Goal: Transaction & Acquisition: Obtain resource

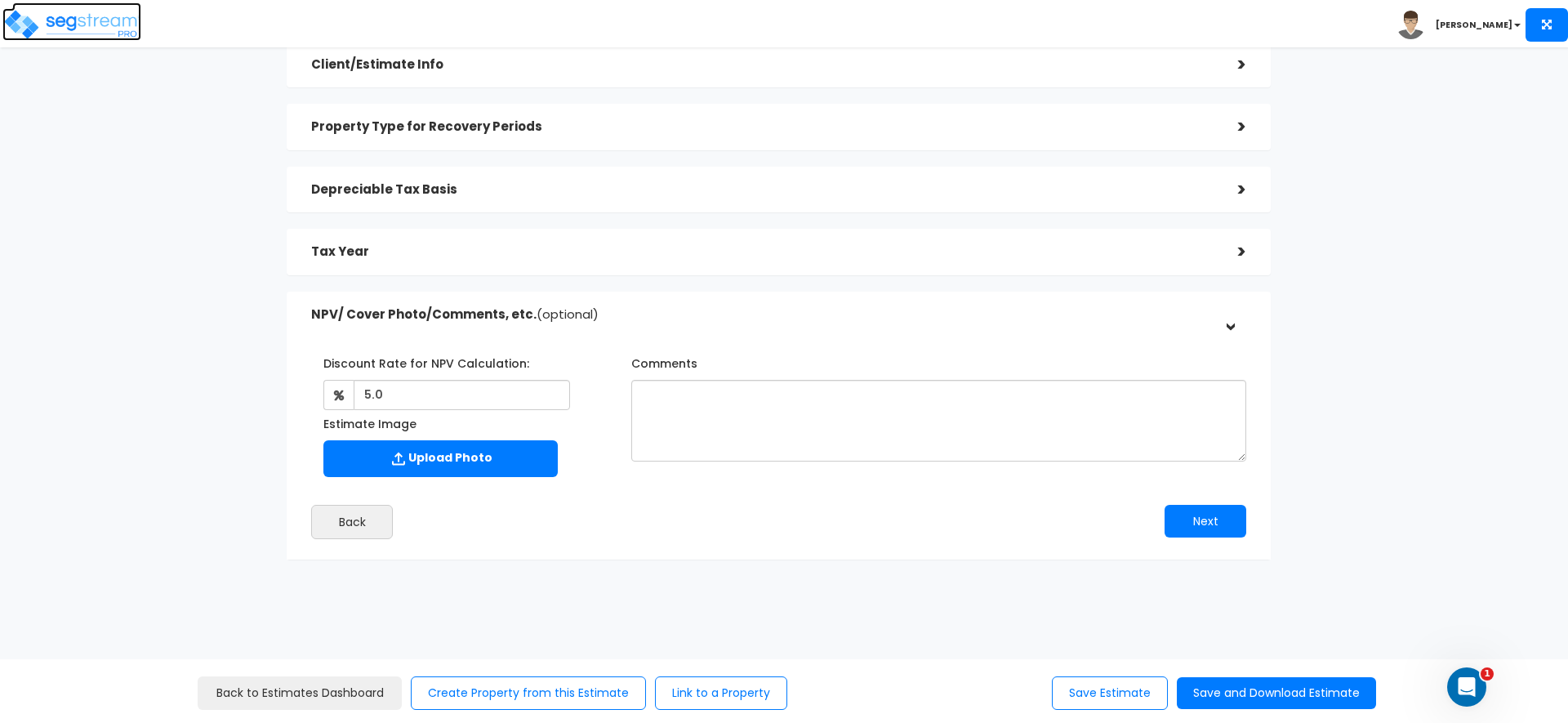
click at [59, 13] on img at bounding box center [72, 25] width 139 height 33
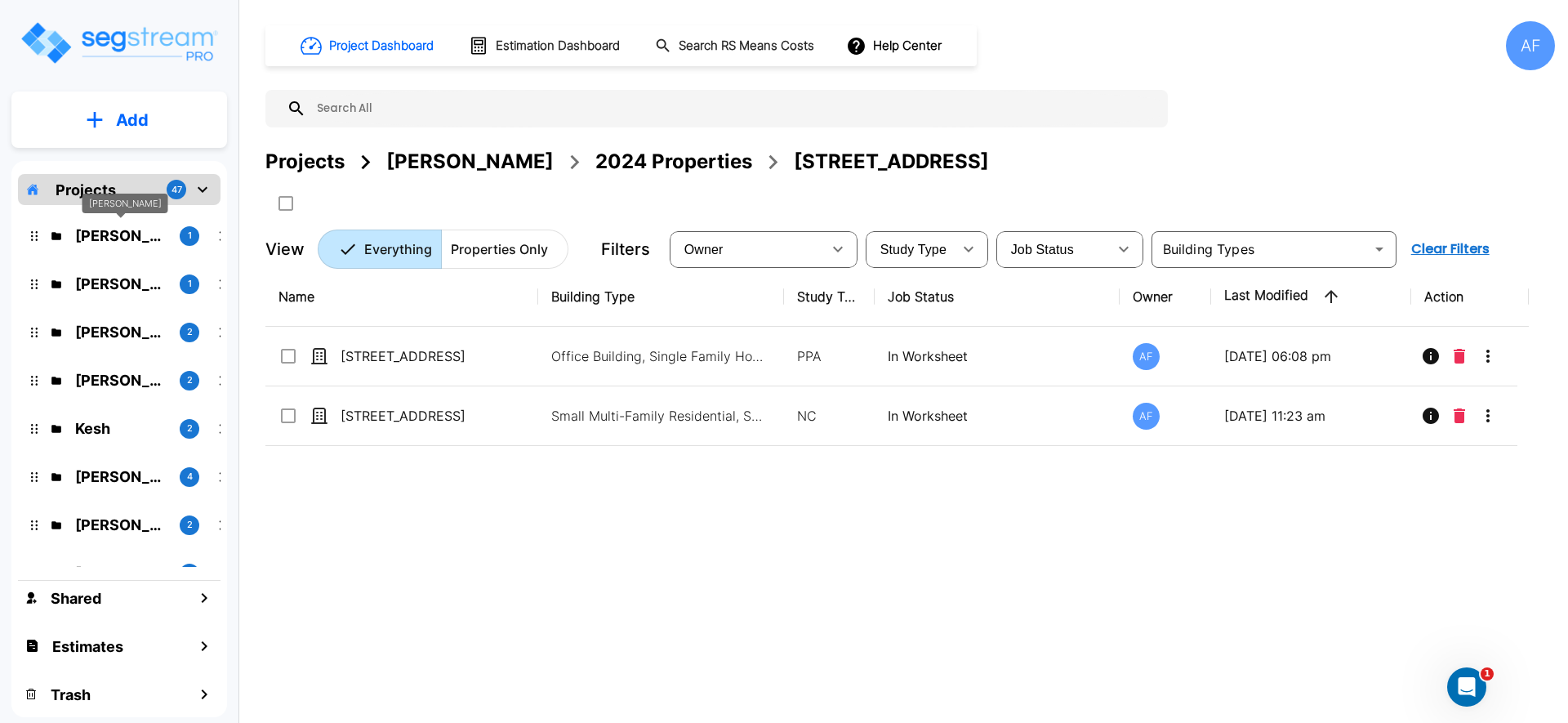
click at [132, 229] on p "[PERSON_NAME]" at bounding box center [120, 235] width 91 height 22
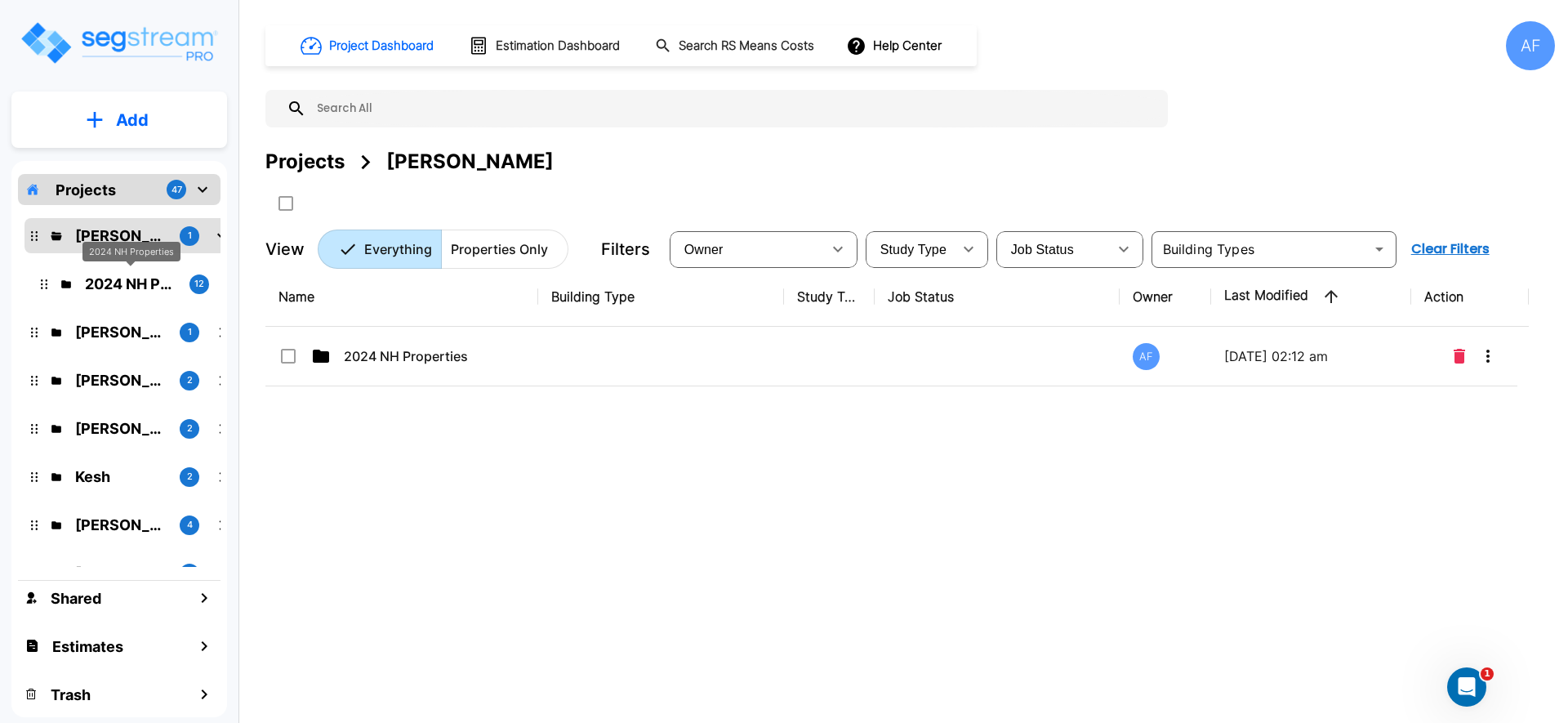
click at [122, 278] on p "2024 NH Properties" at bounding box center [130, 284] width 91 height 22
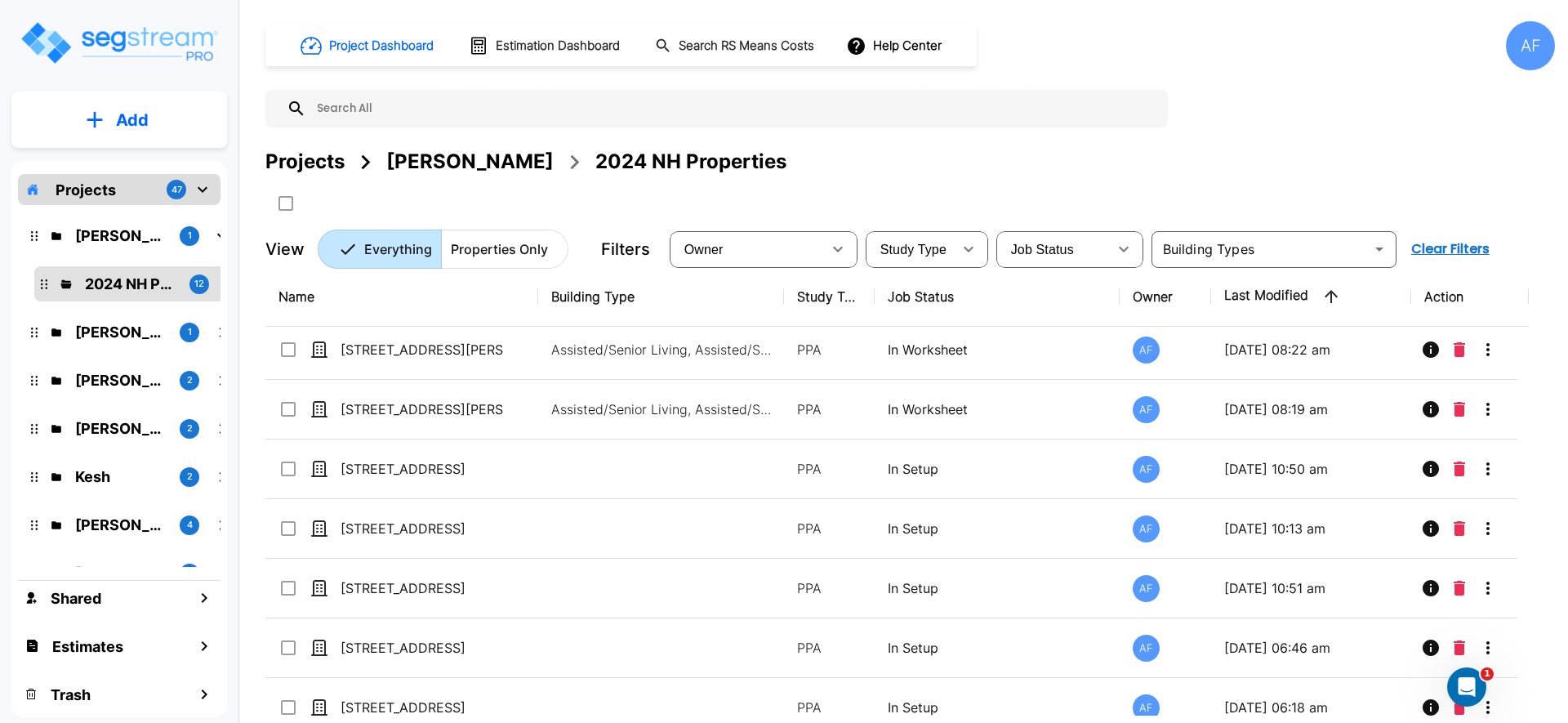
scroll to position [327, 0]
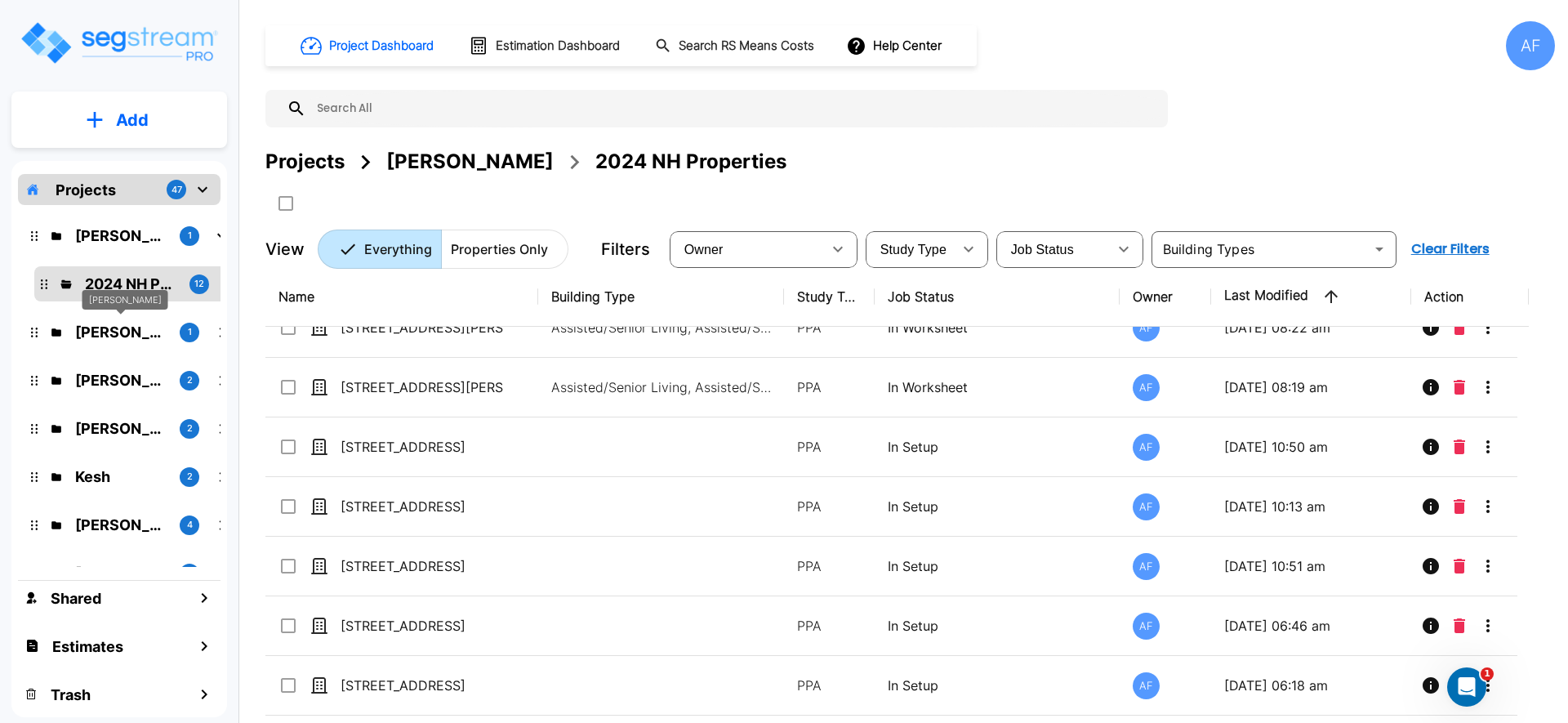
click at [92, 328] on p "[PERSON_NAME]" at bounding box center [120, 332] width 91 height 22
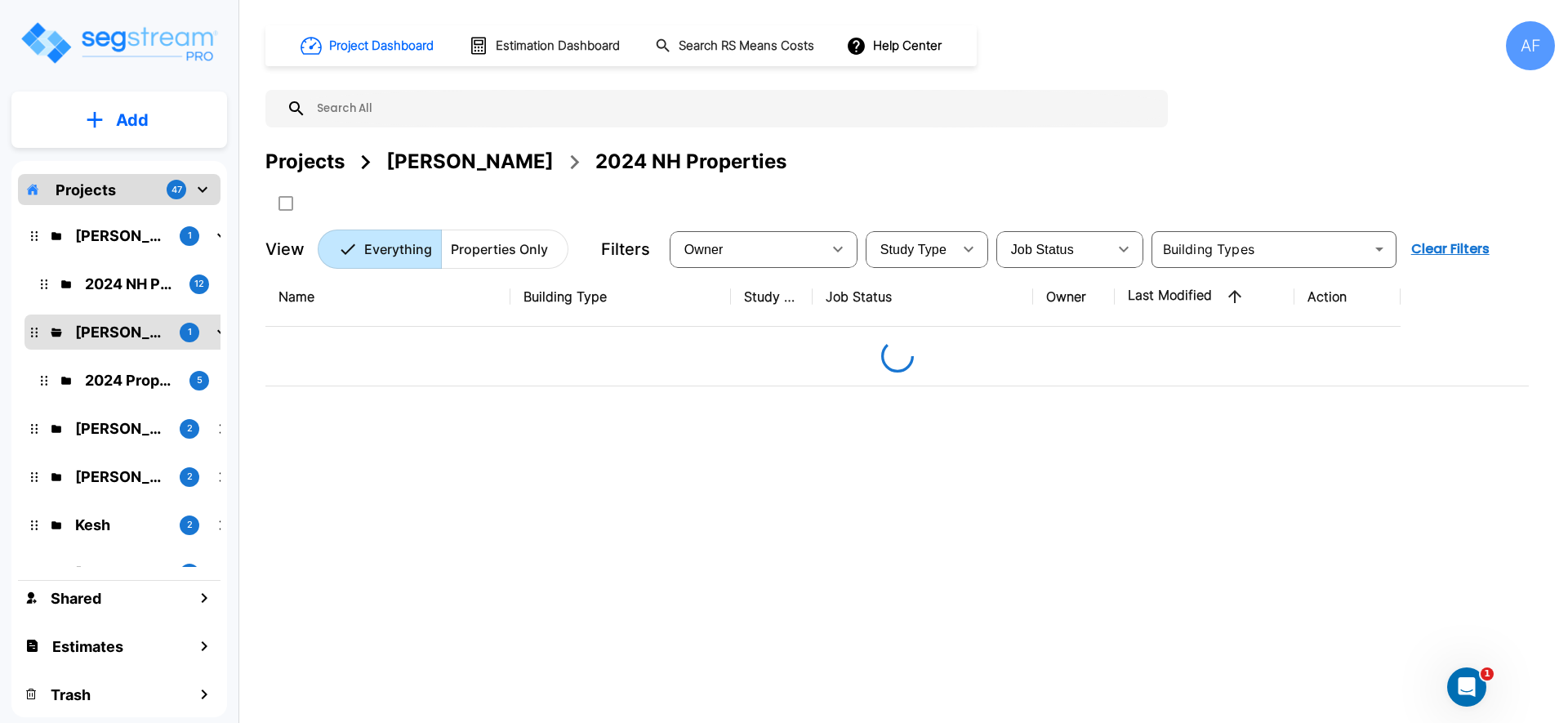
scroll to position [0, 0]
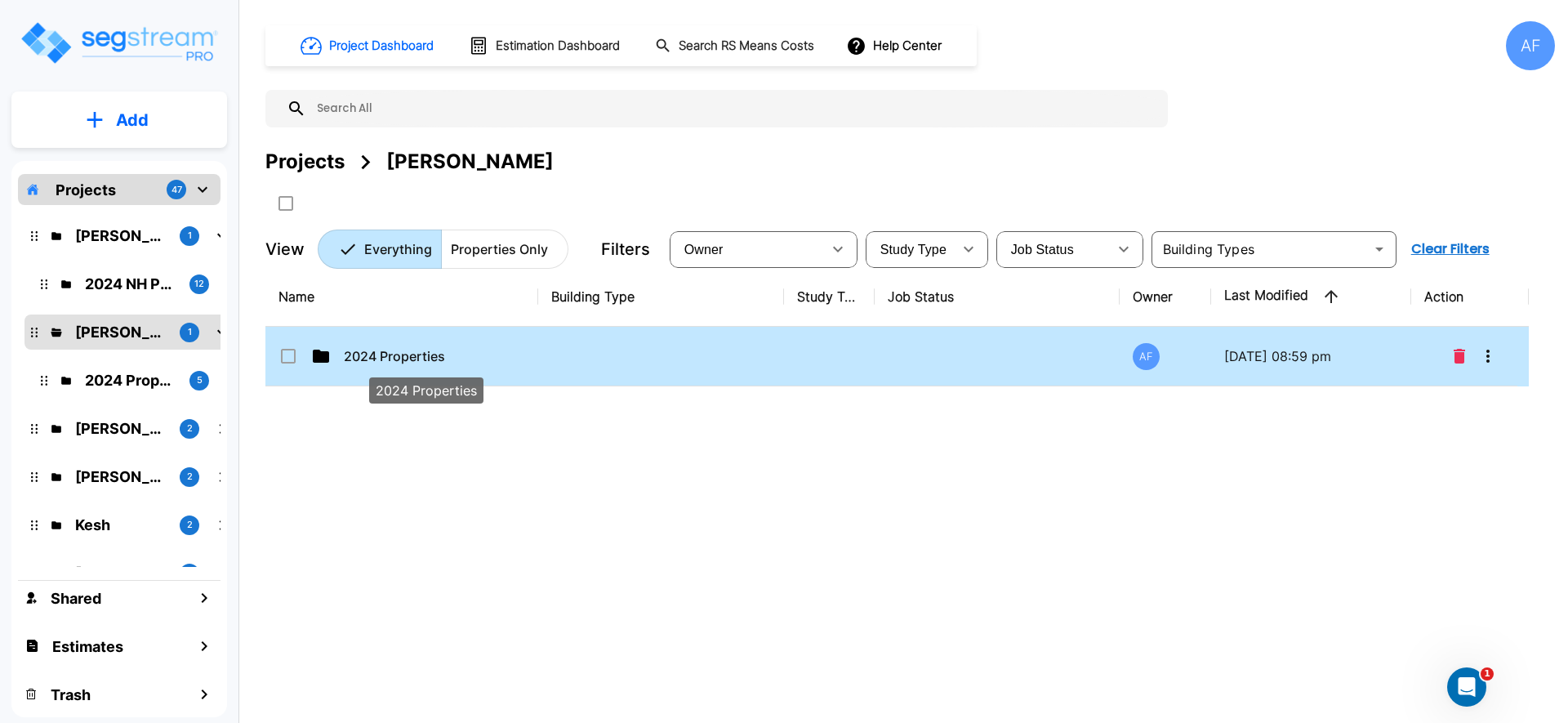
click at [472, 362] on p "2024 Properties" at bounding box center [426, 356] width 163 height 19
checkbox input "true"
click at [472, 362] on p "2024 Properties" at bounding box center [426, 356] width 163 height 19
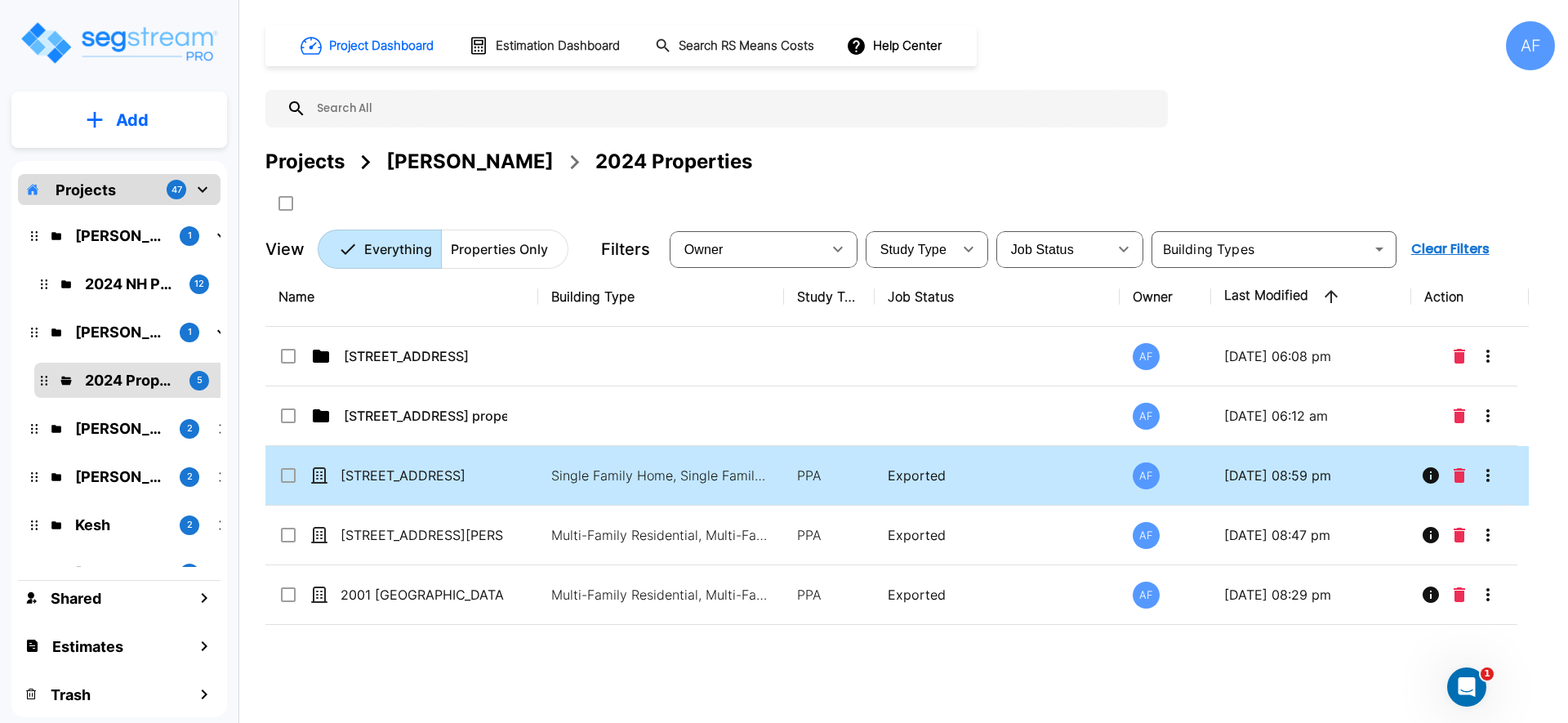
click at [420, 462] on td "[STREET_ADDRESS]" at bounding box center [402, 476] width 273 height 59
checkbox input "true"
click at [420, 462] on td "[STREET_ADDRESS]" at bounding box center [402, 476] width 273 height 59
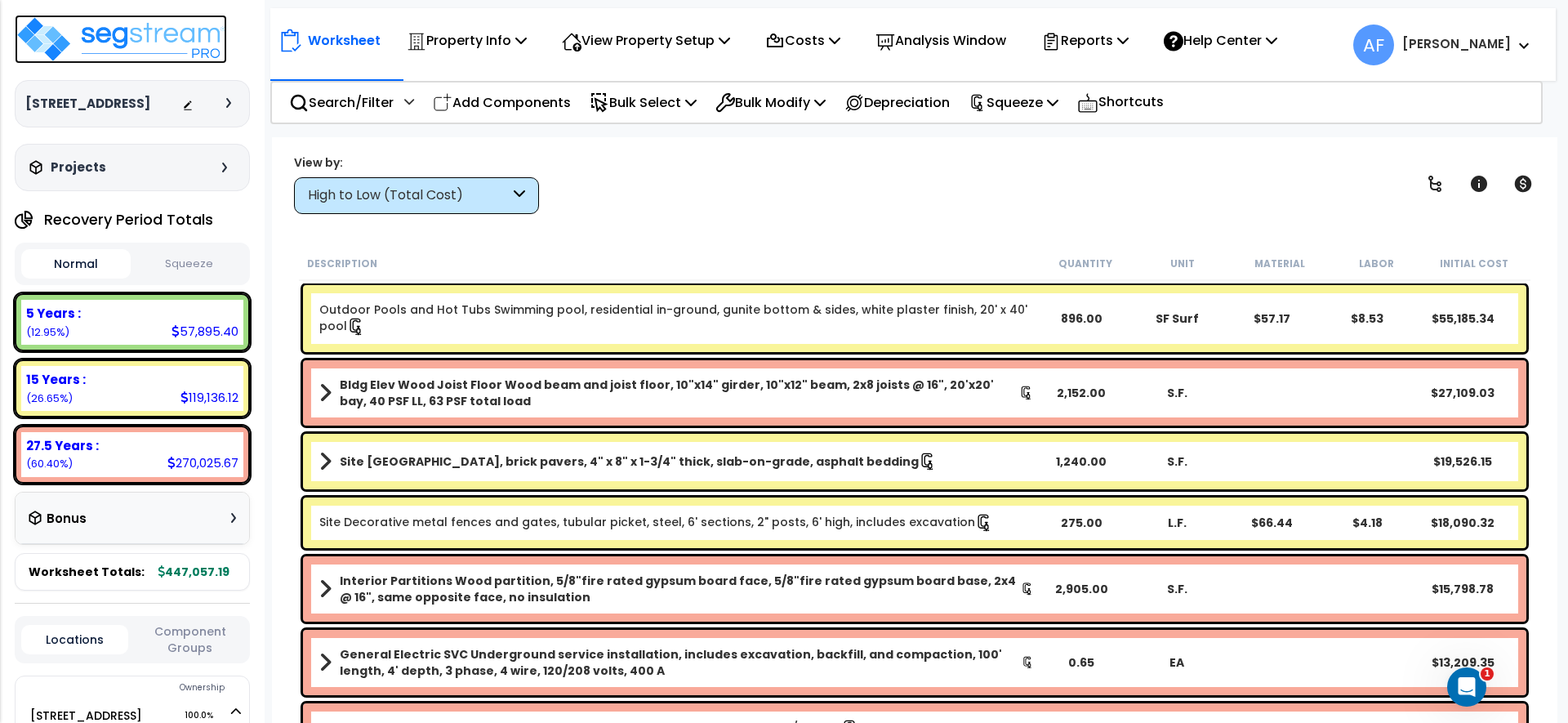
click at [137, 38] on img at bounding box center [121, 38] width 213 height 49
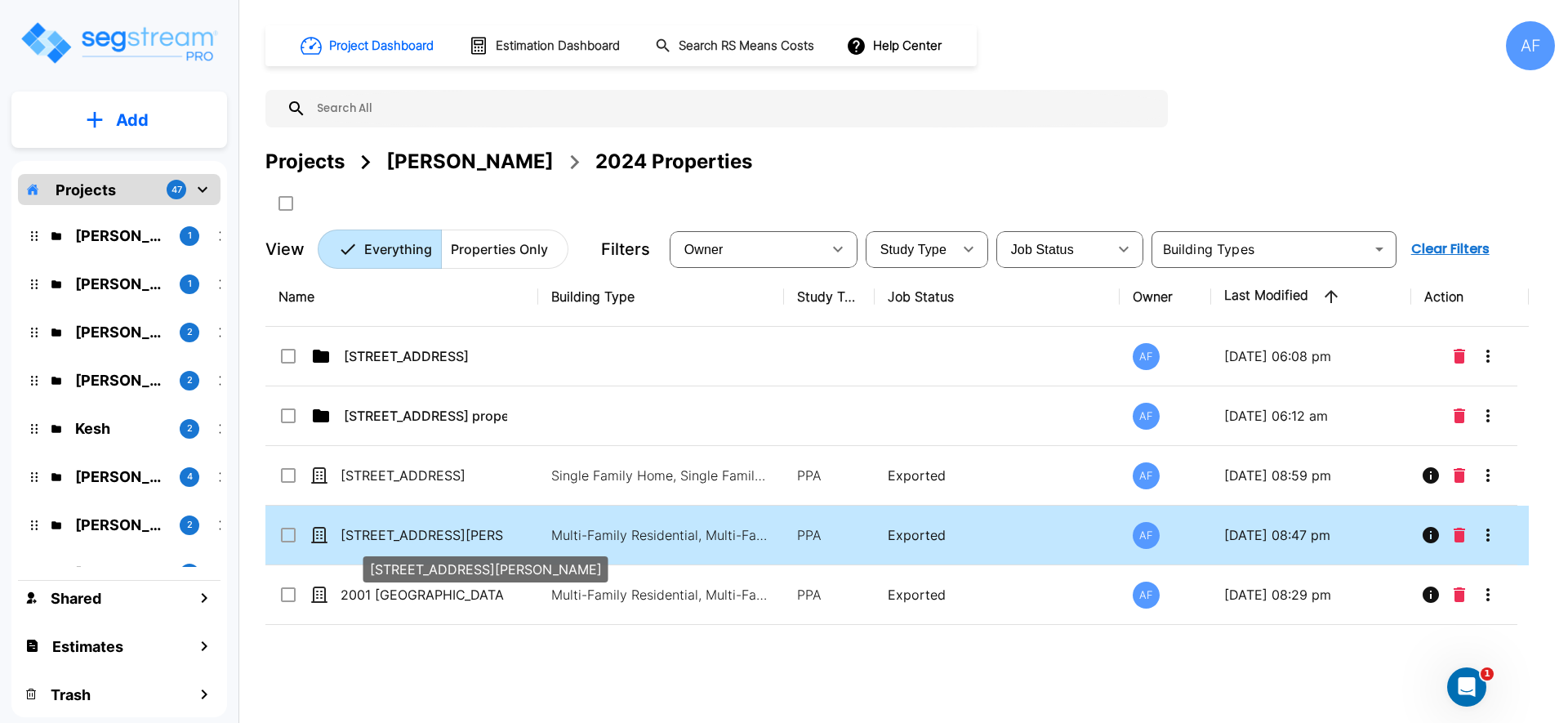
click at [404, 528] on p "[STREET_ADDRESS][PERSON_NAME]" at bounding box center [422, 535] width 163 height 19
checkbox input "true"
click at [404, 528] on p "[STREET_ADDRESS][PERSON_NAME]" at bounding box center [422, 535] width 163 height 19
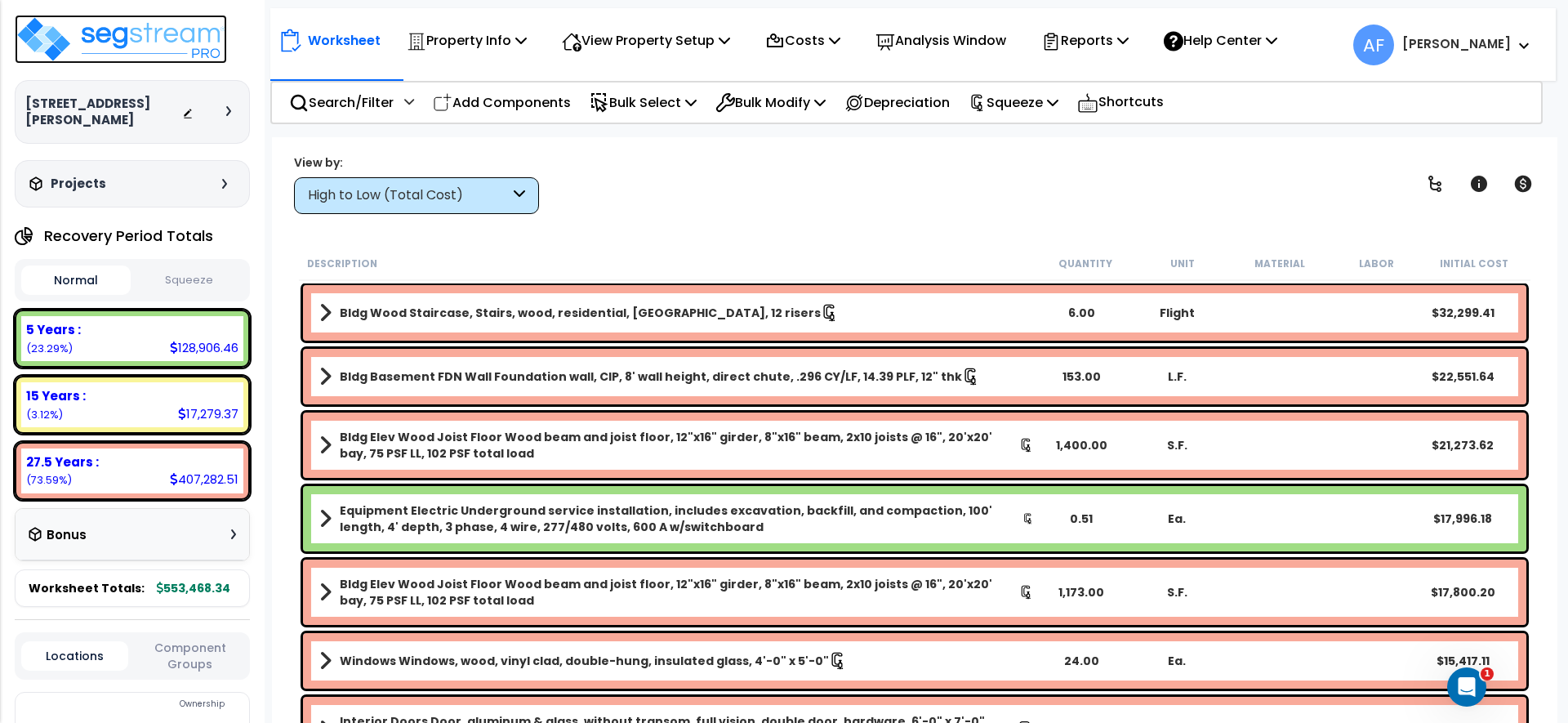
click at [88, 30] on img at bounding box center [121, 38] width 213 height 49
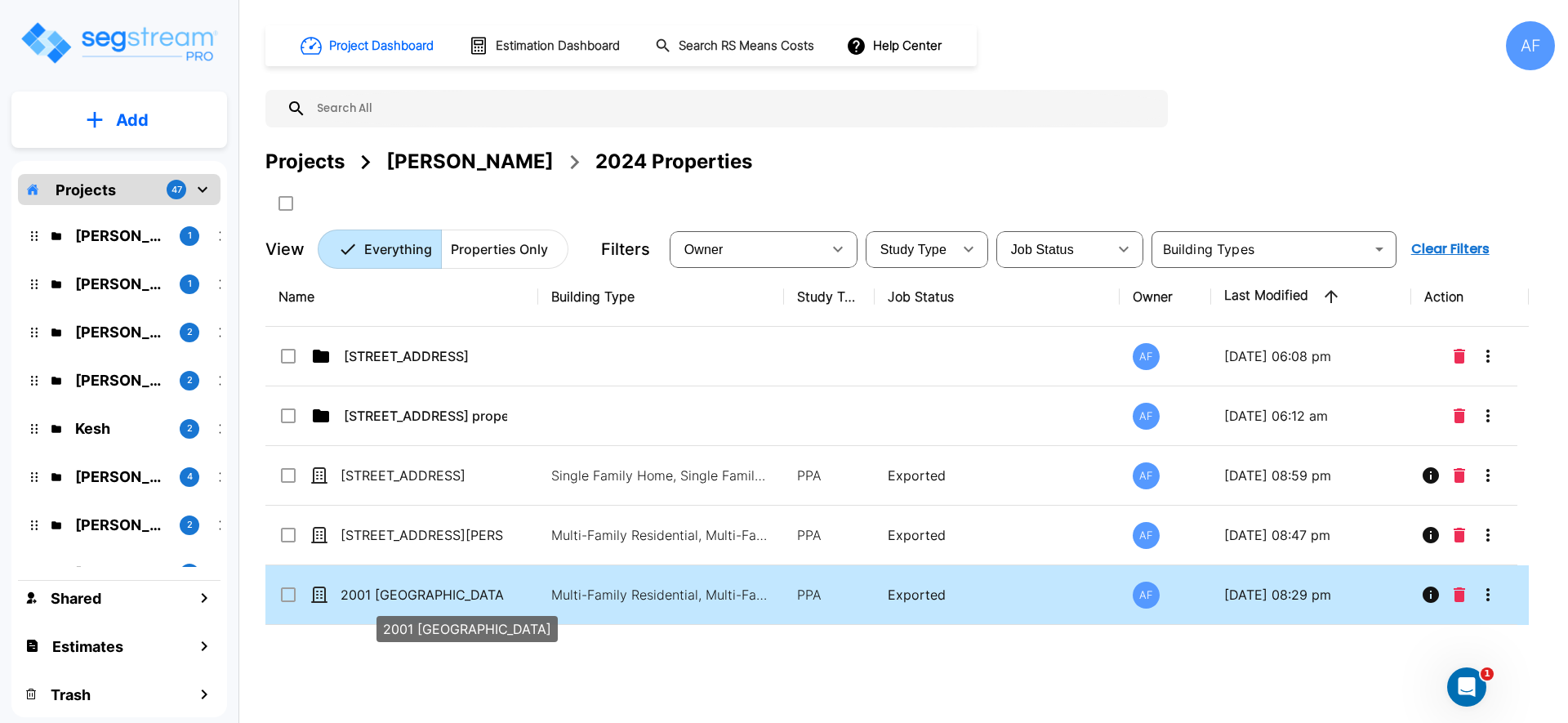
click at [390, 598] on p "2001 [GEOGRAPHIC_DATA]" at bounding box center [422, 595] width 163 height 19
checkbox input "true"
click at [390, 598] on p "2001 [GEOGRAPHIC_DATA]" at bounding box center [422, 595] width 163 height 19
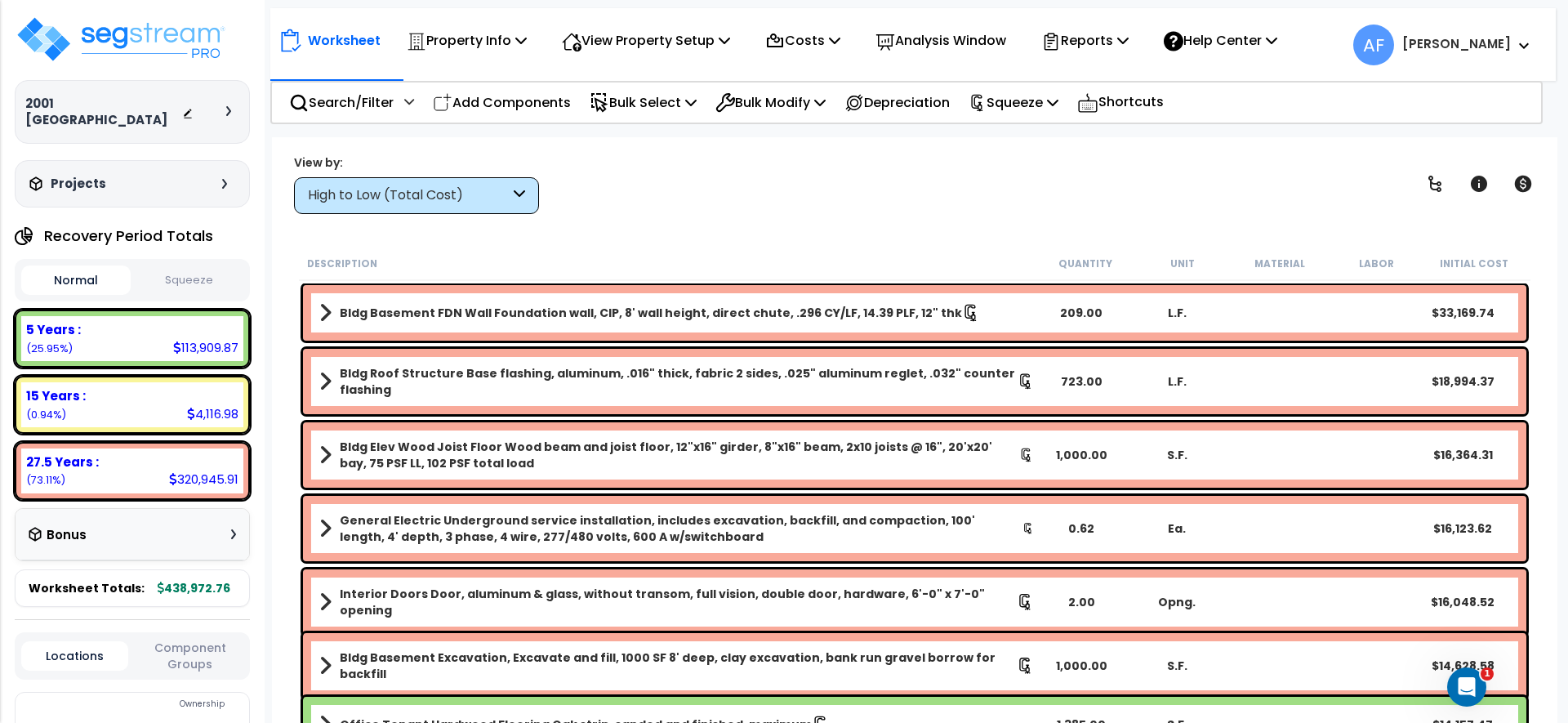
scroll to position [72, 0]
click at [1036, 102] on p "Squeeze" at bounding box center [1014, 102] width 90 height 22
click at [870, 168] on div "View by: High to Low (Total Cost) High to Low (Total Cost)" at bounding box center [914, 183] width 1253 height 60
click at [1117, 36] on p "Reports" at bounding box center [1085, 40] width 87 height 22
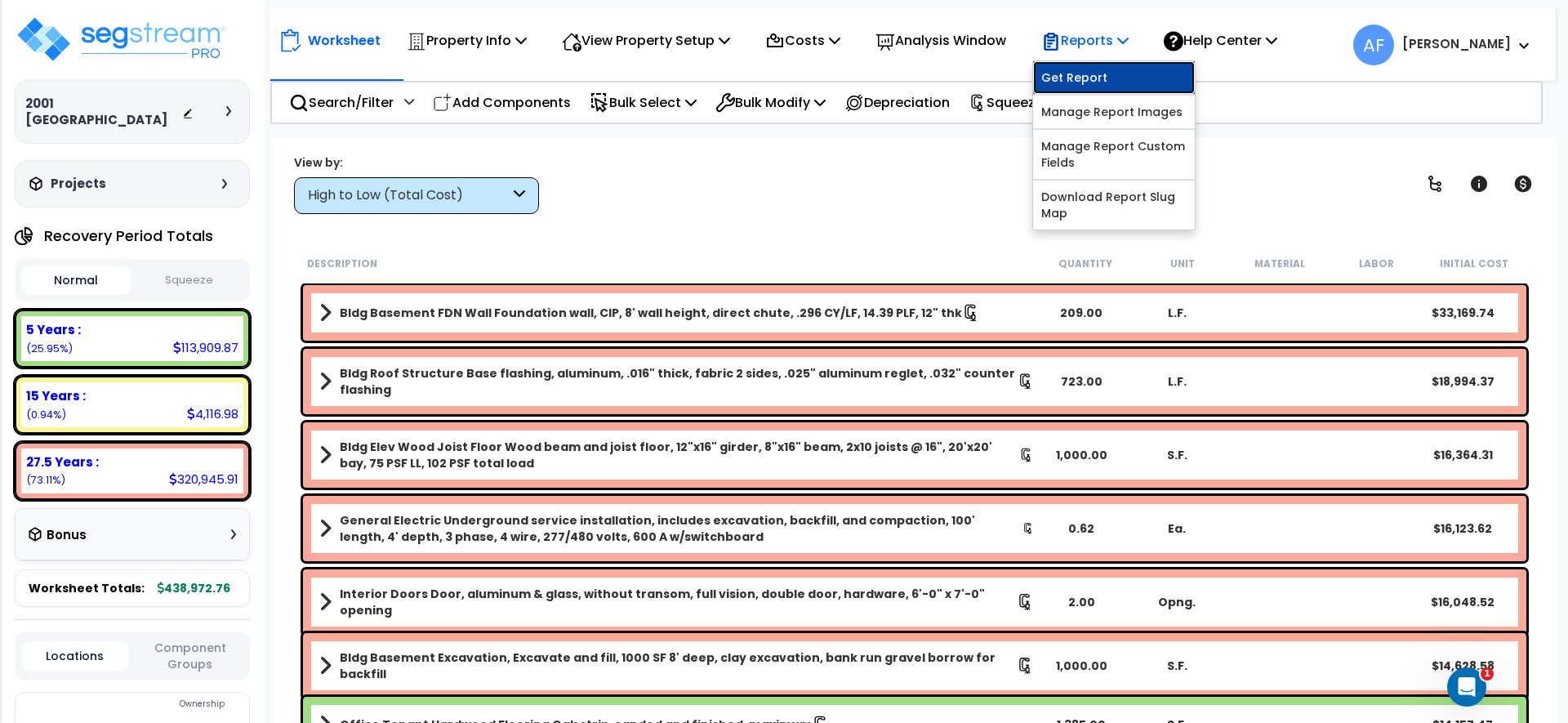
click at [1094, 76] on link "Get Report" at bounding box center [1114, 78] width 162 height 33
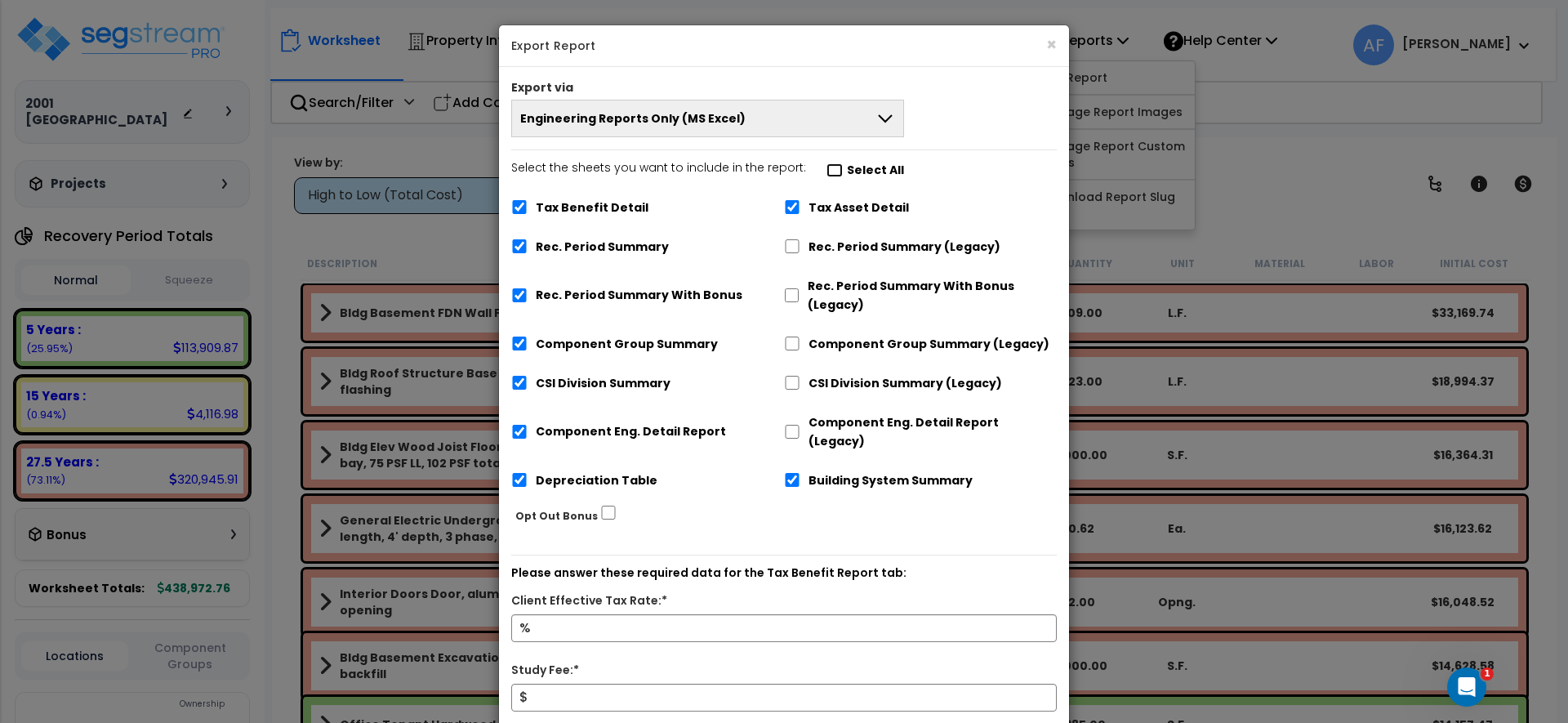
click at [826, 169] on input "Select the sheets you want to include in the report: Select All" at bounding box center [834, 170] width 16 height 13
checkbox input "false"
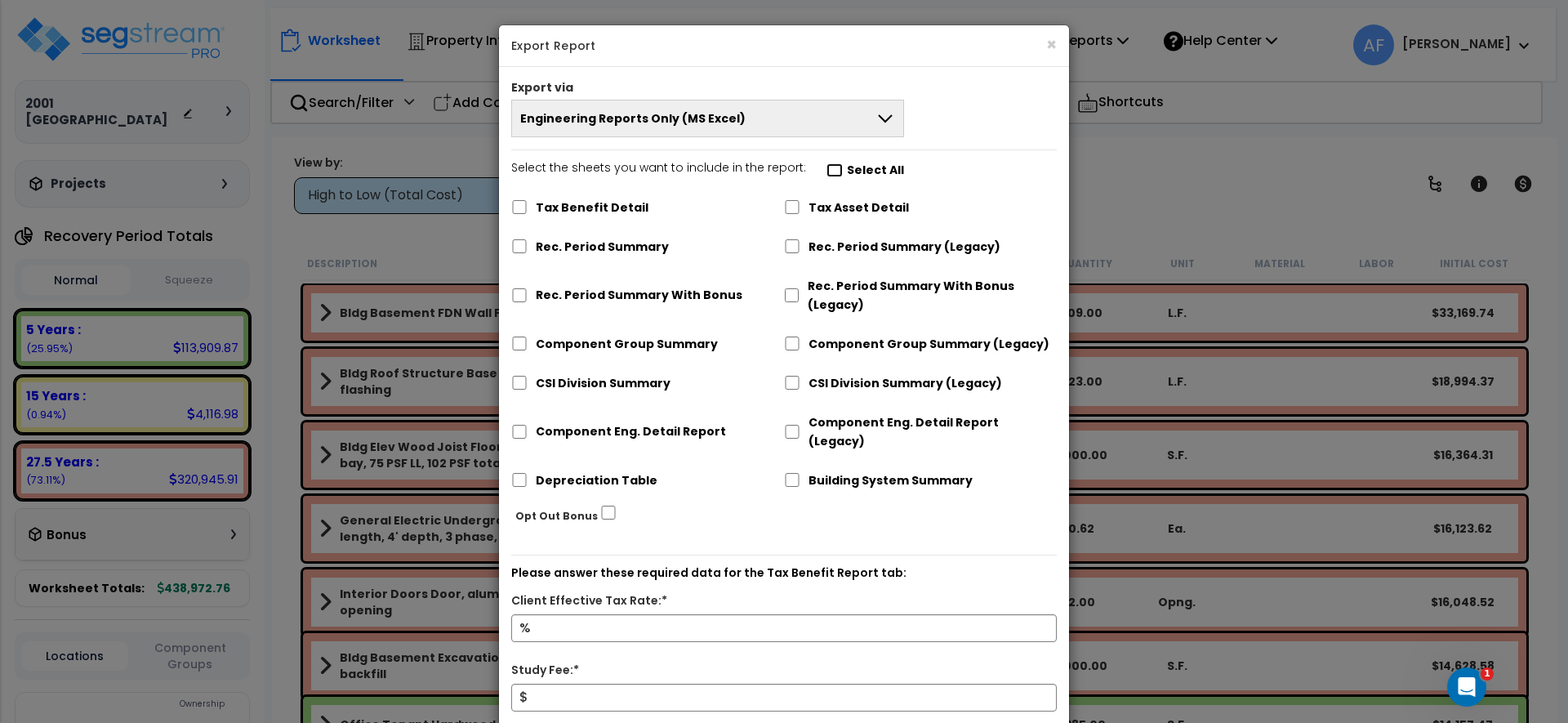
checkbox input "false"
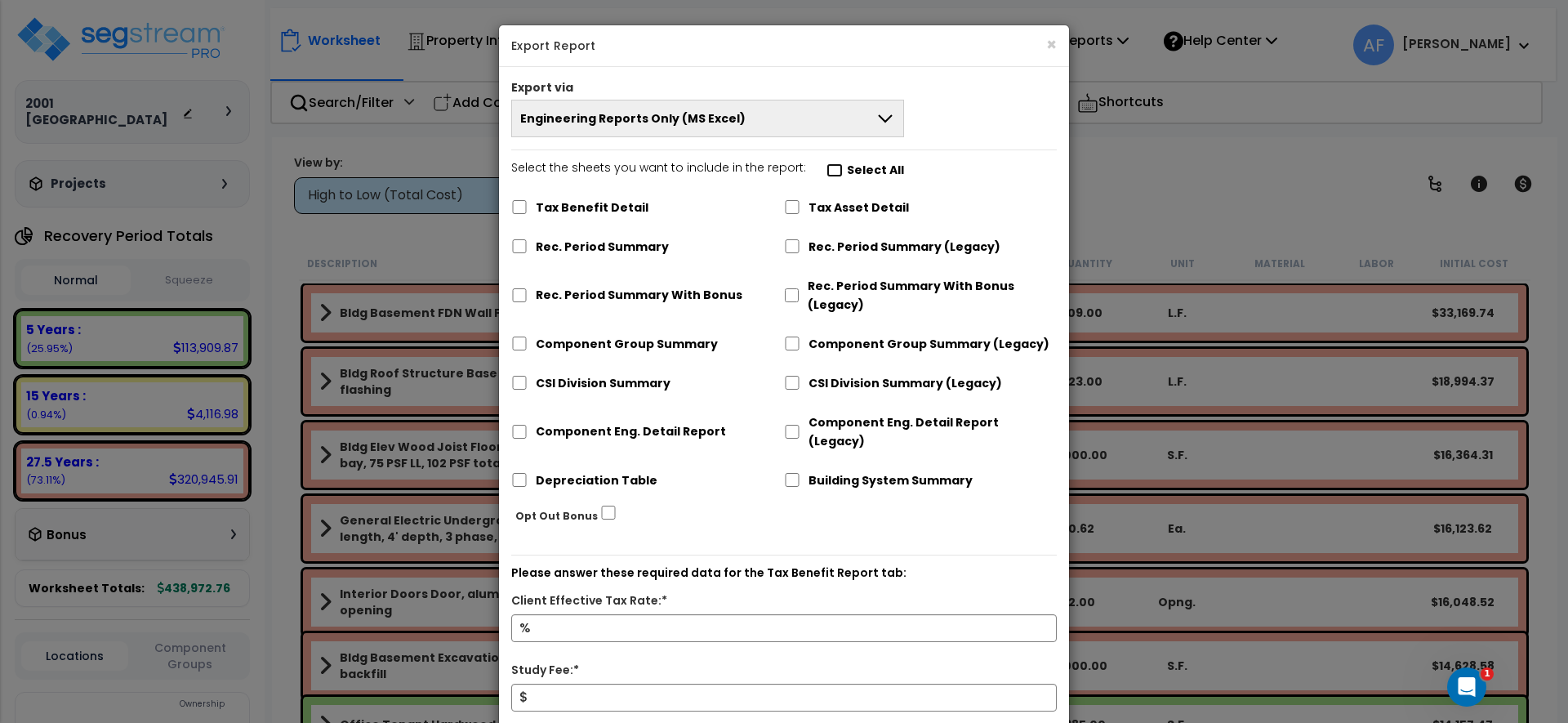
checkbox input "false"
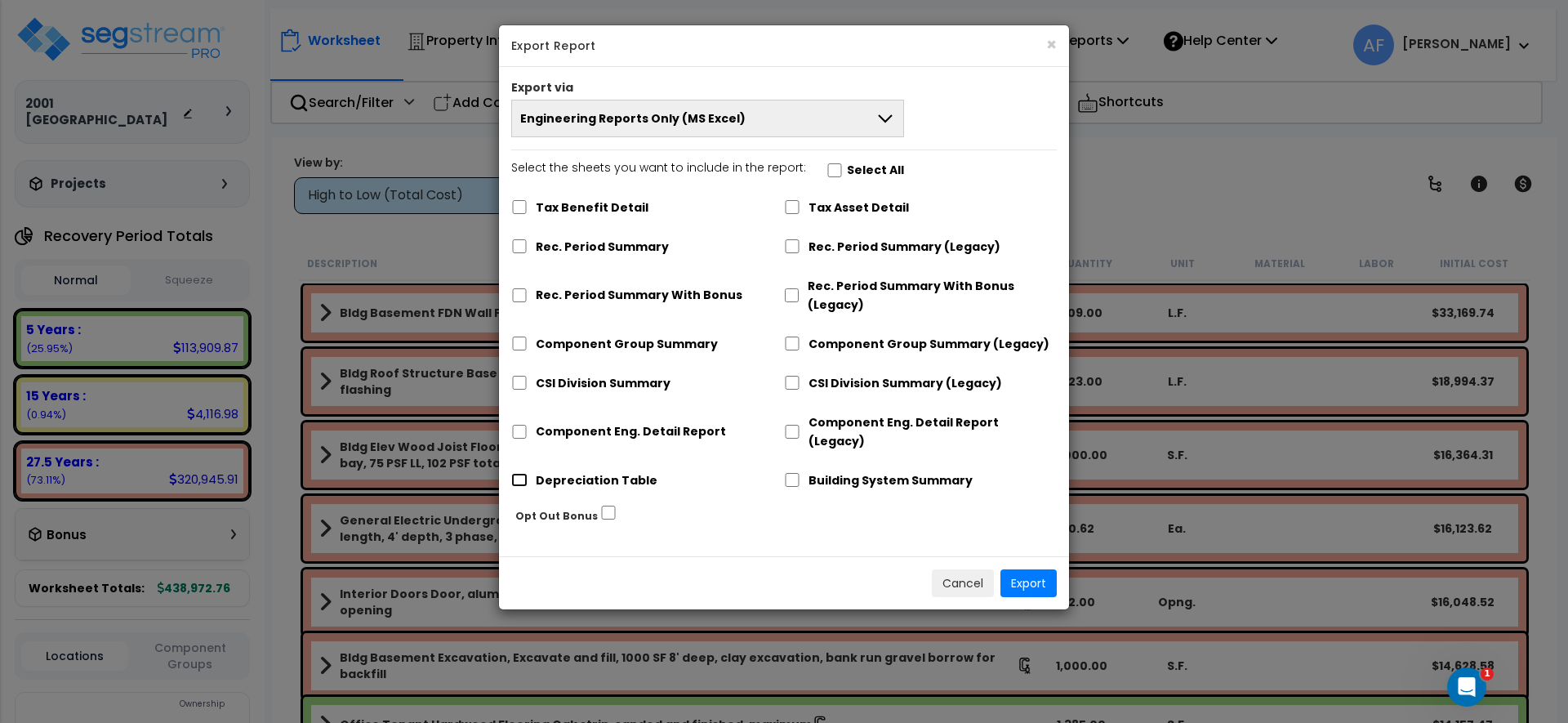
click at [513, 473] on input "Depreciation Table" at bounding box center [519, 479] width 16 height 13
checkbox input "true"
click at [600, 506] on input "Opt Out Bonus" at bounding box center [608, 513] width 16 height 13
click at [1036, 570] on button "Export" at bounding box center [1028, 583] width 57 height 28
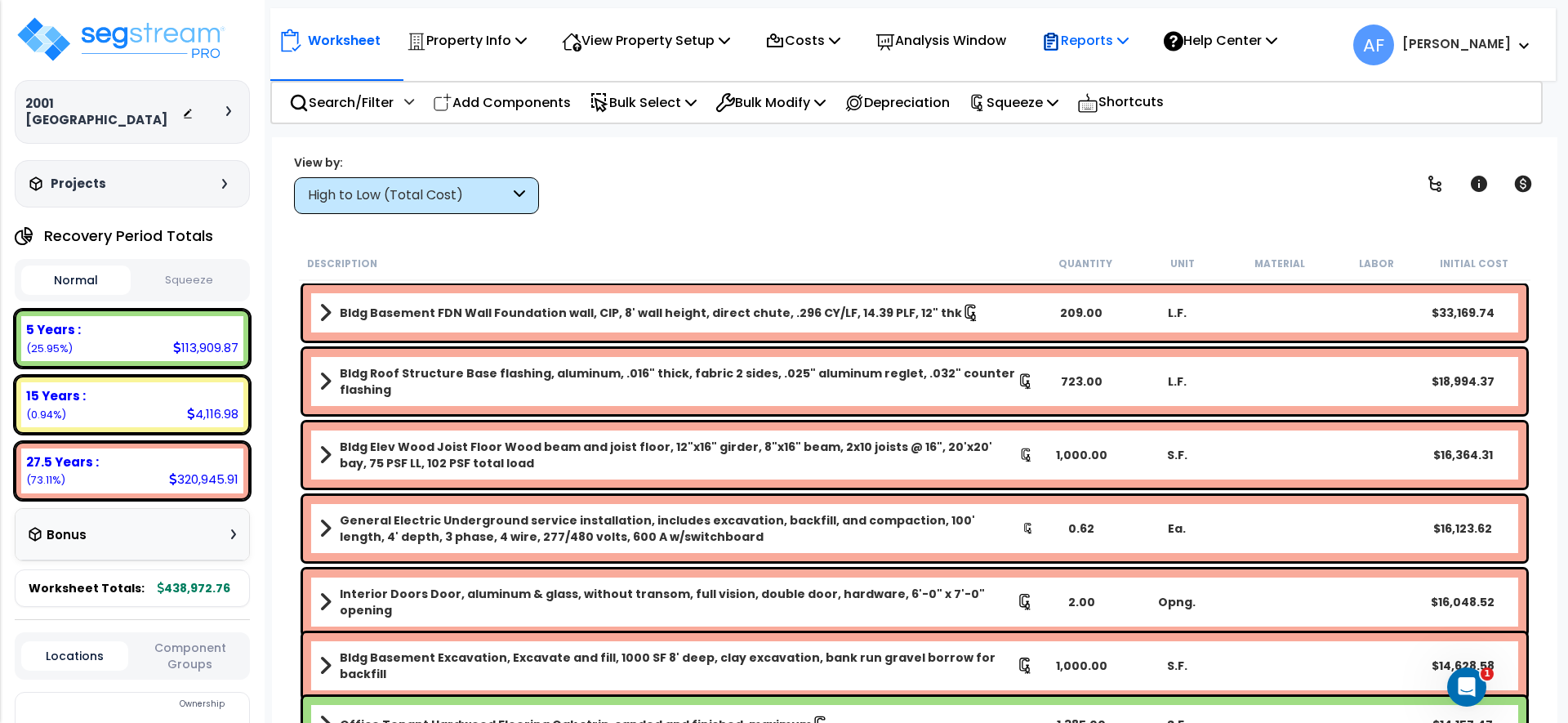
click at [1129, 33] on p "Reports" at bounding box center [1085, 40] width 87 height 22
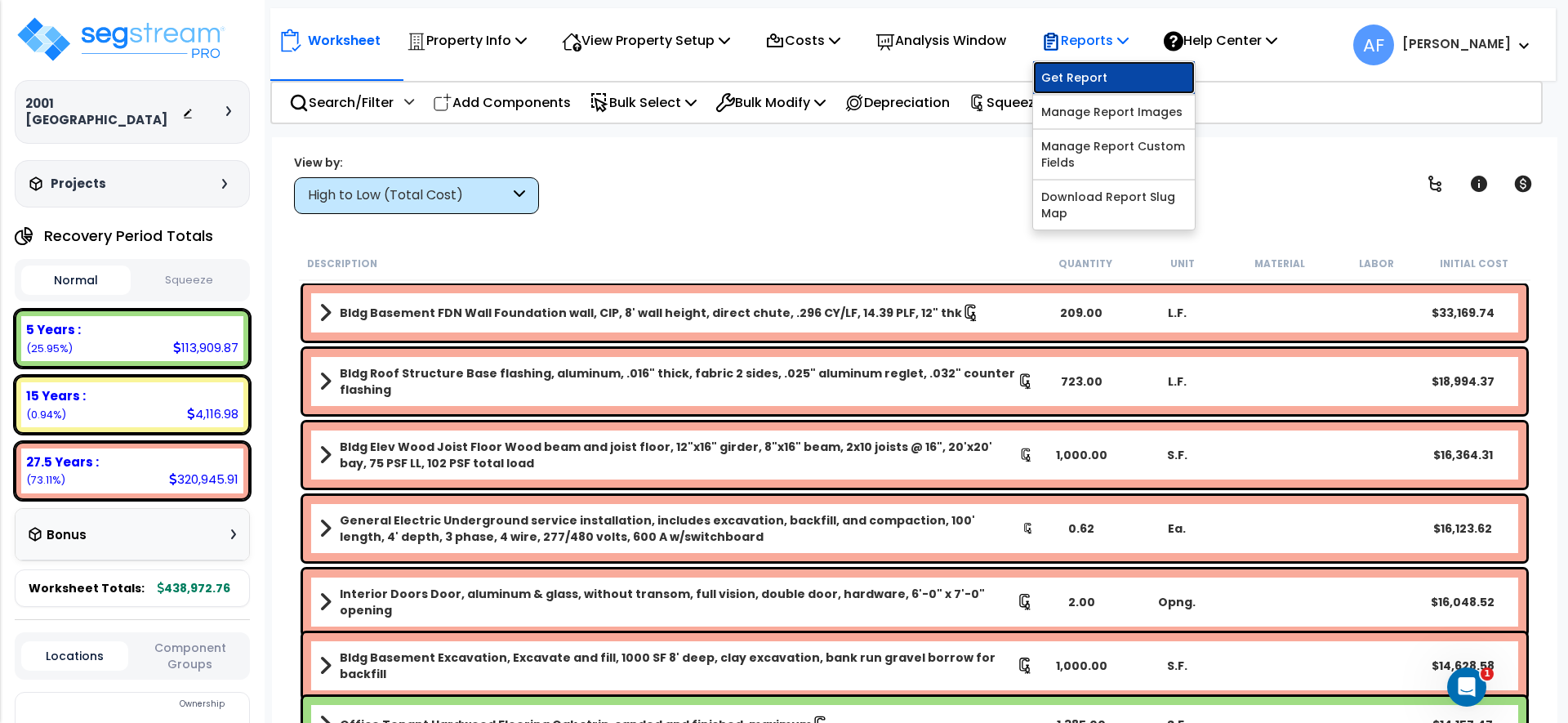
click at [1081, 79] on link "Get Report" at bounding box center [1114, 78] width 162 height 33
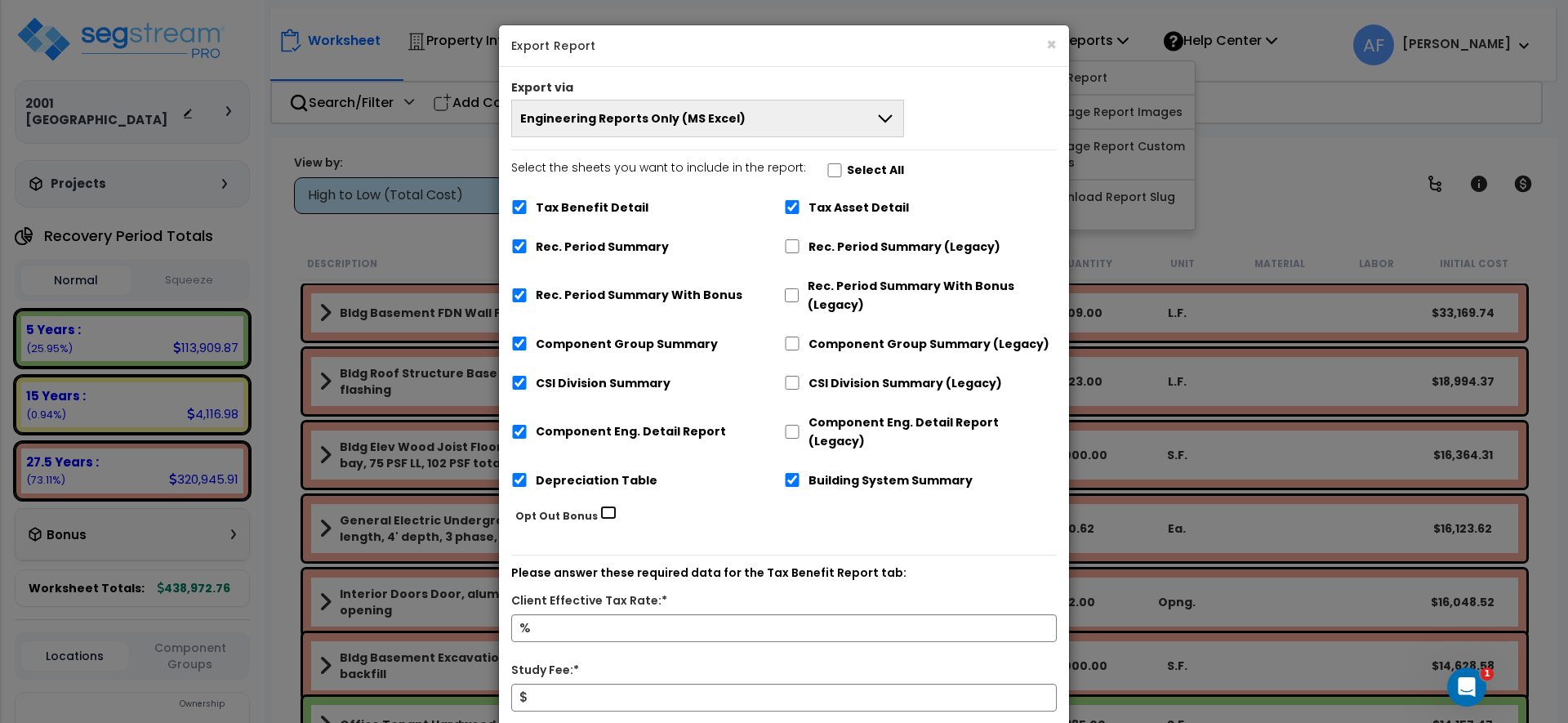
click at [600, 506] on input "Opt Out Bonus" at bounding box center [608, 513] width 16 height 13
checkbox input "true"
click at [828, 174] on input "Select the sheets you want to include in the report: Select All" at bounding box center [834, 170] width 16 height 13
click at [826, 176] on input "Select the sheets you want to include in the report: Select All" at bounding box center [834, 170] width 16 height 13
checkbox input "false"
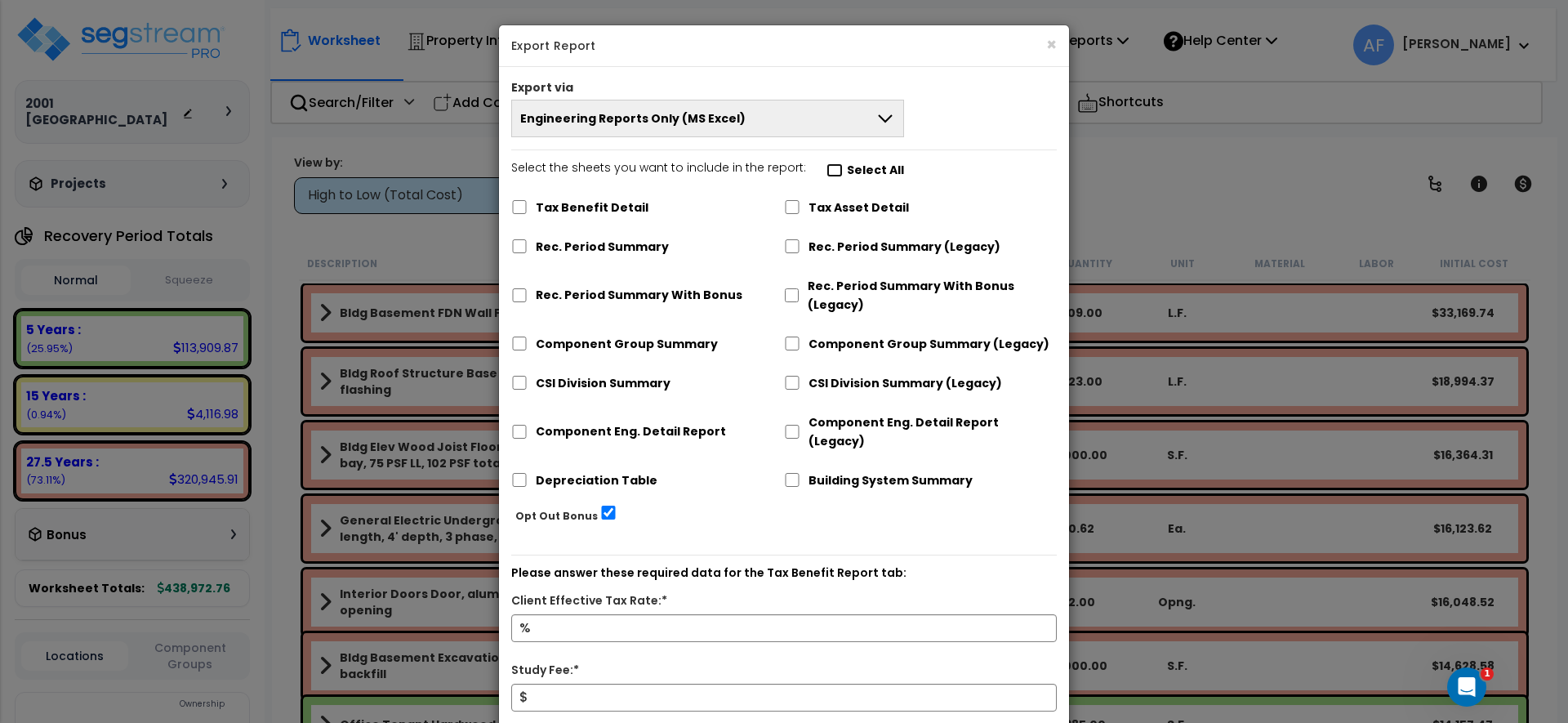
checkbox input "false"
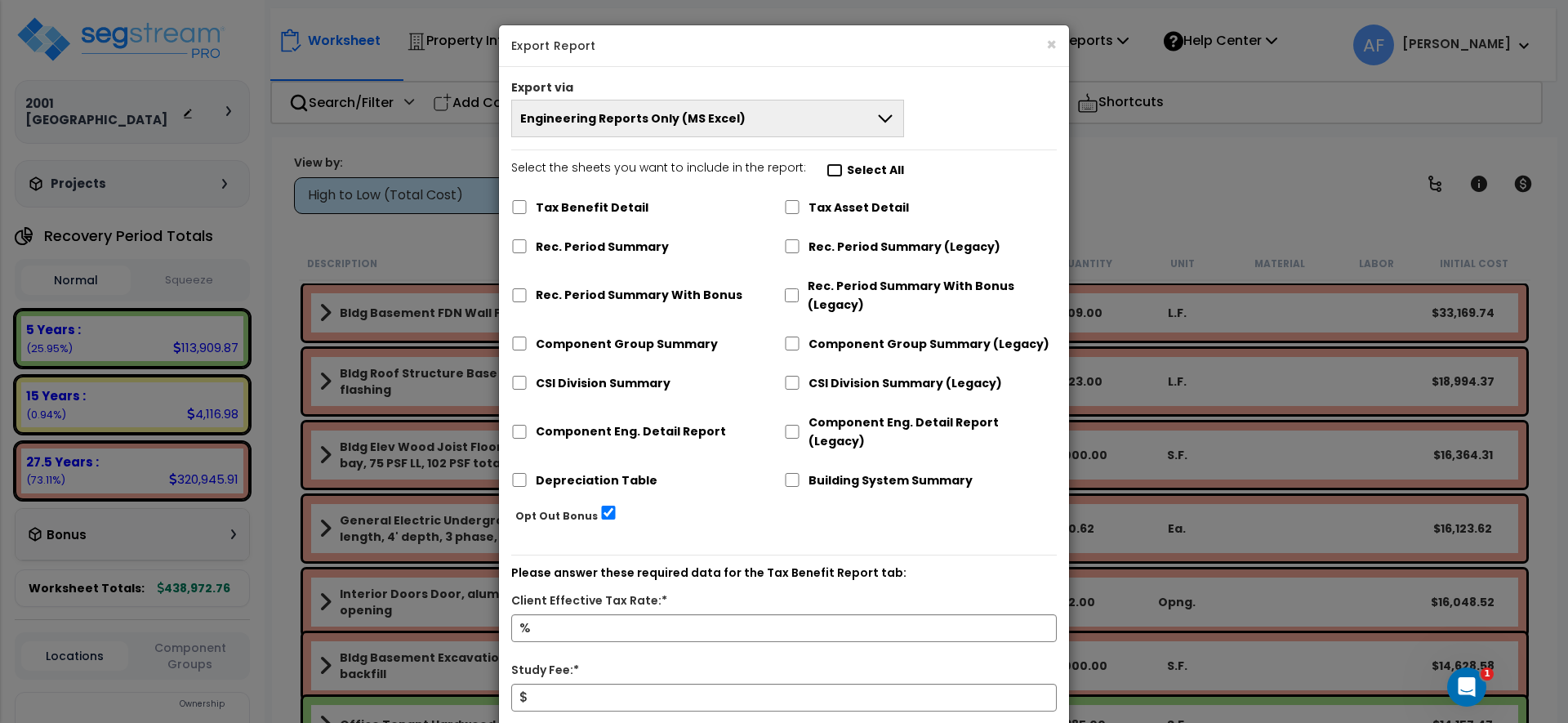
checkbox input "false"
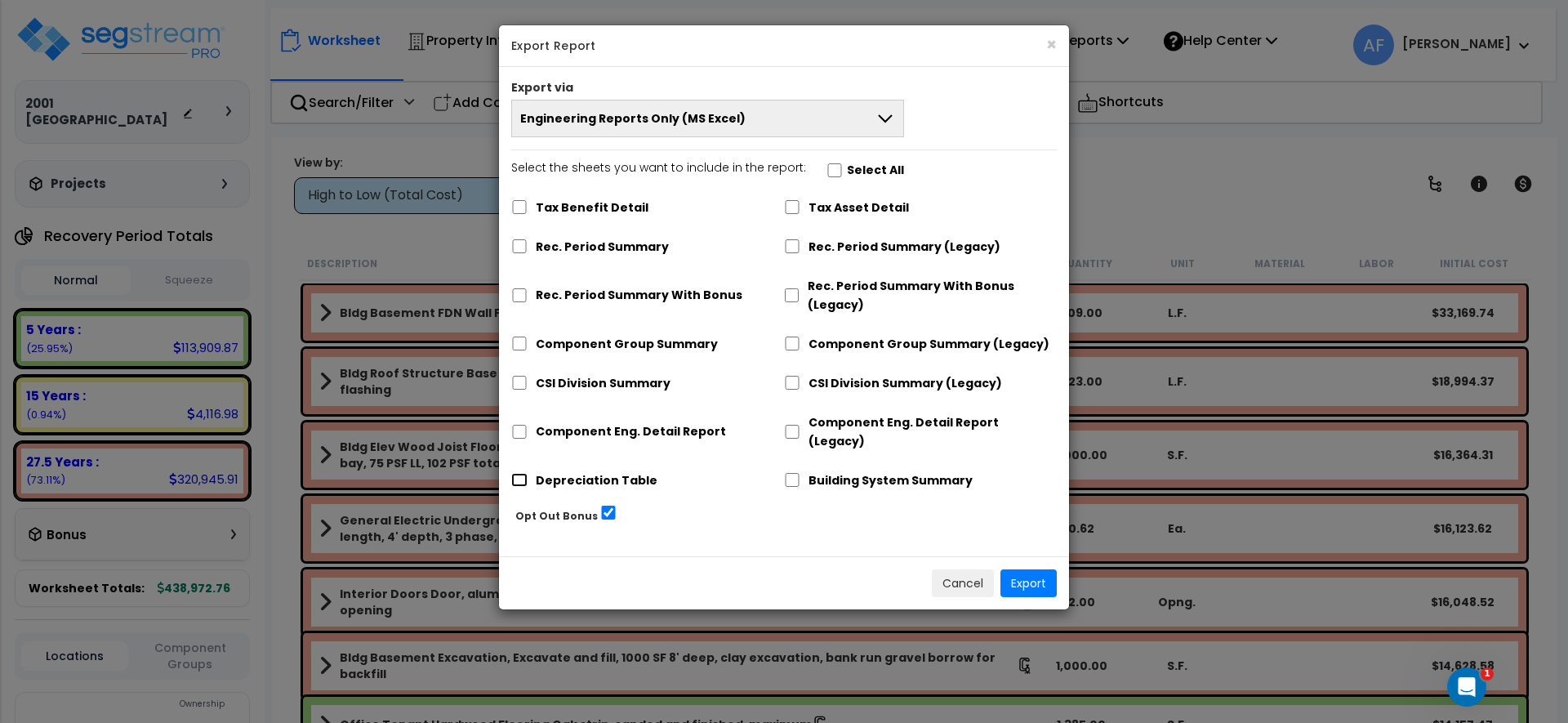
click at [522, 473] on input "Depreciation Table" at bounding box center [519, 479] width 16 height 13
checkbox input "true"
click at [1032, 570] on button "Export" at bounding box center [1028, 583] width 57 height 28
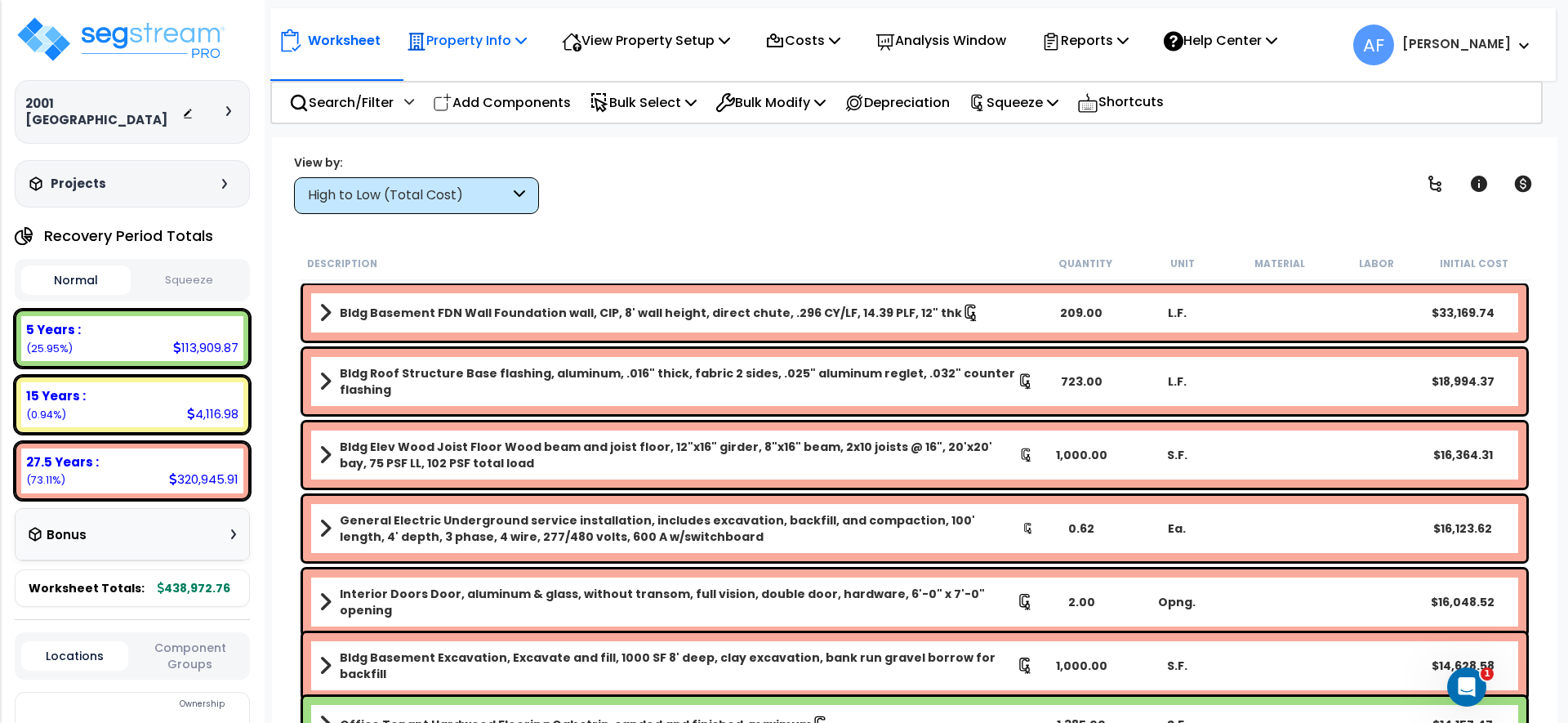
click at [464, 45] on p "Property Info" at bounding box center [466, 40] width 120 height 22
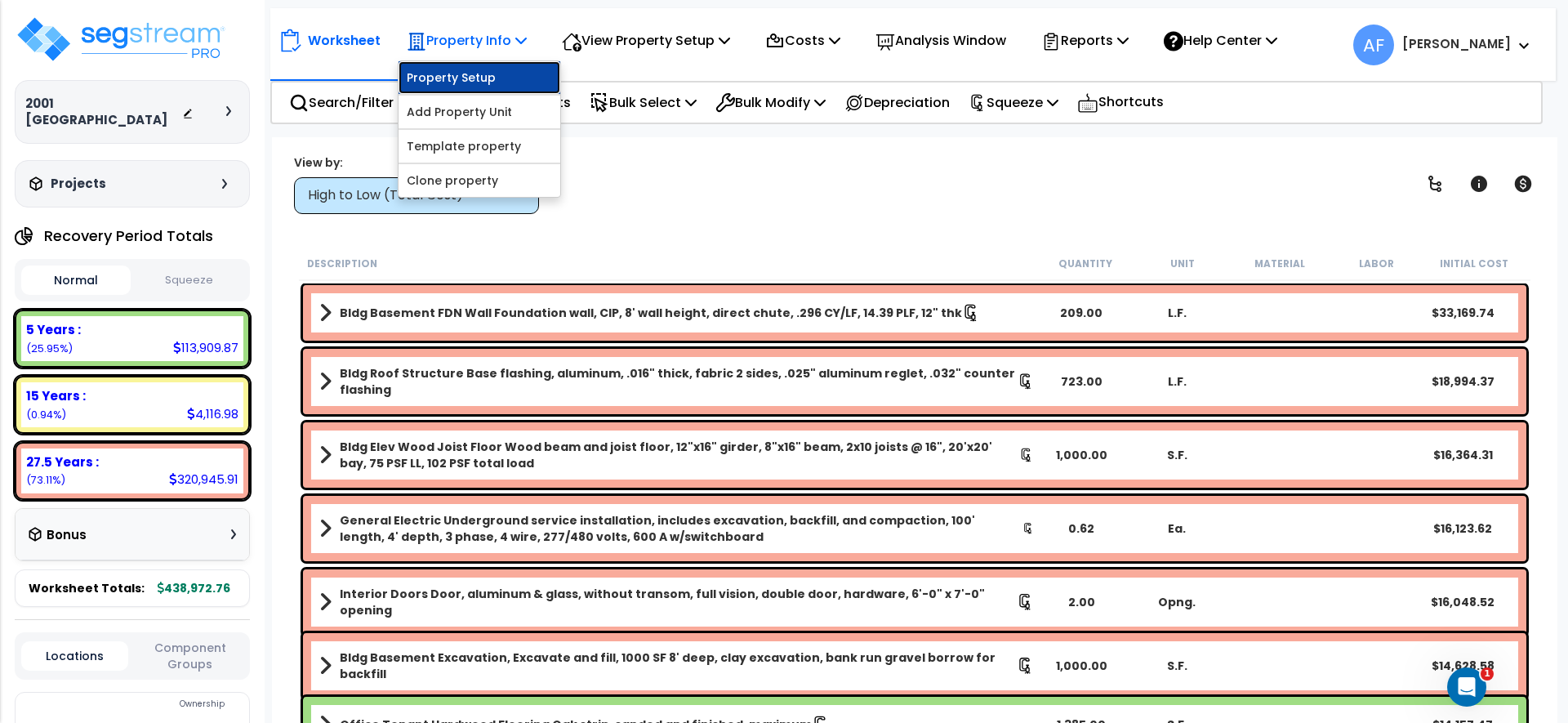
click at [473, 71] on link "Property Setup" at bounding box center [479, 78] width 162 height 33
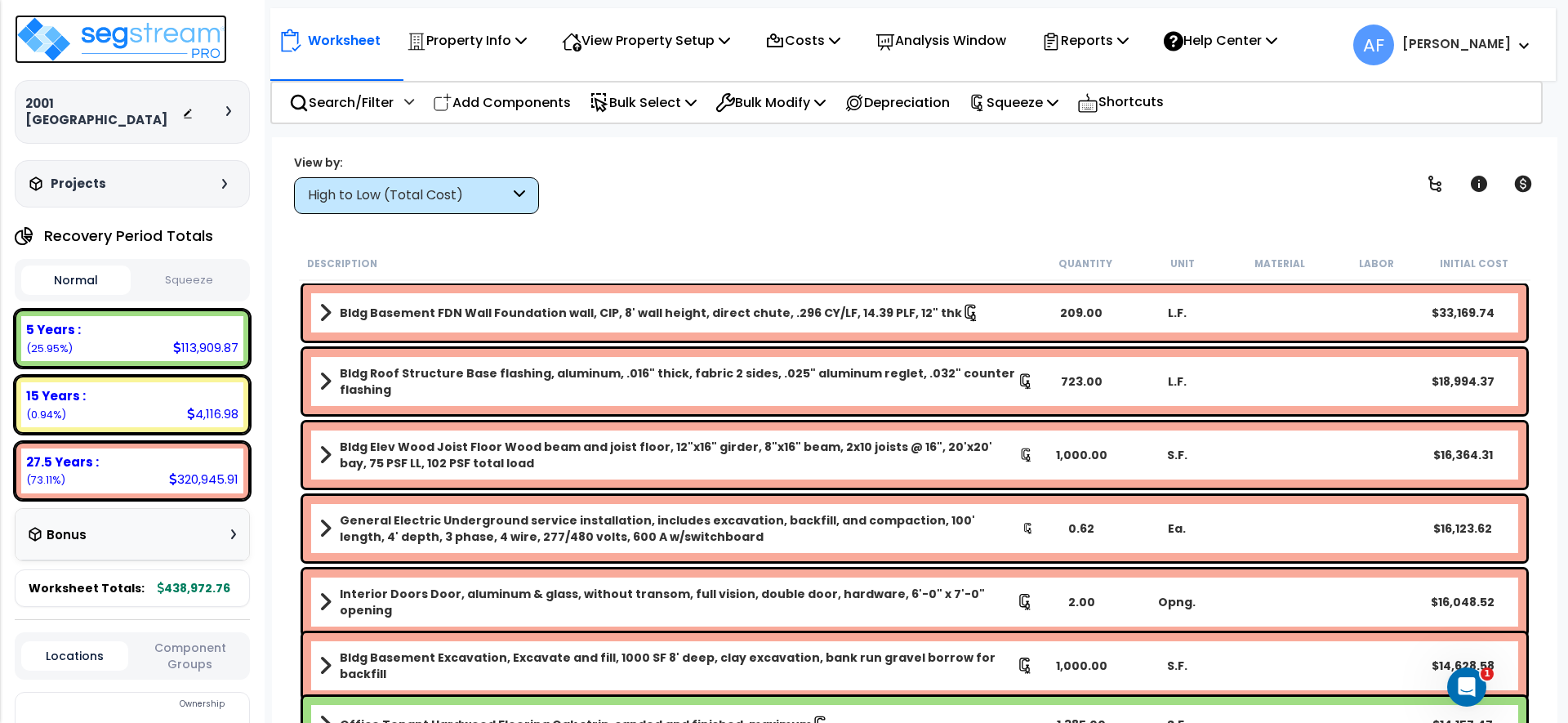
click at [65, 30] on img at bounding box center [121, 38] width 213 height 49
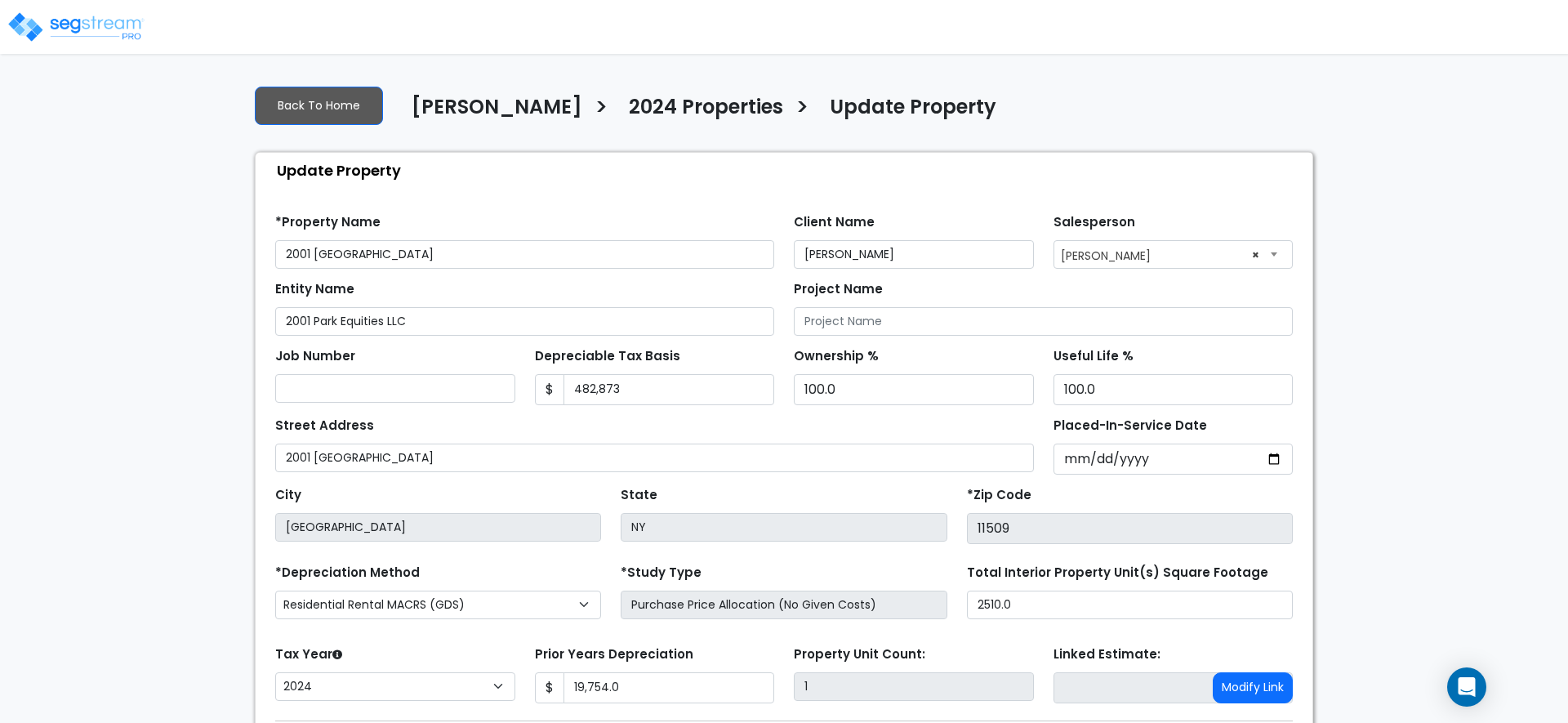
select select "2024"
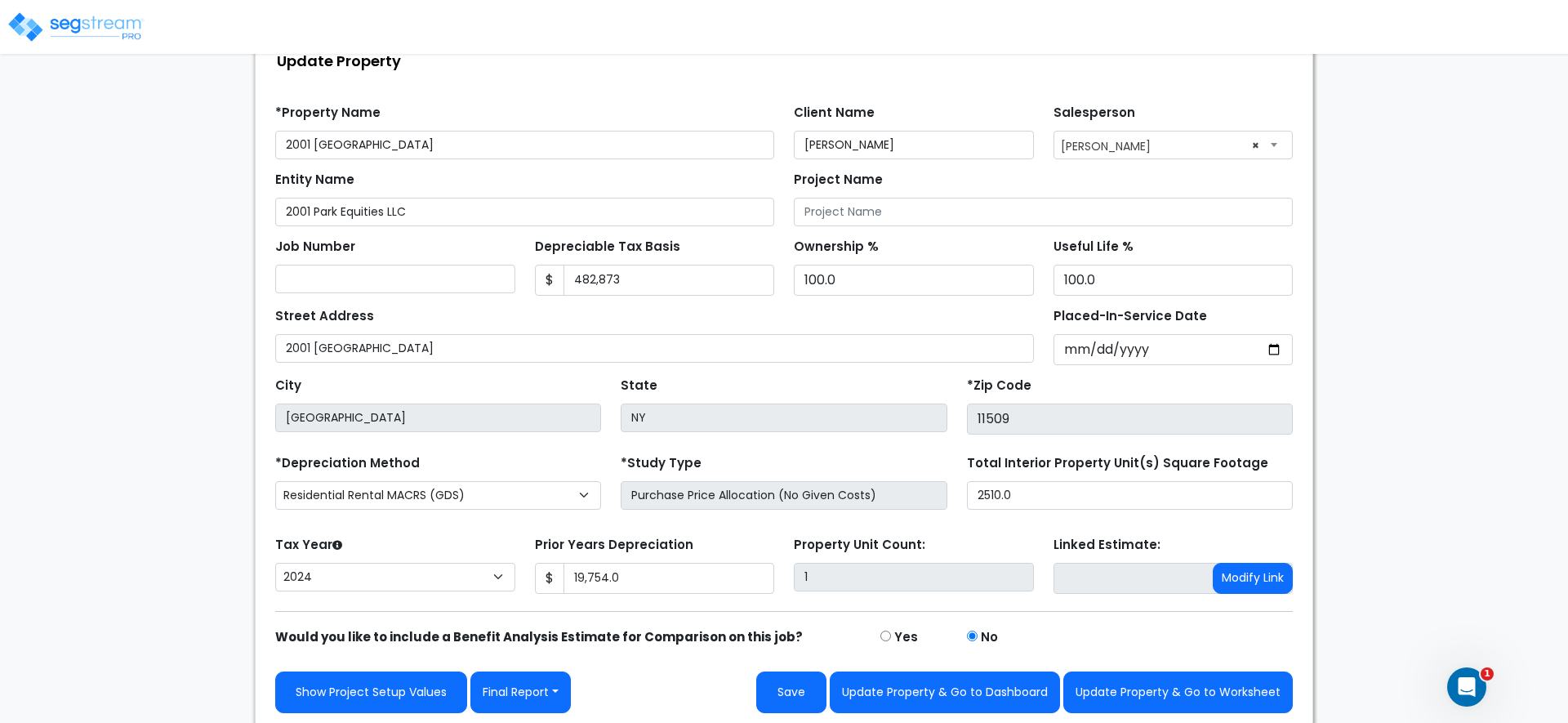
scroll to position [113, 0]
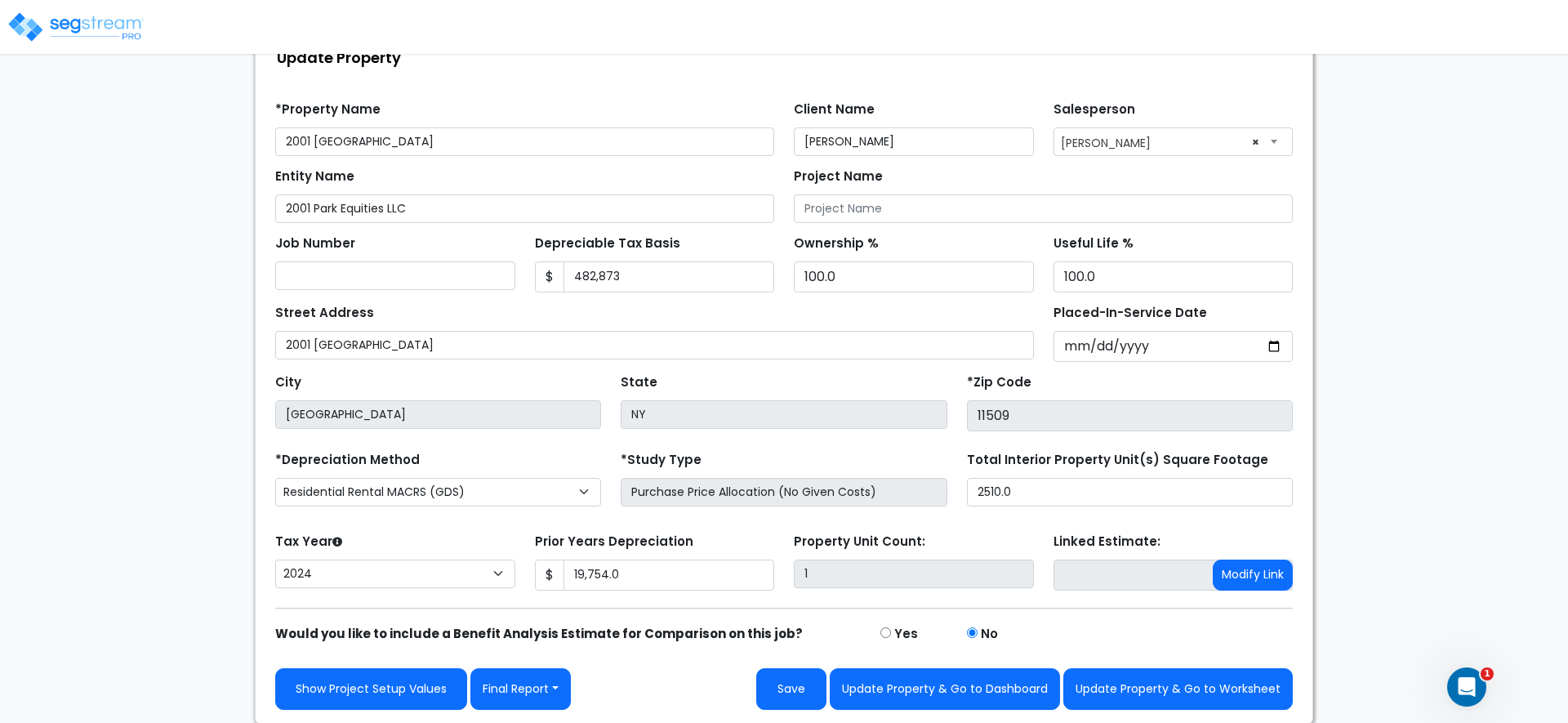
click at [119, 16] on img at bounding box center [76, 27] width 139 height 33
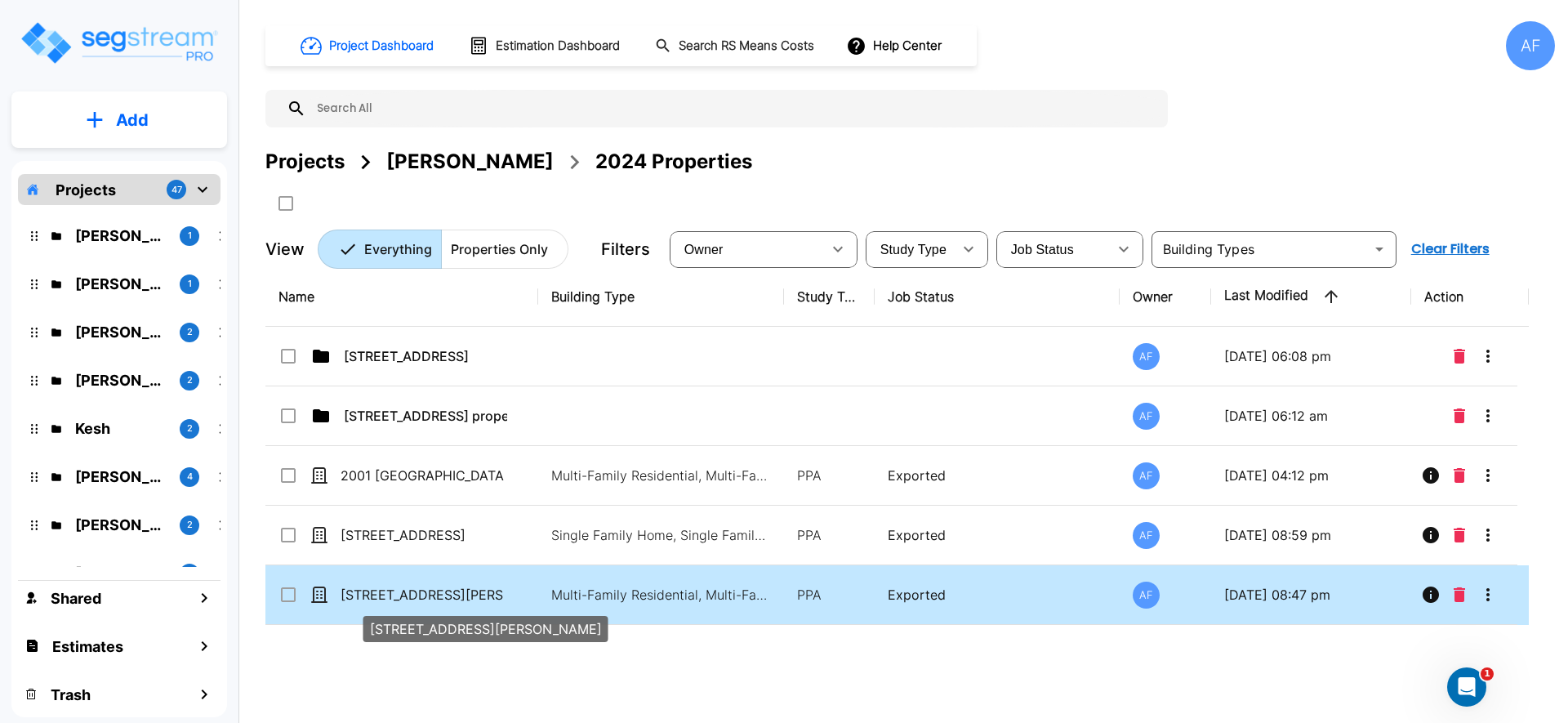
click at [436, 601] on p "[STREET_ADDRESS][PERSON_NAME]" at bounding box center [422, 595] width 163 height 19
checkbox input "true"
click at [436, 601] on p "[STREET_ADDRESS][PERSON_NAME]" at bounding box center [422, 595] width 163 height 19
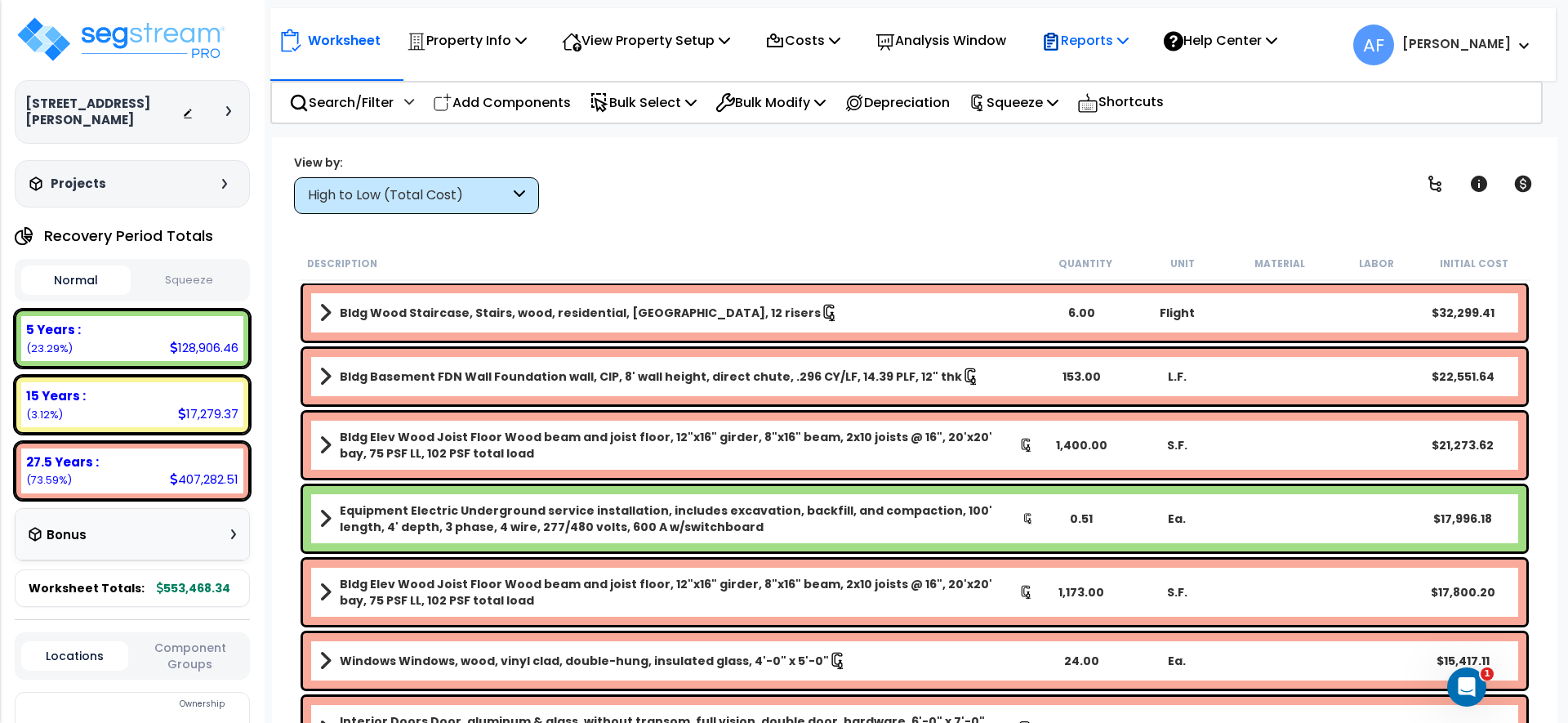
click at [1054, 44] on icon at bounding box center [1051, 44] width 8 height 8
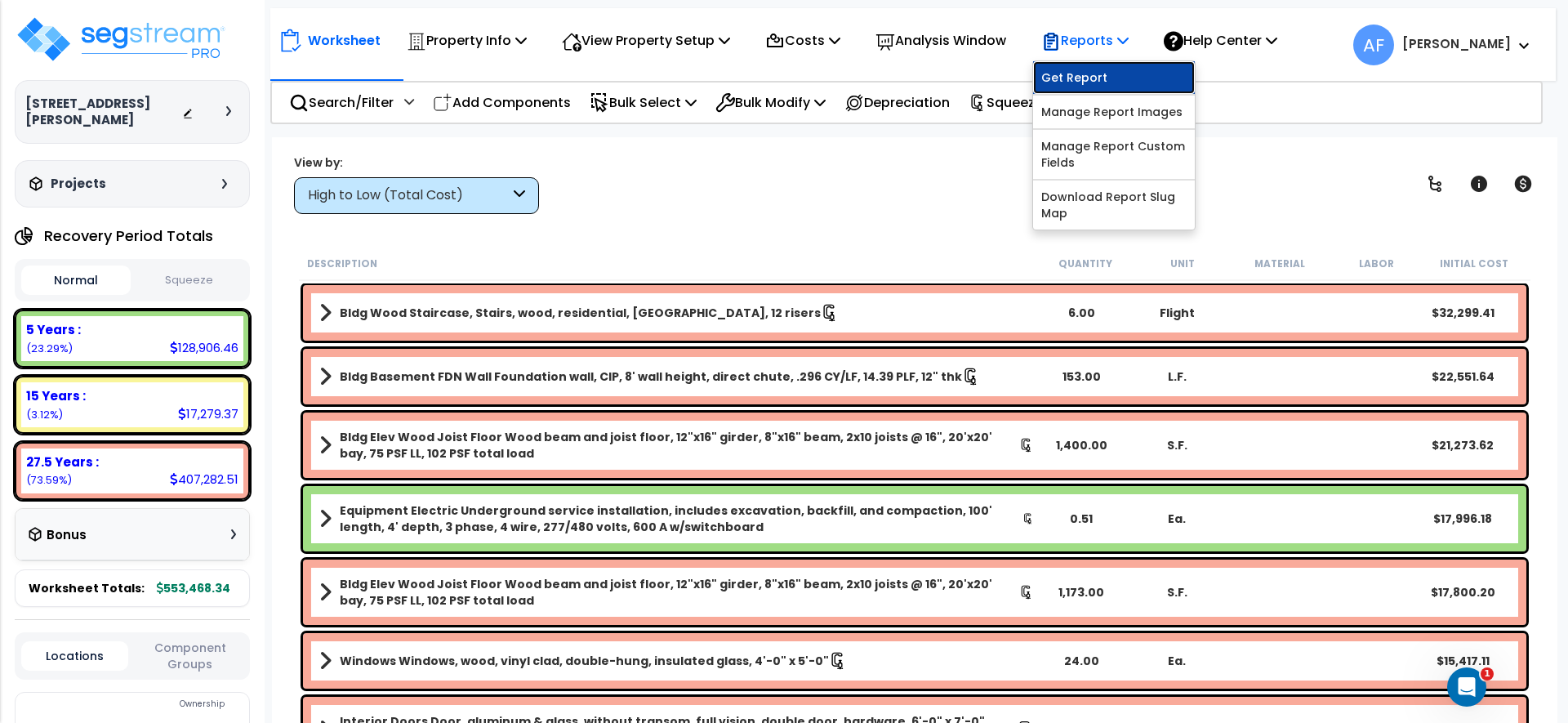
click at [1075, 80] on link "Get Report" at bounding box center [1114, 78] width 162 height 33
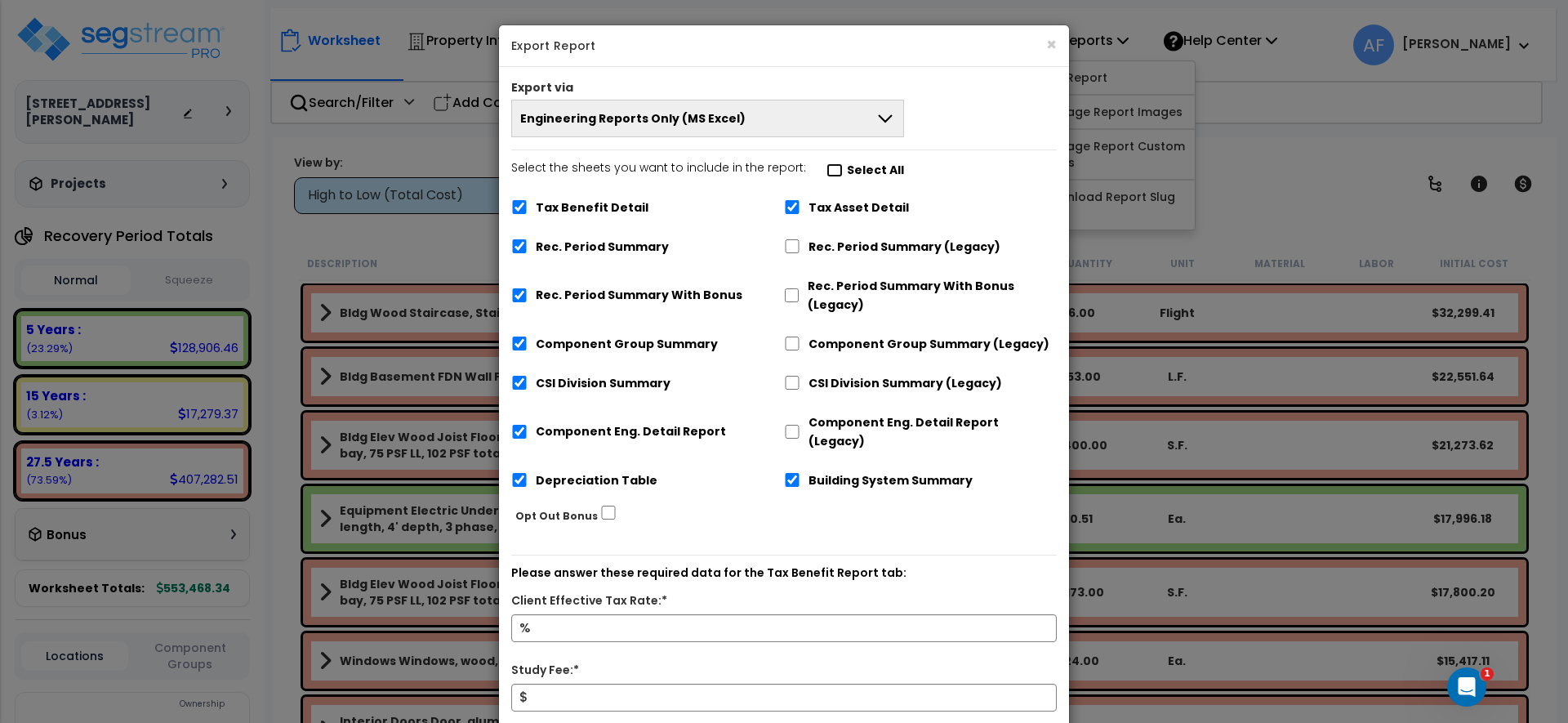
click at [831, 169] on input "Select the sheets you want to include in the report: Select All" at bounding box center [834, 170] width 16 height 13
checkbox input "false"
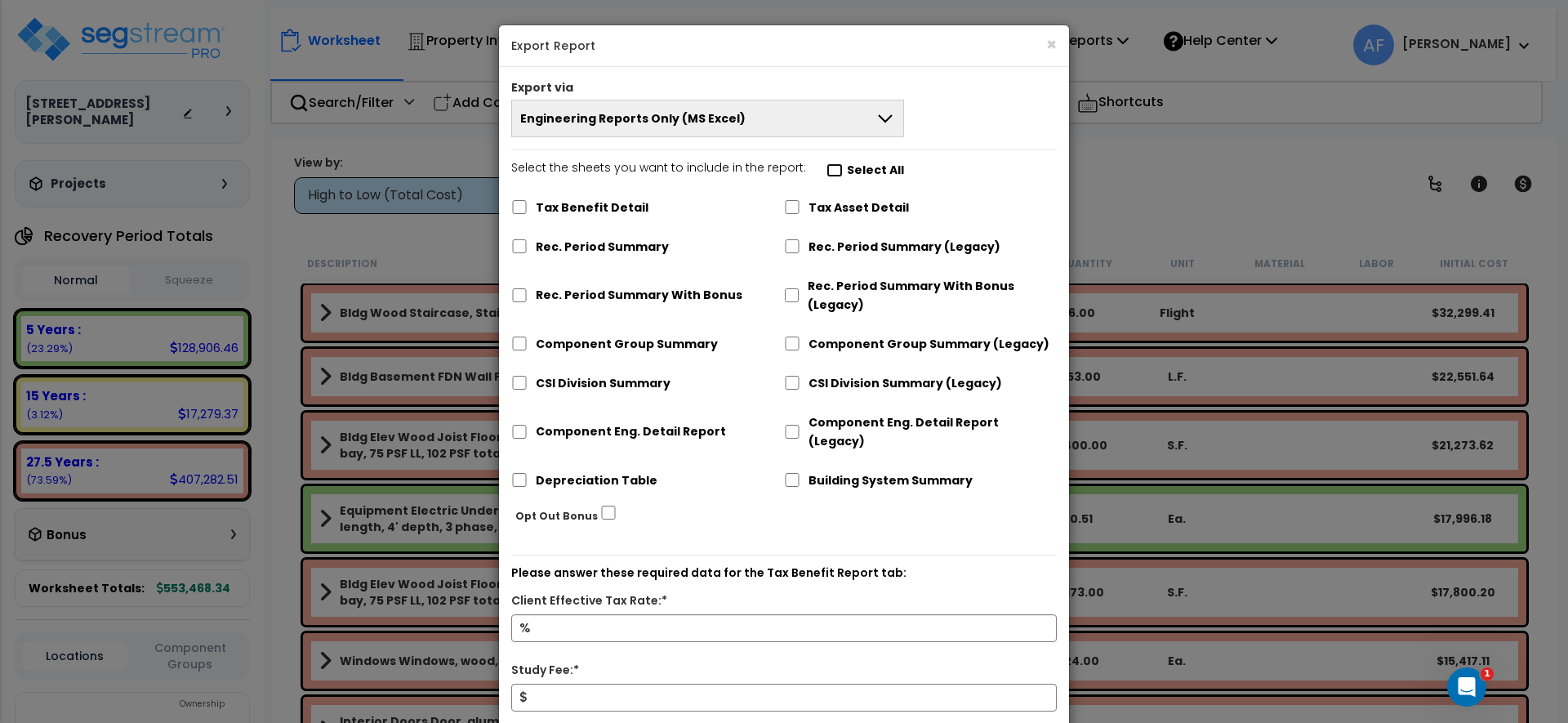
checkbox input "false"
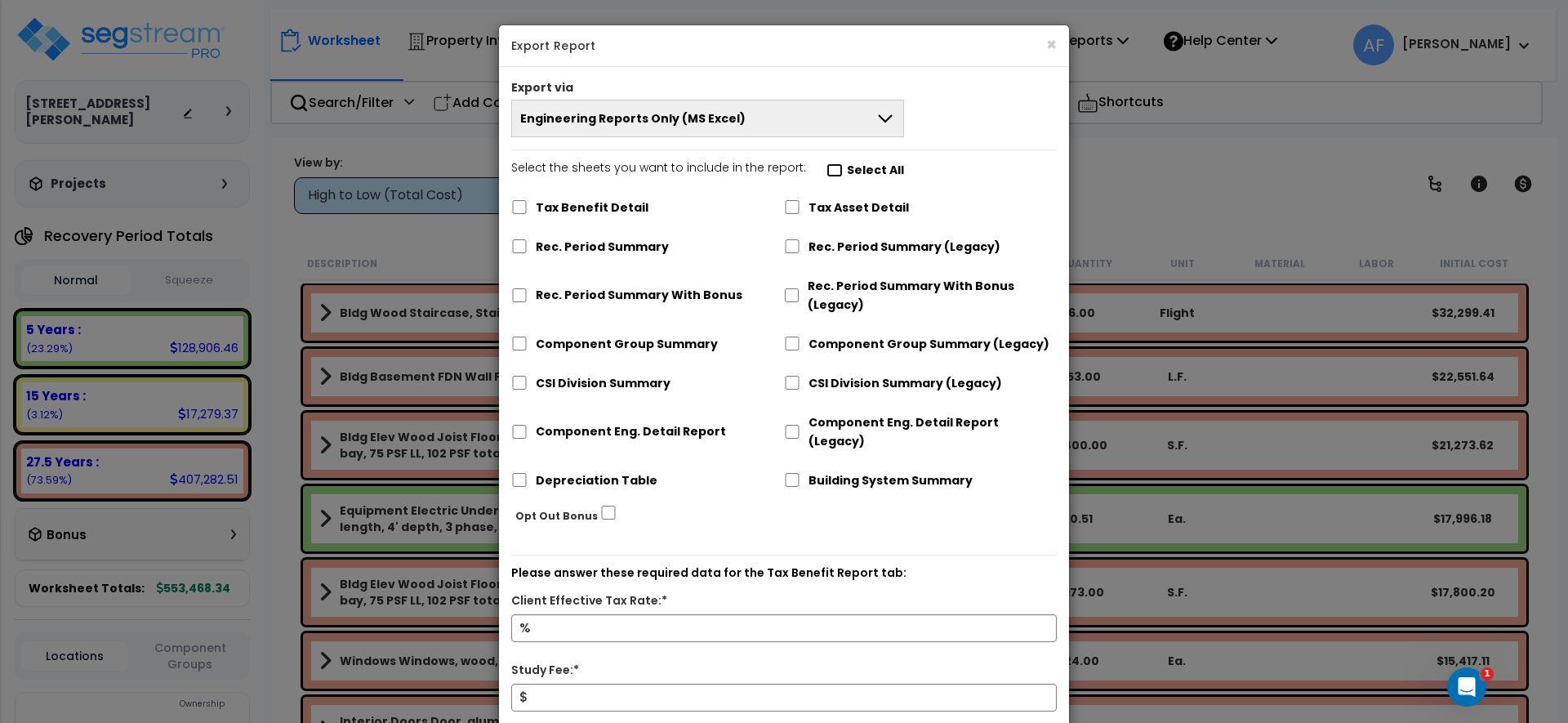
checkbox input "false"
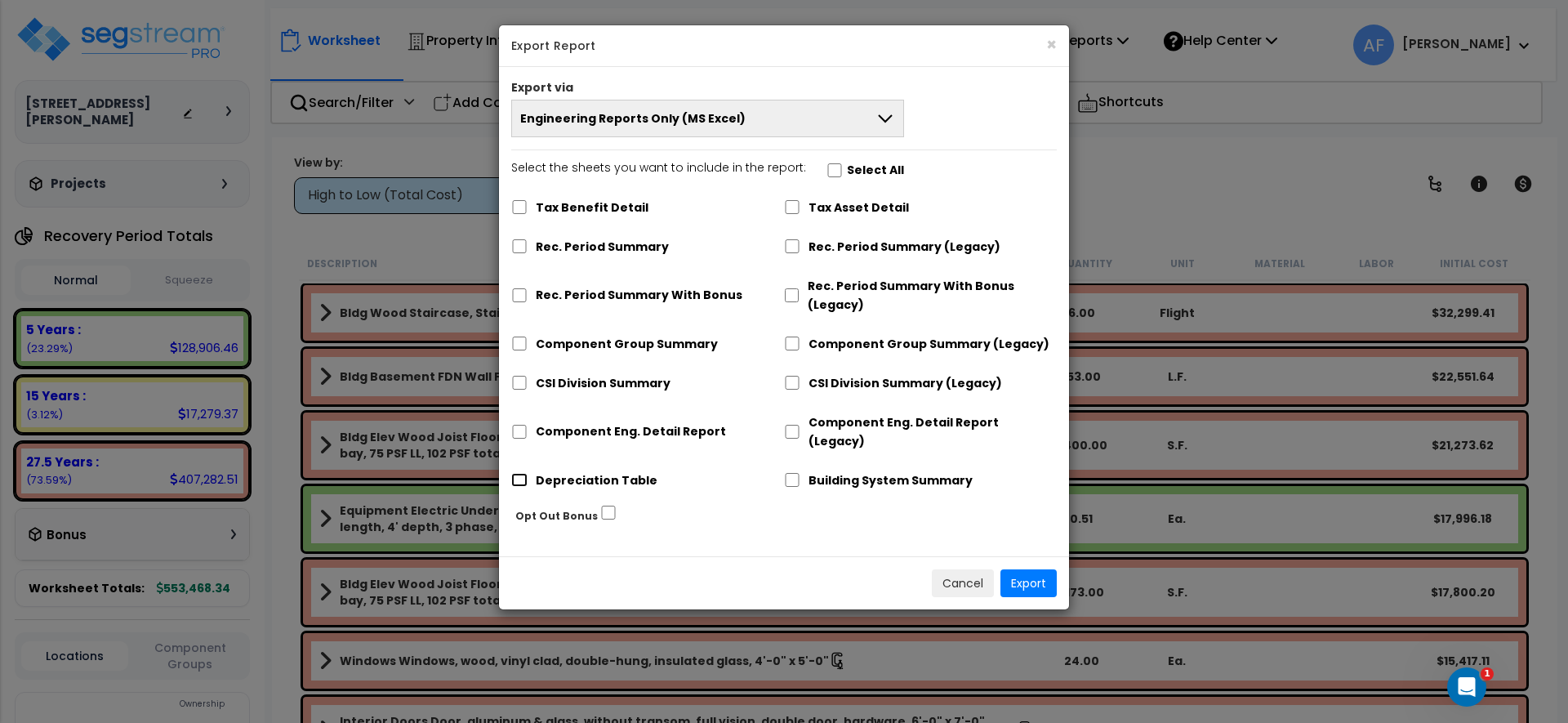
click at [516, 473] on input "Depreciation Table" at bounding box center [519, 479] width 16 height 13
checkbox input "true"
click at [1026, 570] on button "Export" at bounding box center [1028, 583] width 57 height 28
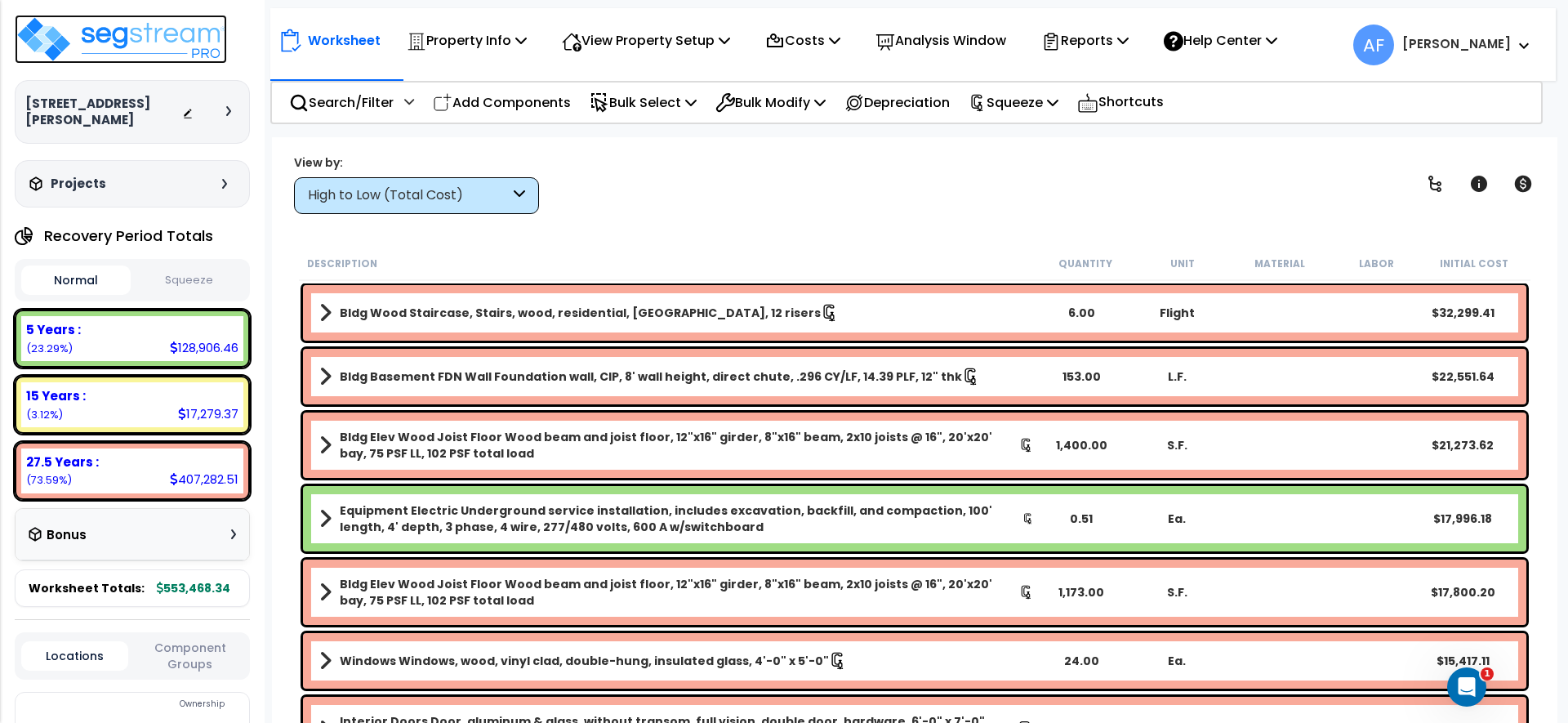
click at [191, 46] on img at bounding box center [121, 38] width 213 height 49
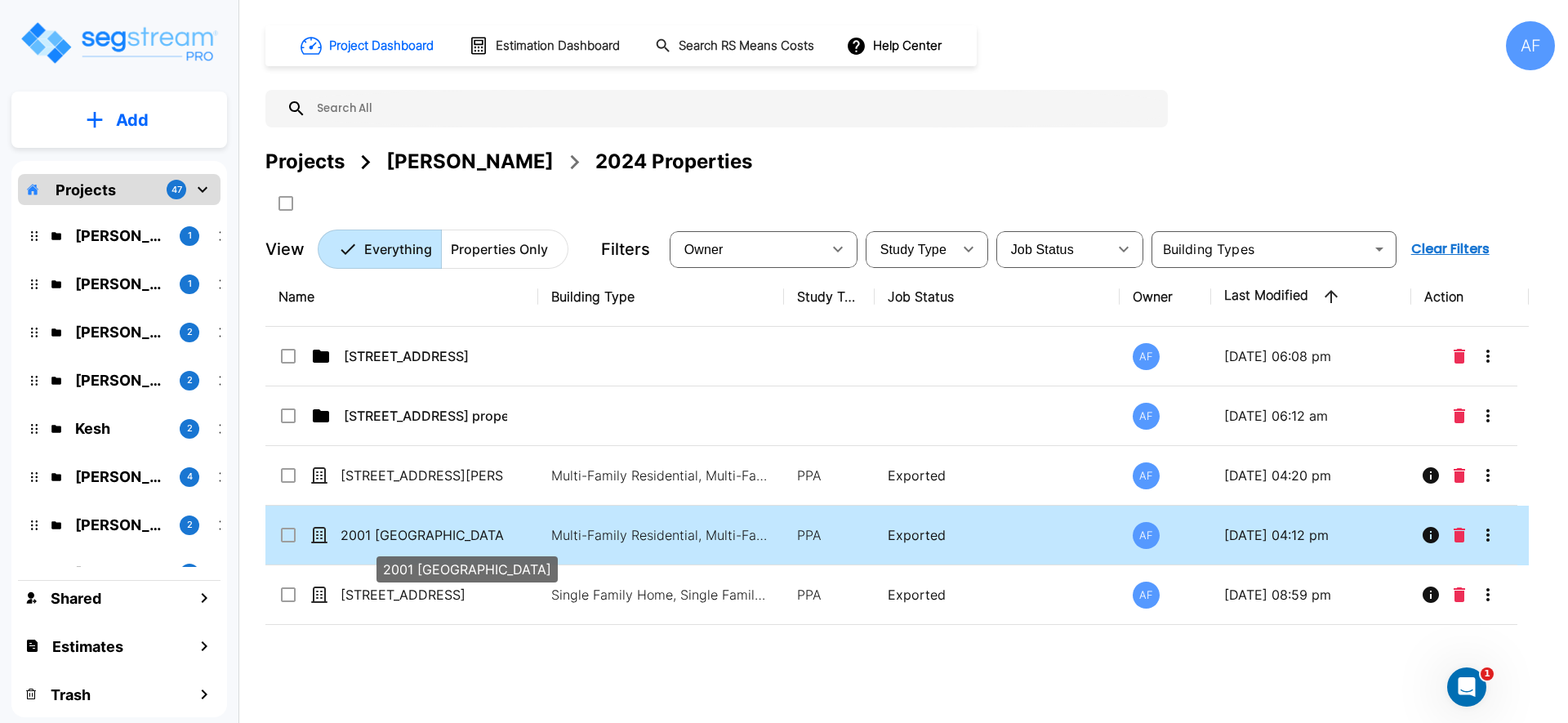
click at [416, 537] on p "2001 [GEOGRAPHIC_DATA]" at bounding box center [422, 535] width 163 height 19
checkbox input "true"
click at [416, 537] on p "2001 [GEOGRAPHIC_DATA]" at bounding box center [422, 535] width 163 height 19
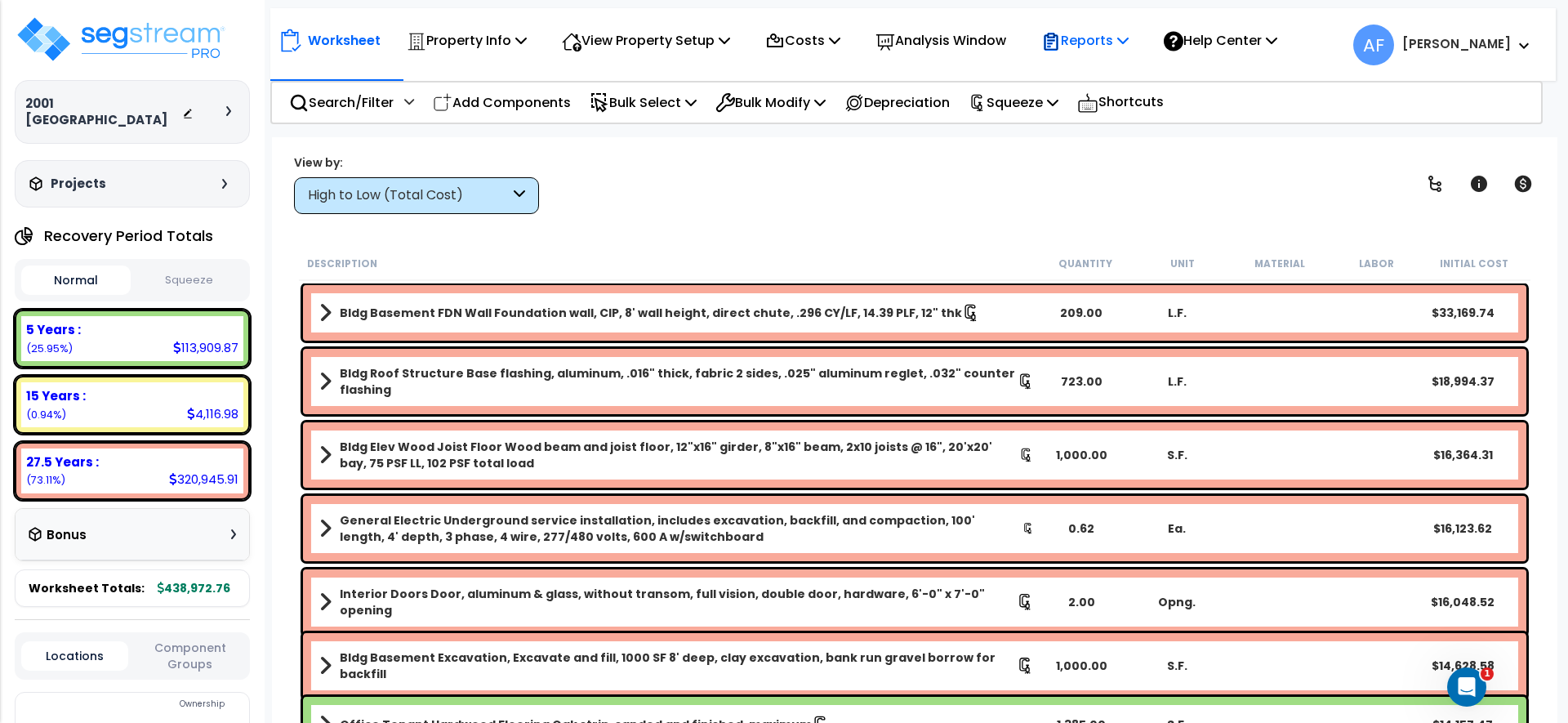
click at [1099, 38] on p "Reports" at bounding box center [1085, 40] width 87 height 22
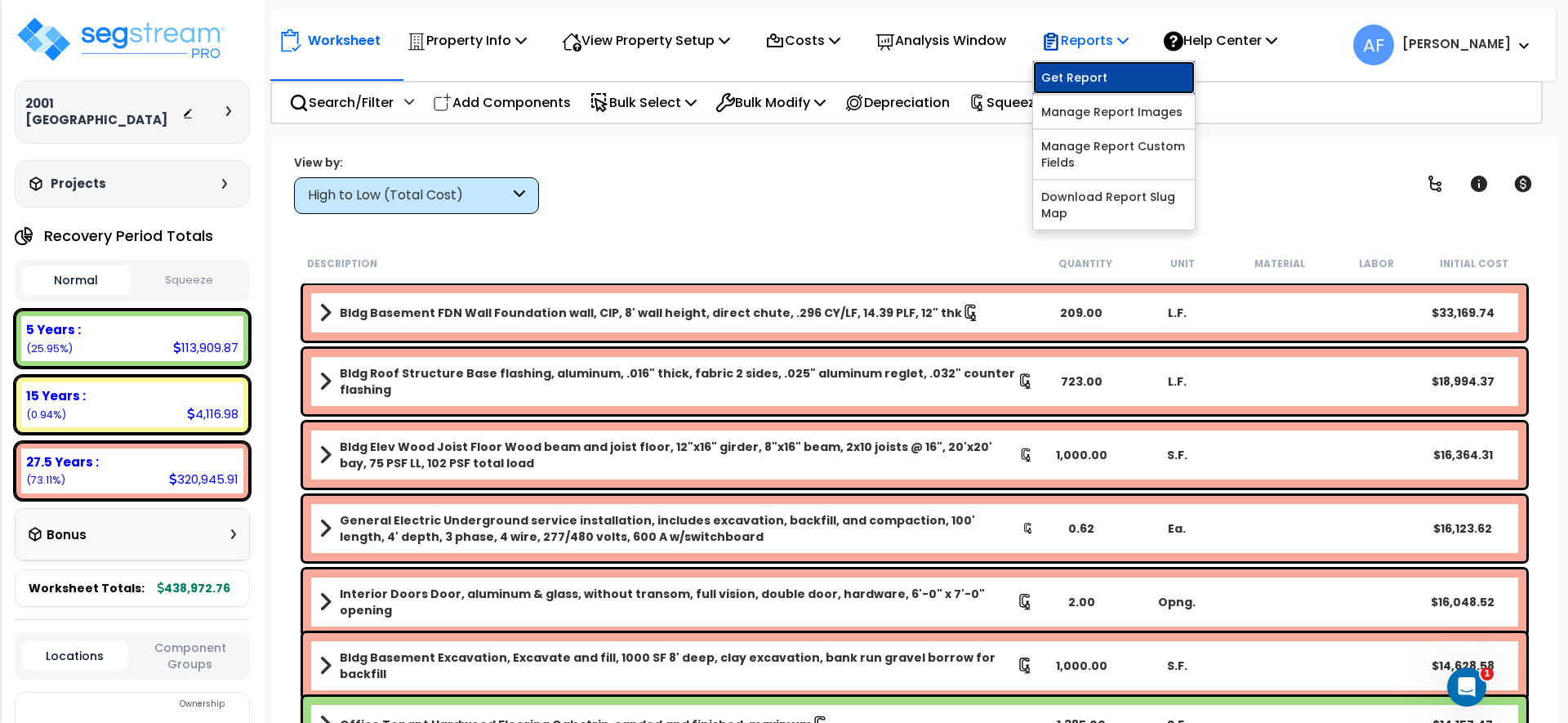
click at [1082, 80] on link "Get Report" at bounding box center [1114, 78] width 162 height 33
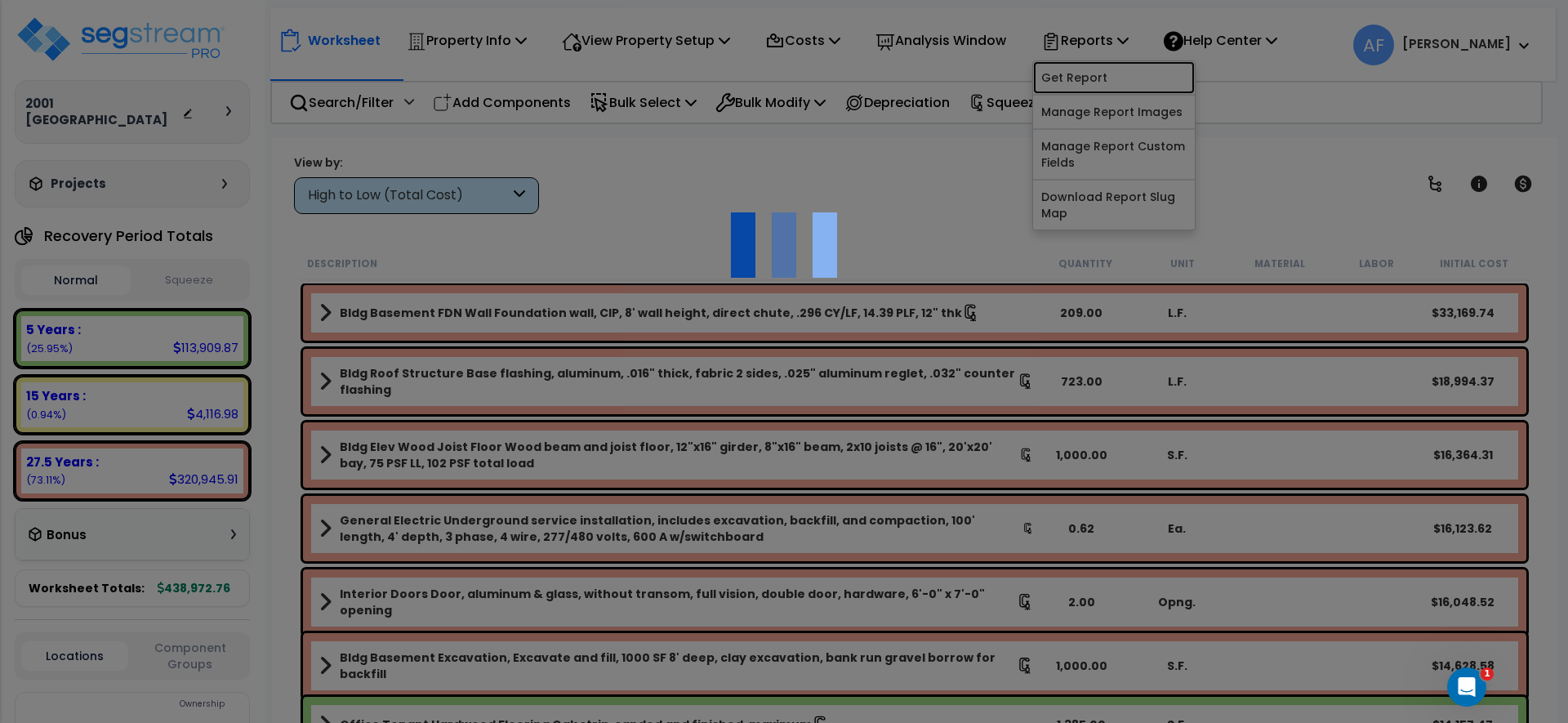
checkbox input "true"
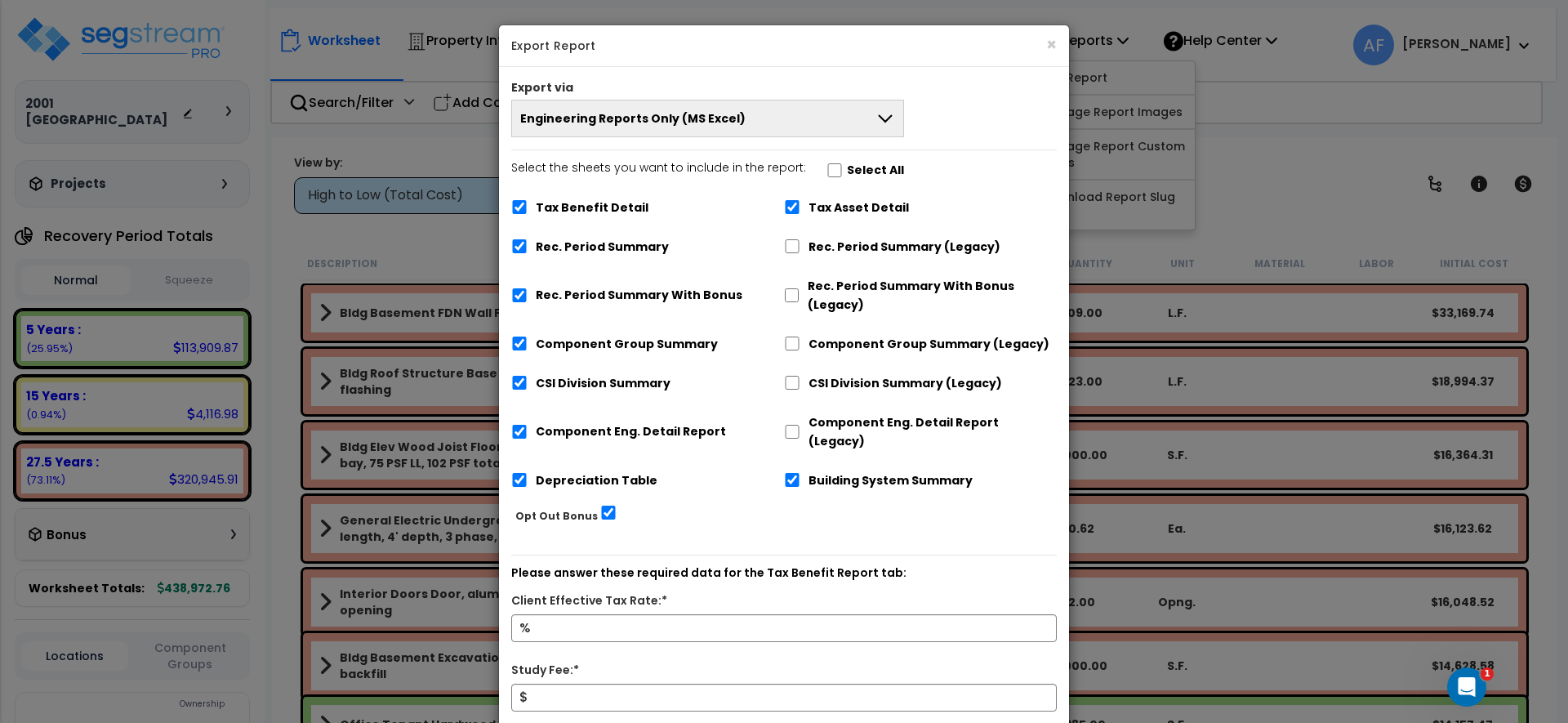
click at [825, 162] on label "Select the sheets you want to include in the report: Select All" at bounding box center [707, 172] width 393 height 28
click at [826, 163] on input "Select the sheets you want to include in the report: Select All" at bounding box center [834, 170] width 16 height 13
click at [826, 164] on input "Select the sheets you want to include in the report: Select All" at bounding box center [834, 170] width 16 height 13
checkbox input "false"
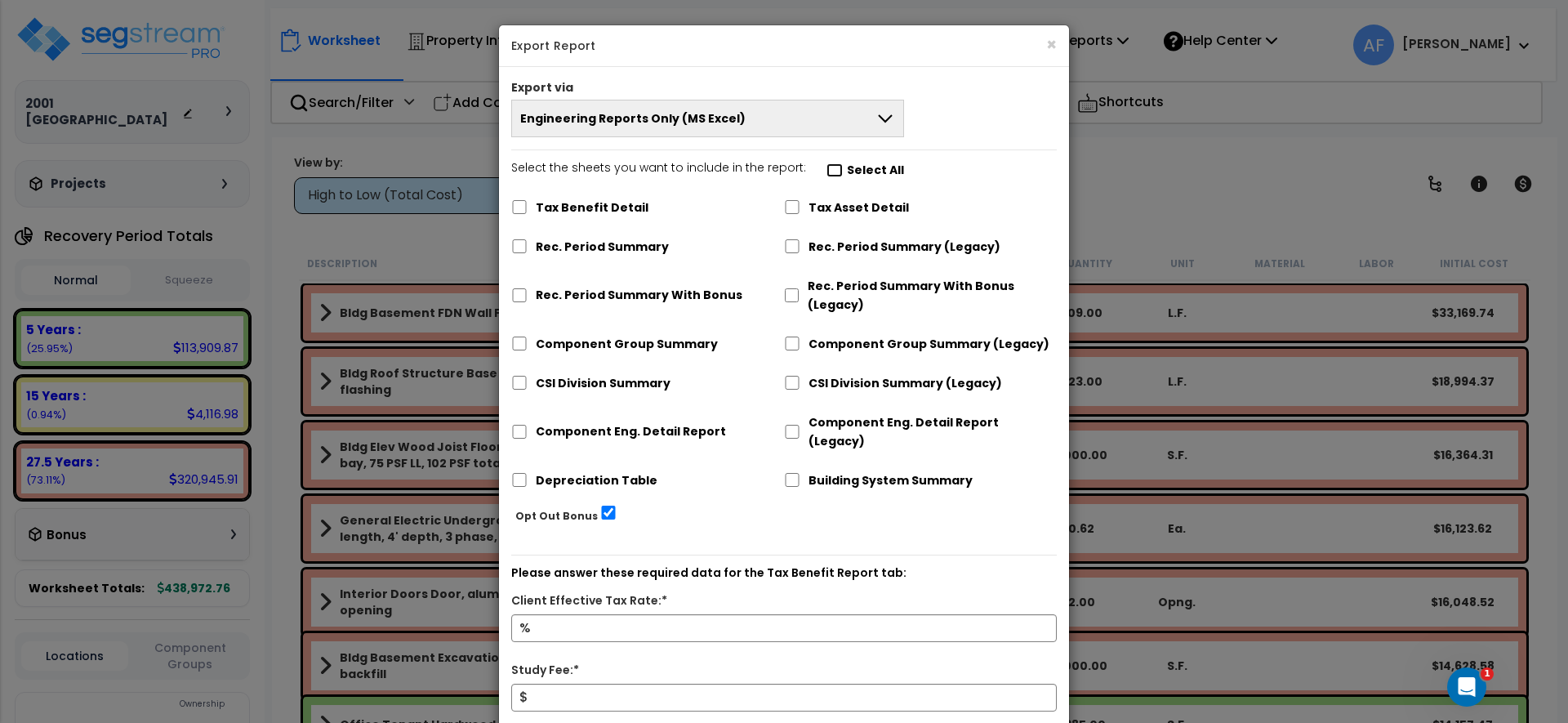
checkbox input "false"
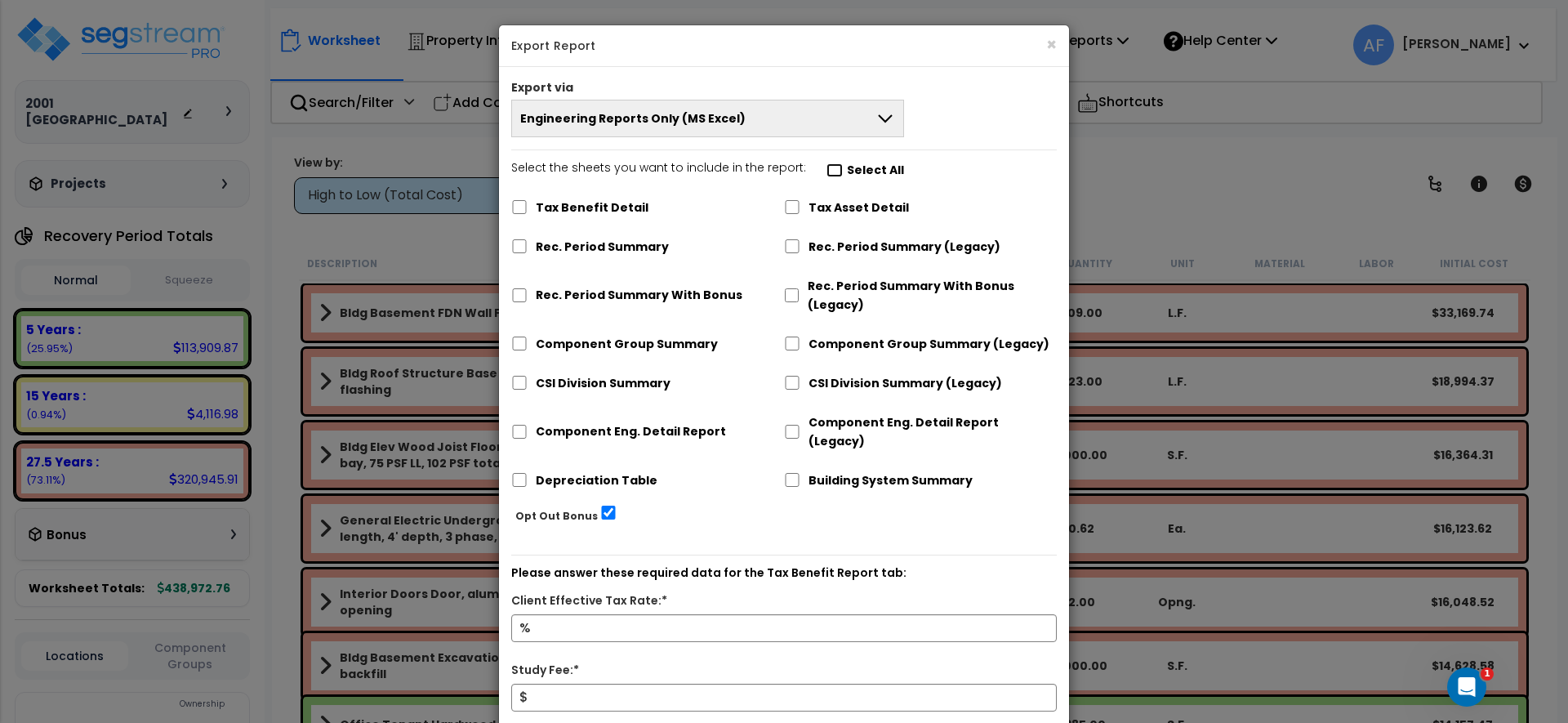
checkbox input "false"
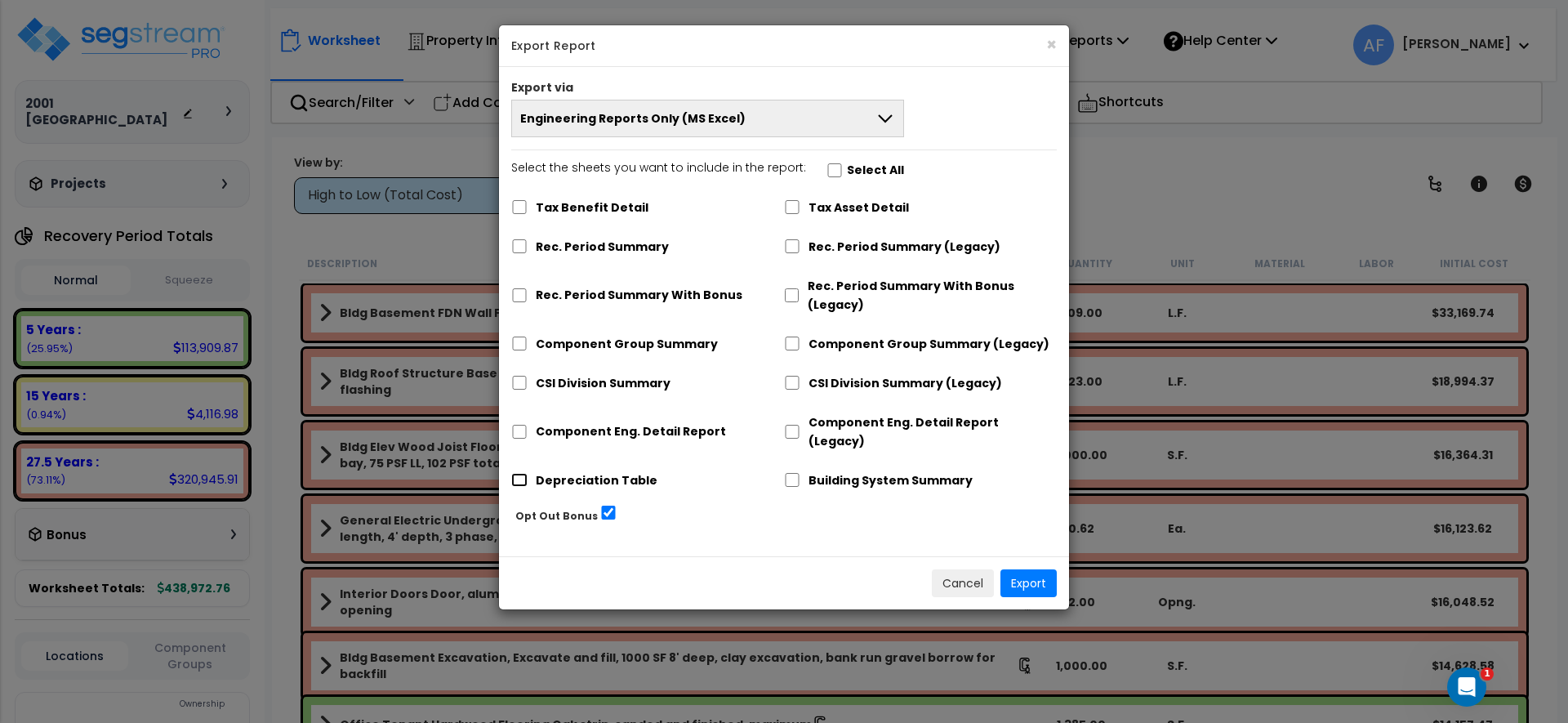
click at [526, 473] on input "Depreciation Table" at bounding box center [519, 479] width 16 height 13
checkbox input "true"
click at [600, 506] on input "Opt Out Bonus" at bounding box center [608, 513] width 16 height 13
checkbox input "false"
click at [1041, 570] on button "Export" at bounding box center [1028, 583] width 57 height 28
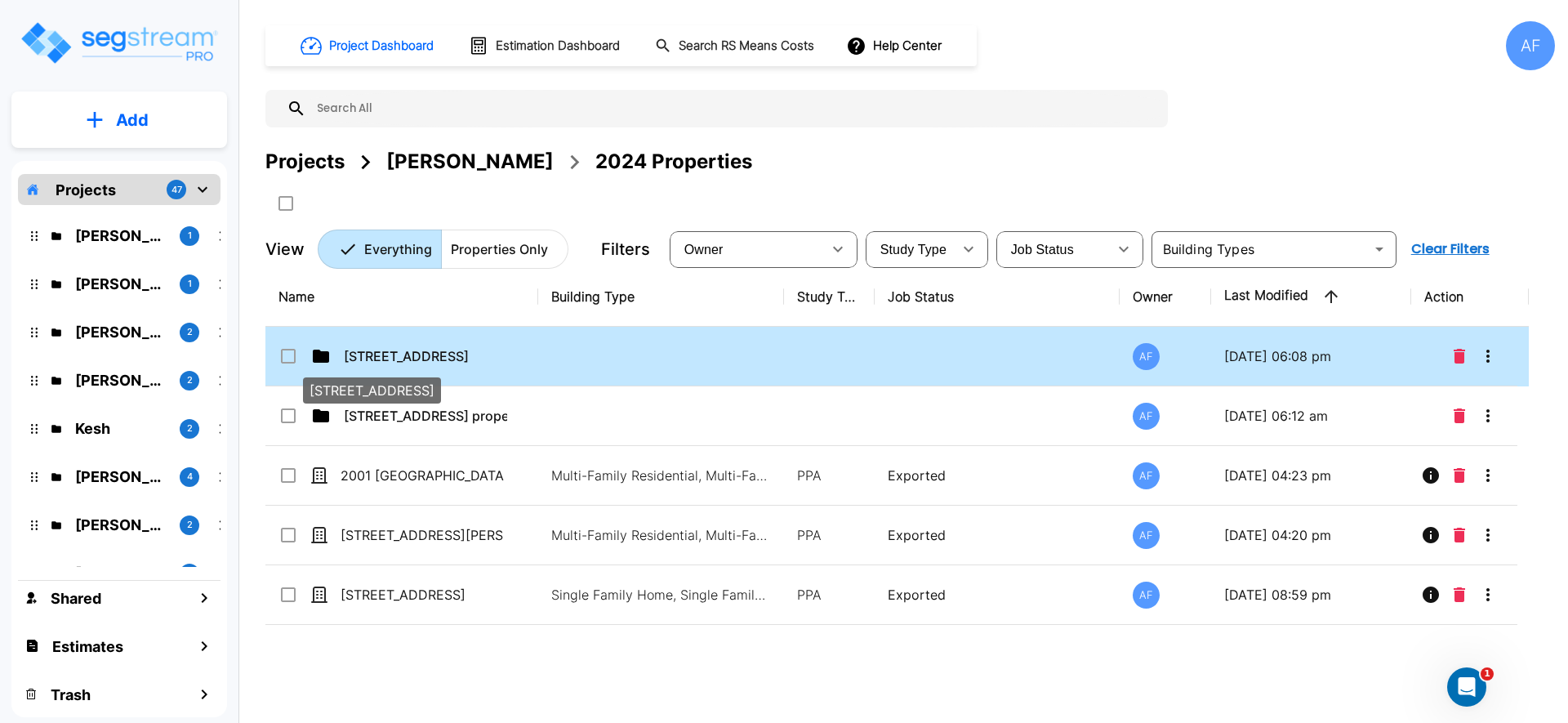
click at [409, 352] on p "[STREET_ADDRESS]" at bounding box center [426, 356] width 163 height 19
checkbox input "true"
click at [409, 352] on p "[STREET_ADDRESS]" at bounding box center [426, 356] width 163 height 19
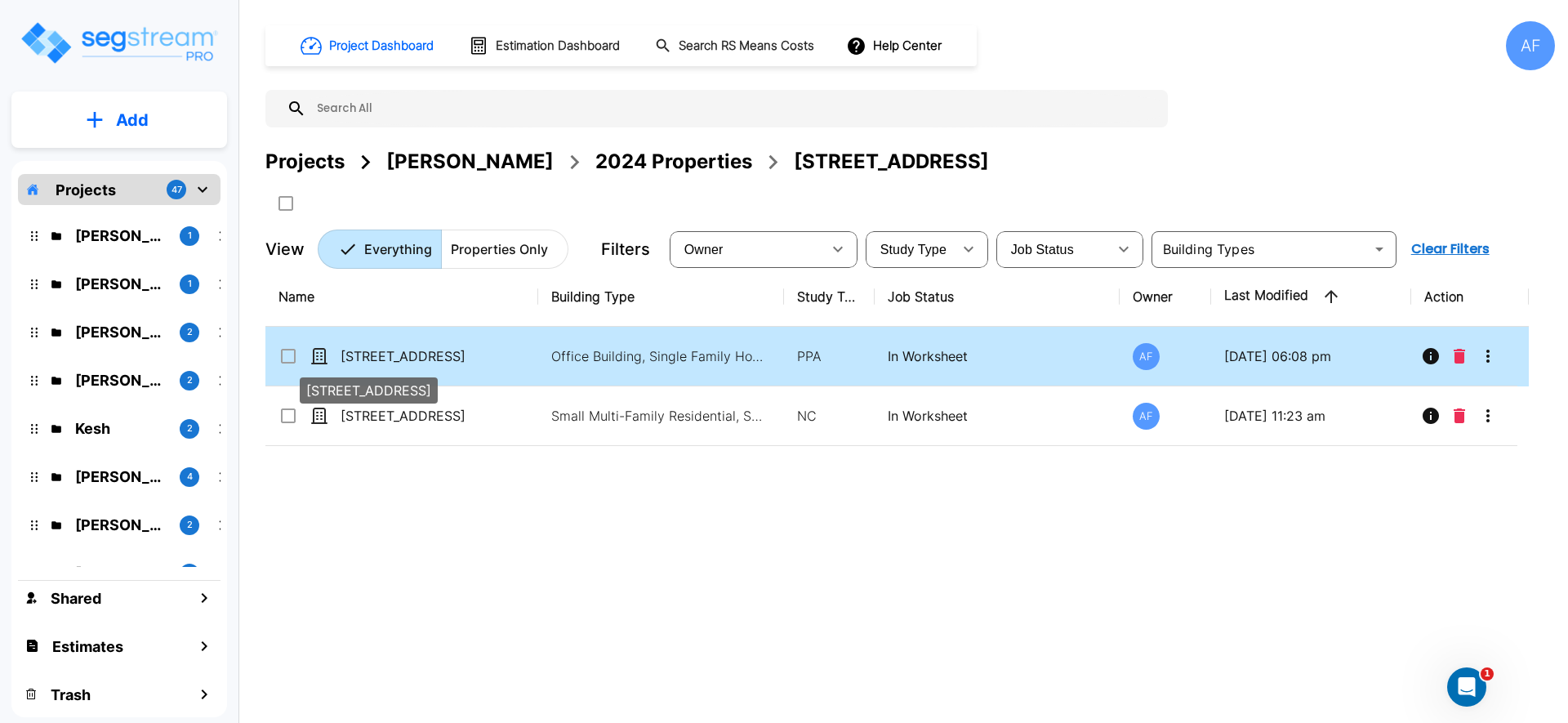
click at [464, 356] on p "[STREET_ADDRESS]" at bounding box center [422, 356] width 163 height 19
checkbox input "true"
click at [464, 356] on p "[STREET_ADDRESS]" at bounding box center [422, 356] width 163 height 19
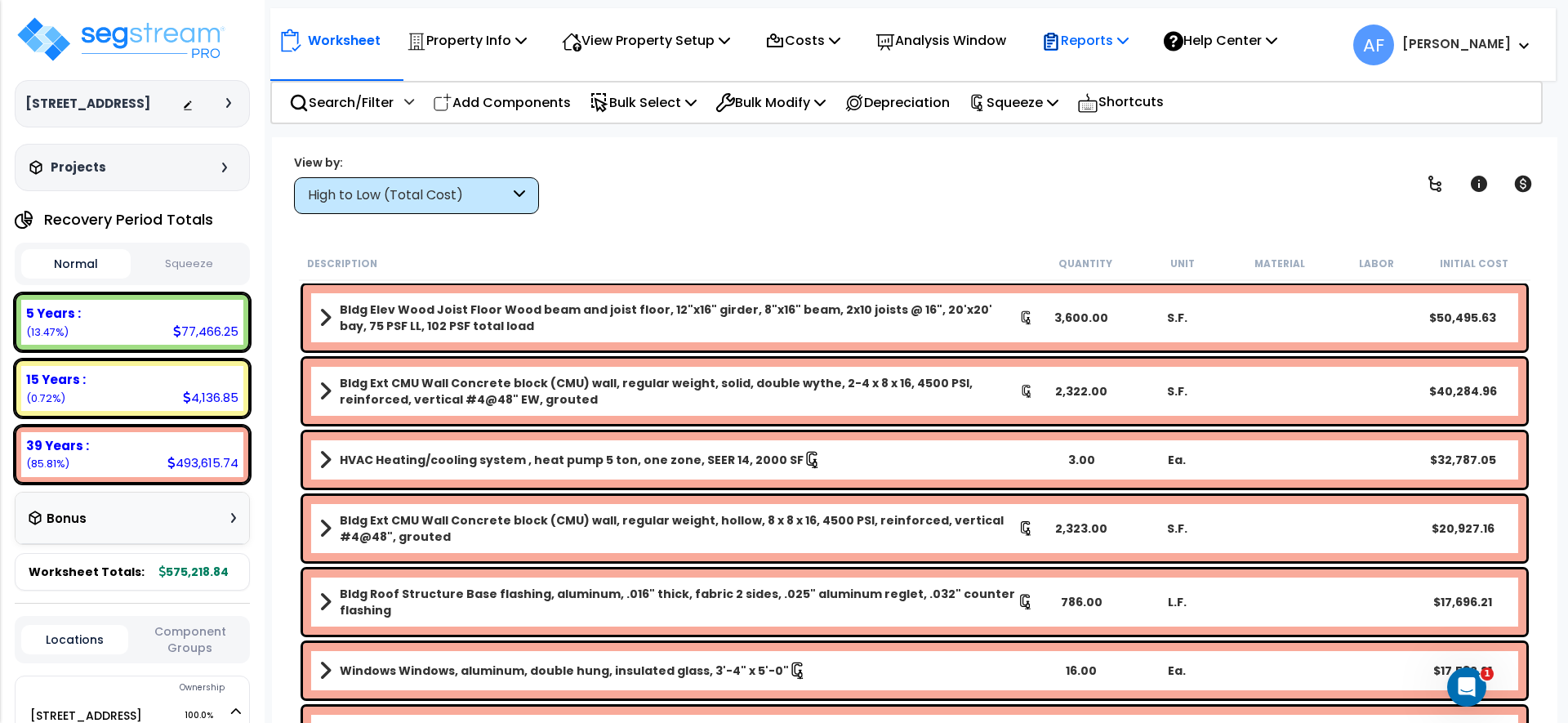
click at [1108, 44] on p "Reports" at bounding box center [1085, 40] width 87 height 22
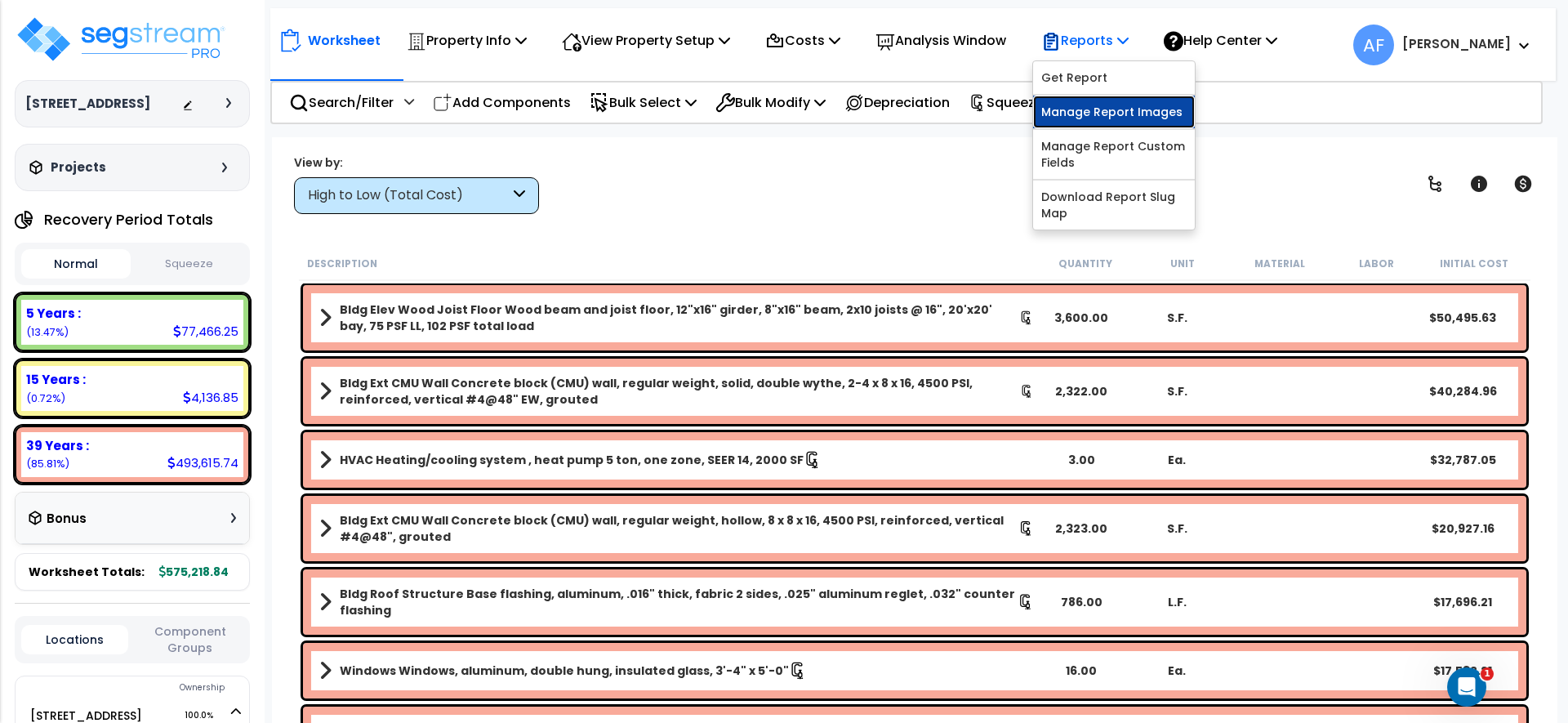
click at [1106, 112] on link "Manage Report Images" at bounding box center [1114, 112] width 162 height 33
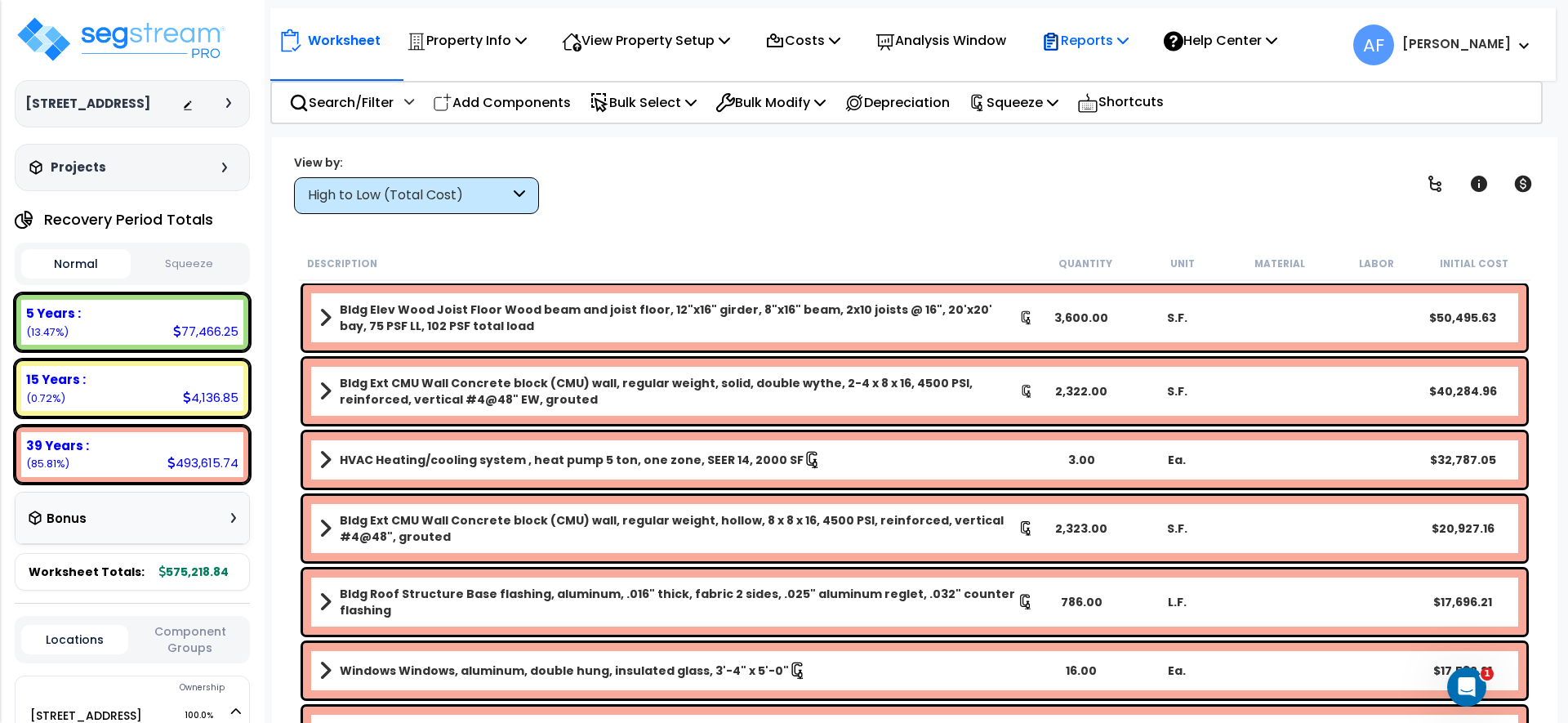
click at [1108, 39] on p "Reports" at bounding box center [1085, 40] width 87 height 22
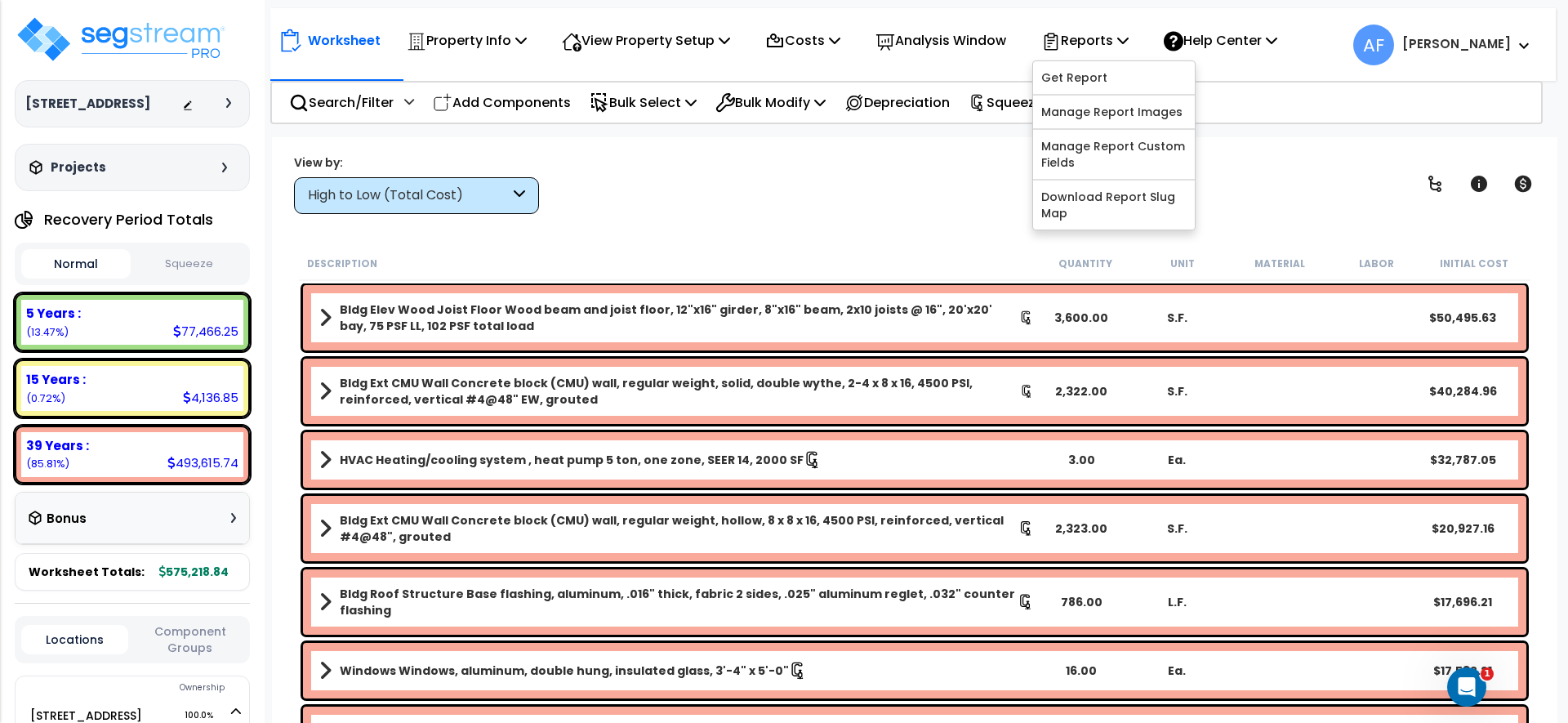
drag, startPoint x: 981, startPoint y: 165, endPoint x: 989, endPoint y: 148, distance: 18.8
click at [985, 155] on div "View by: High to Low (Total Cost) High to Low (Total Cost)" at bounding box center [914, 183] width 1253 height 60
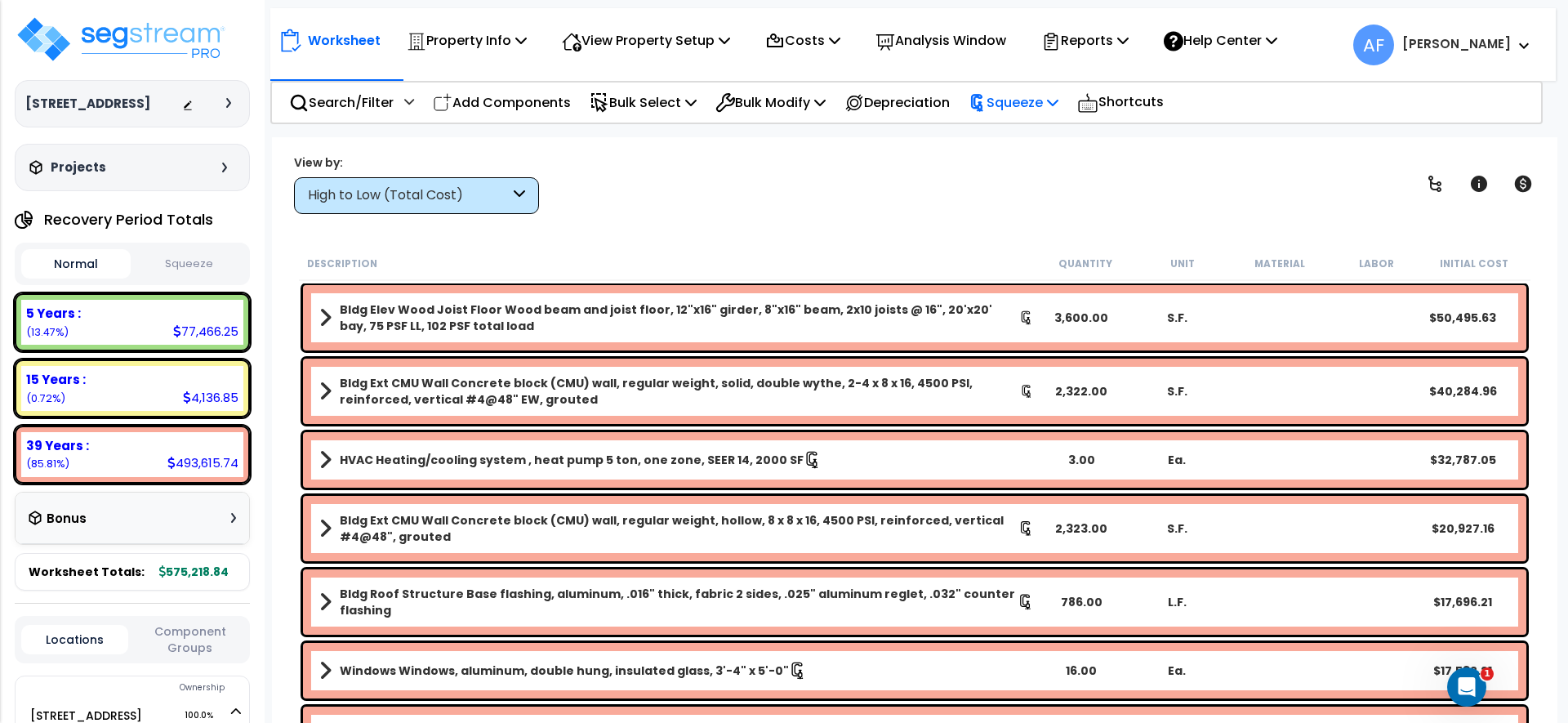
click at [1027, 105] on p "Squeeze" at bounding box center [1014, 102] width 90 height 22
drag, startPoint x: 934, startPoint y: 164, endPoint x: 1089, endPoint y: 54, distance: 190.1
click at [940, 158] on div "View by: High to Low (Total Cost) High to Low (Total Cost)" at bounding box center [914, 183] width 1253 height 60
click at [201, 279] on button "Squeeze" at bounding box center [190, 265] width 109 height 29
click at [1088, 45] on p "Reports" at bounding box center [1085, 40] width 87 height 22
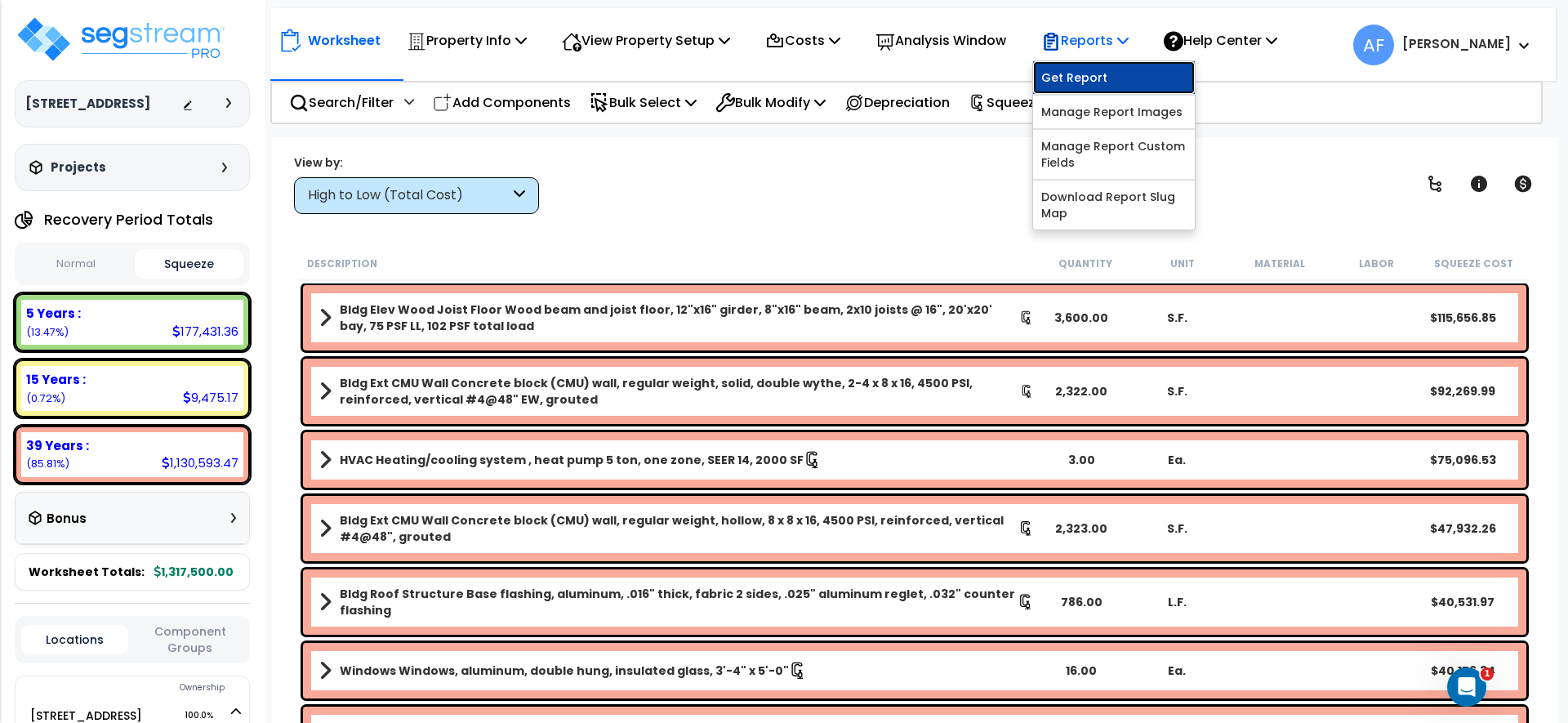
click at [1093, 70] on link "Get Report" at bounding box center [1114, 78] width 162 height 33
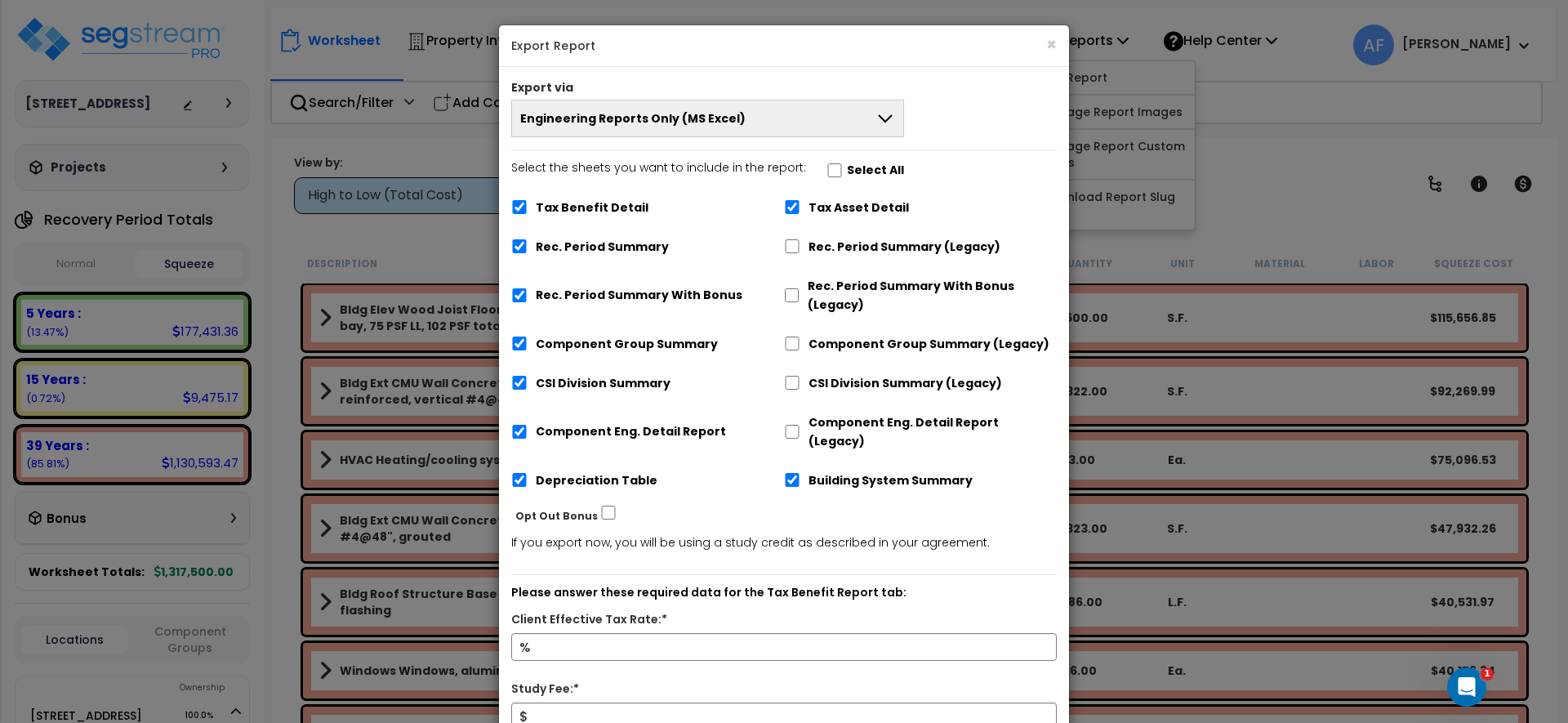
click at [842, 121] on button "Engineering Reports Only (MS Excel)" at bounding box center [707, 118] width 393 height 37
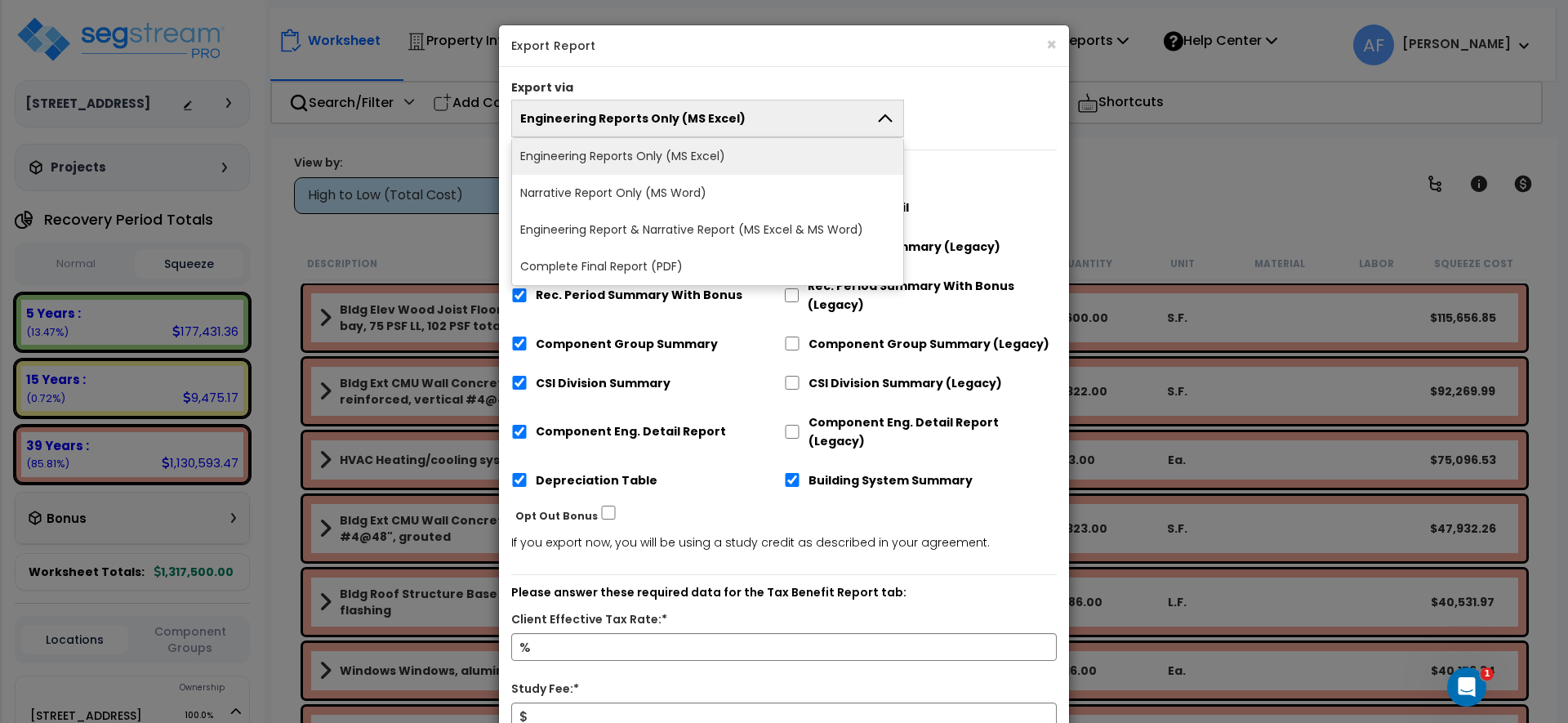
click at [795, 166] on li "Engineering Reports Only (MS Excel)" at bounding box center [707, 156] width 391 height 36
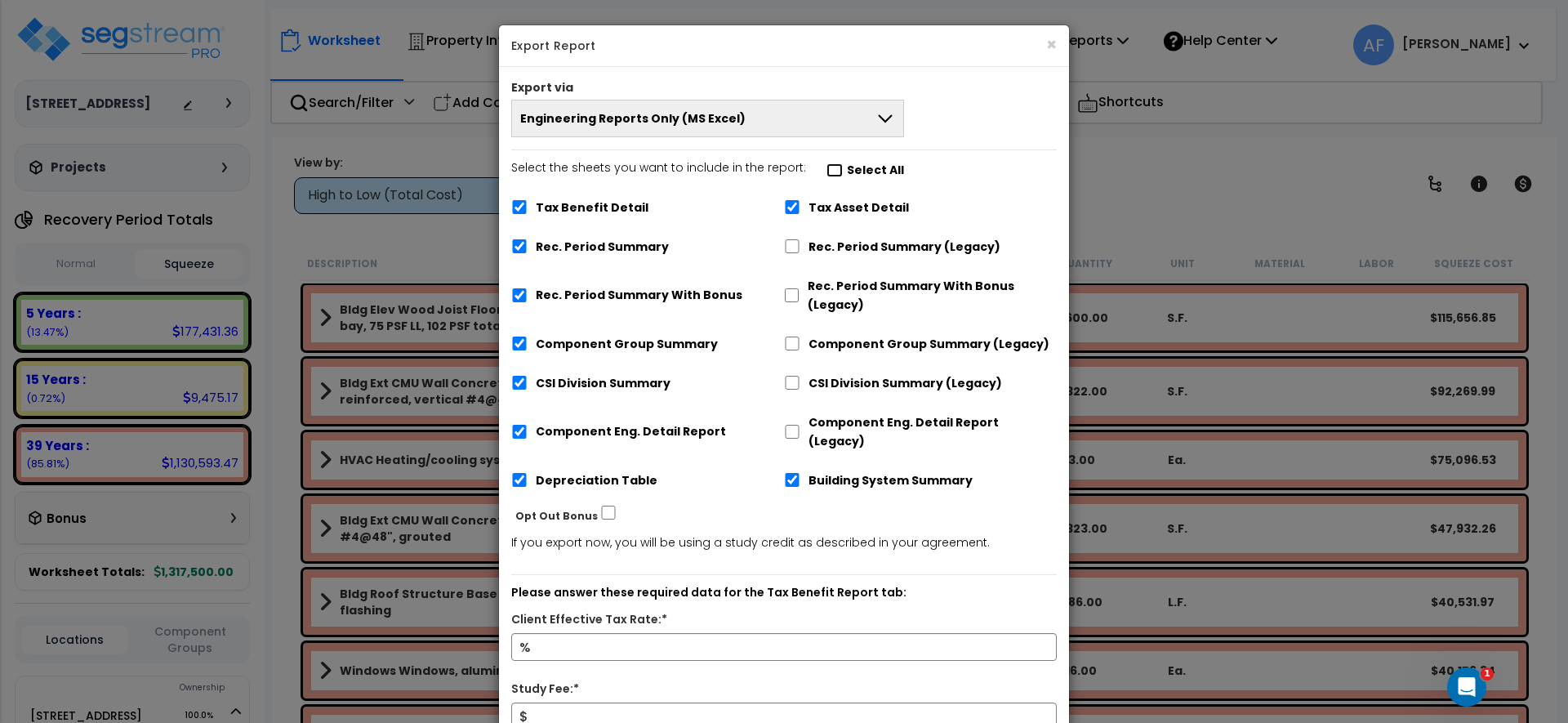
click at [830, 170] on input "Select the sheets you want to include in the report: Select All" at bounding box center [834, 170] width 16 height 13
checkbox input "false"
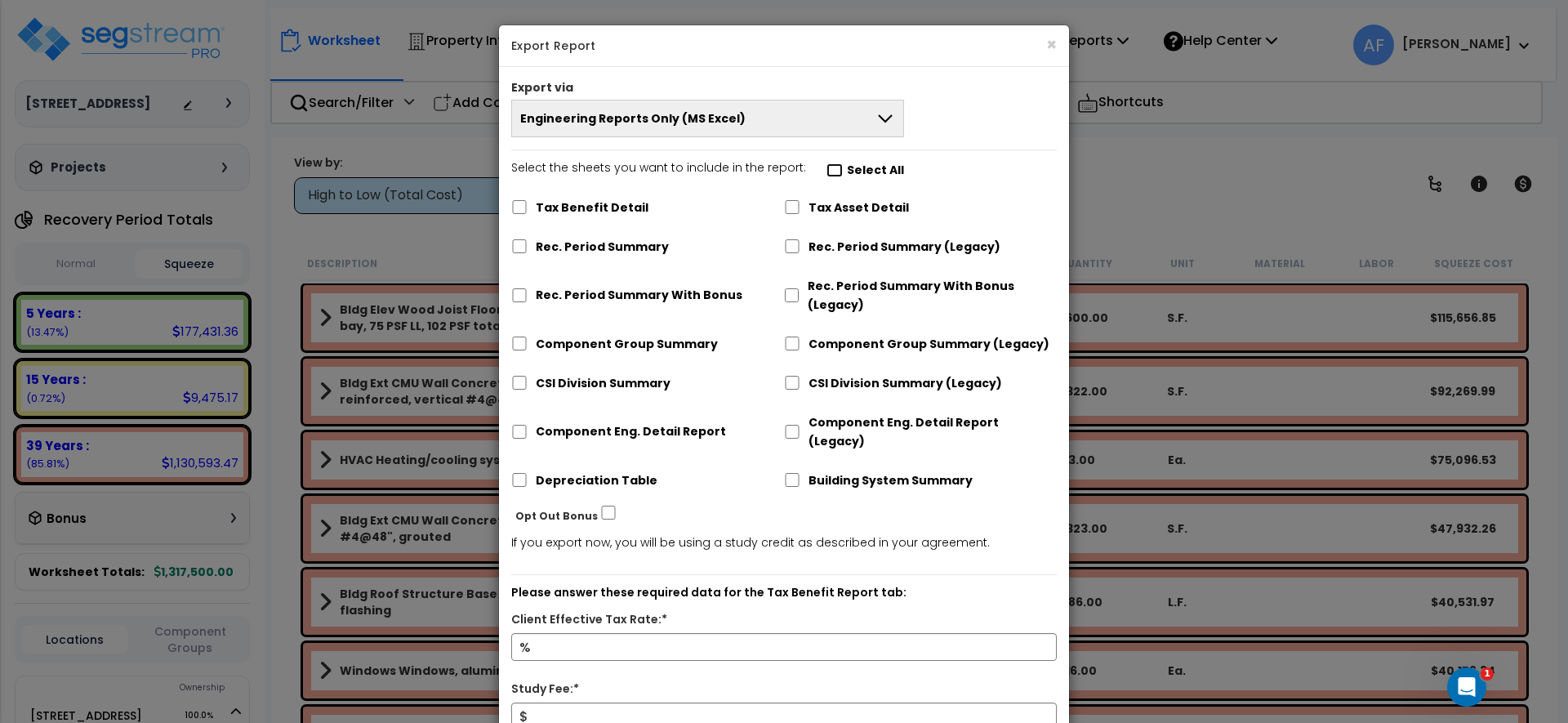
checkbox input "false"
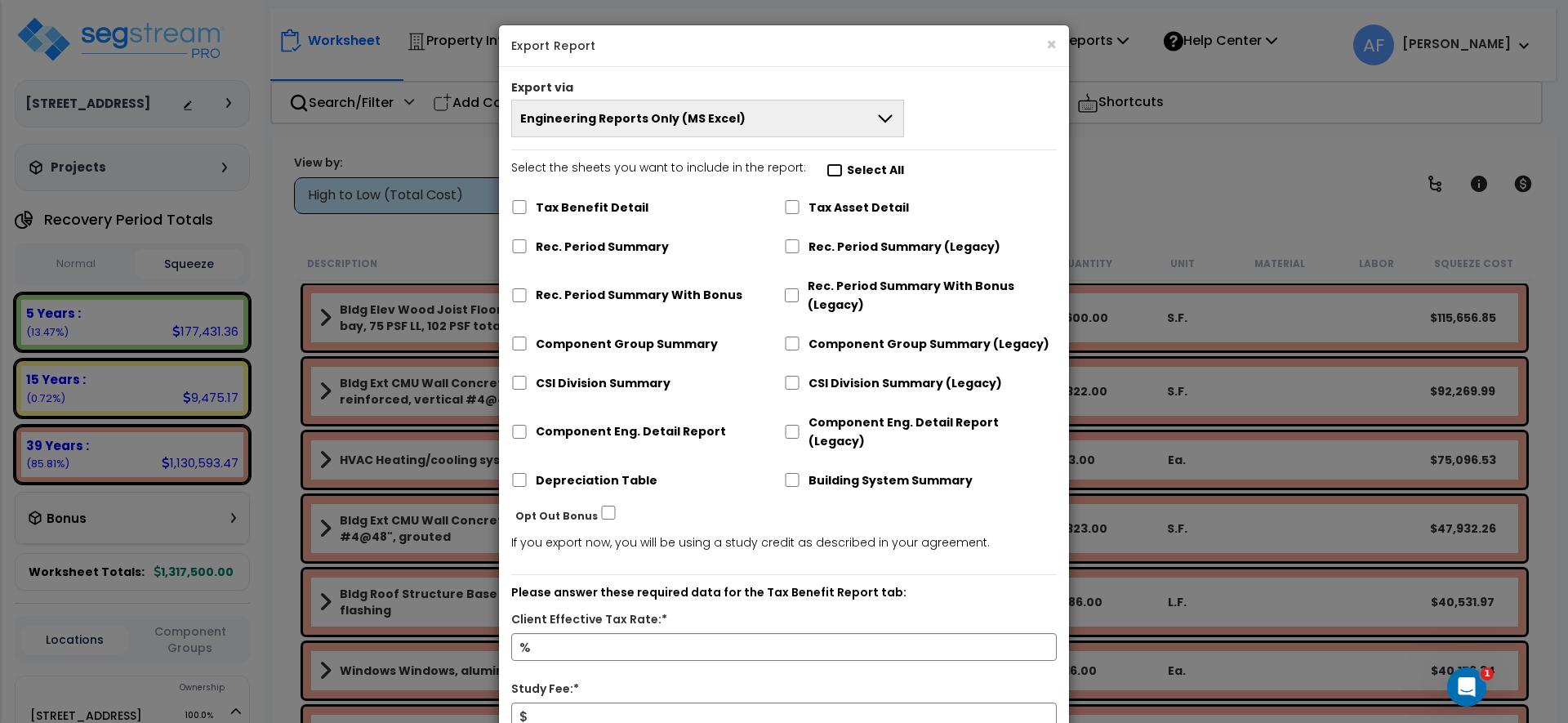
checkbox input "false"
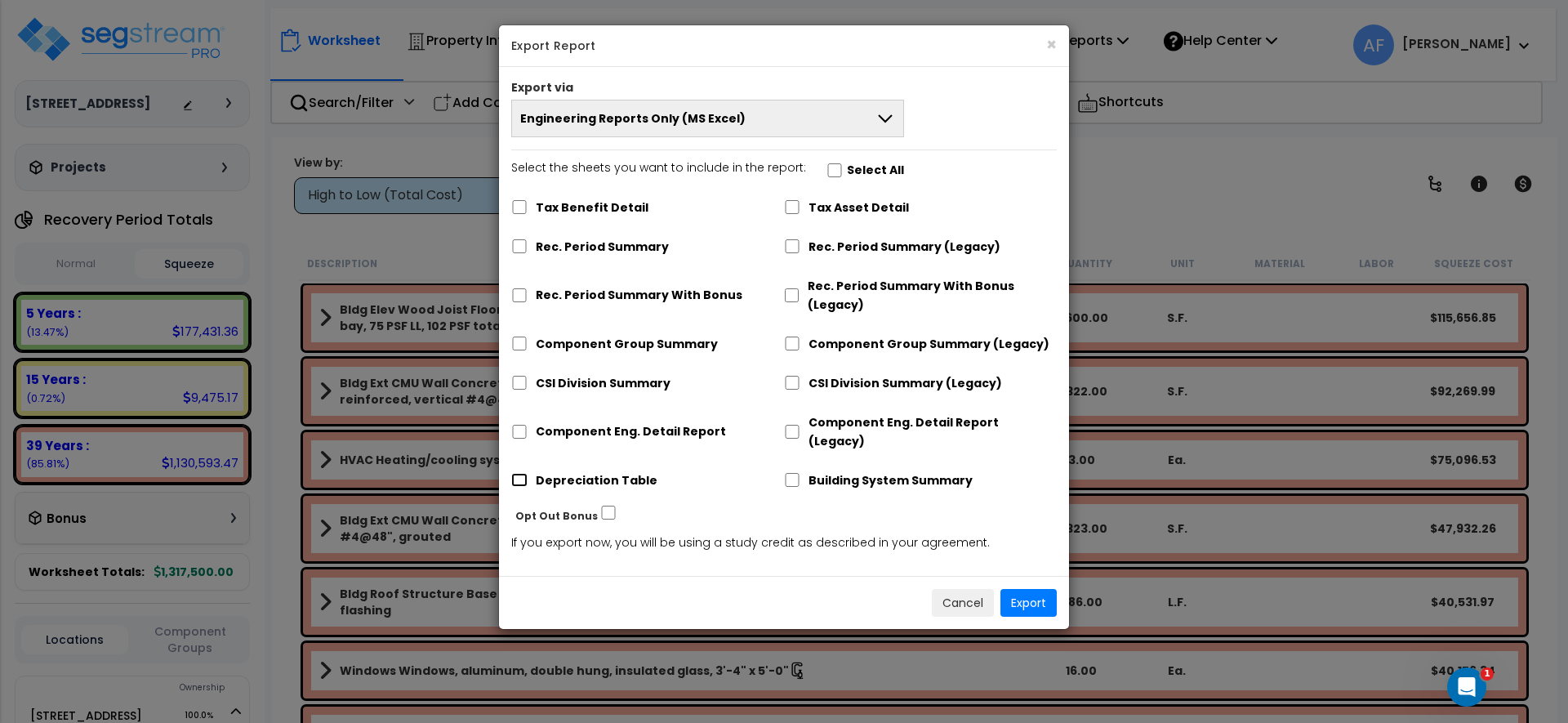
click at [520, 473] on input "Depreciation Table" at bounding box center [519, 479] width 16 height 13
checkbox input "true"
click at [1024, 589] on button "Export" at bounding box center [1028, 602] width 57 height 28
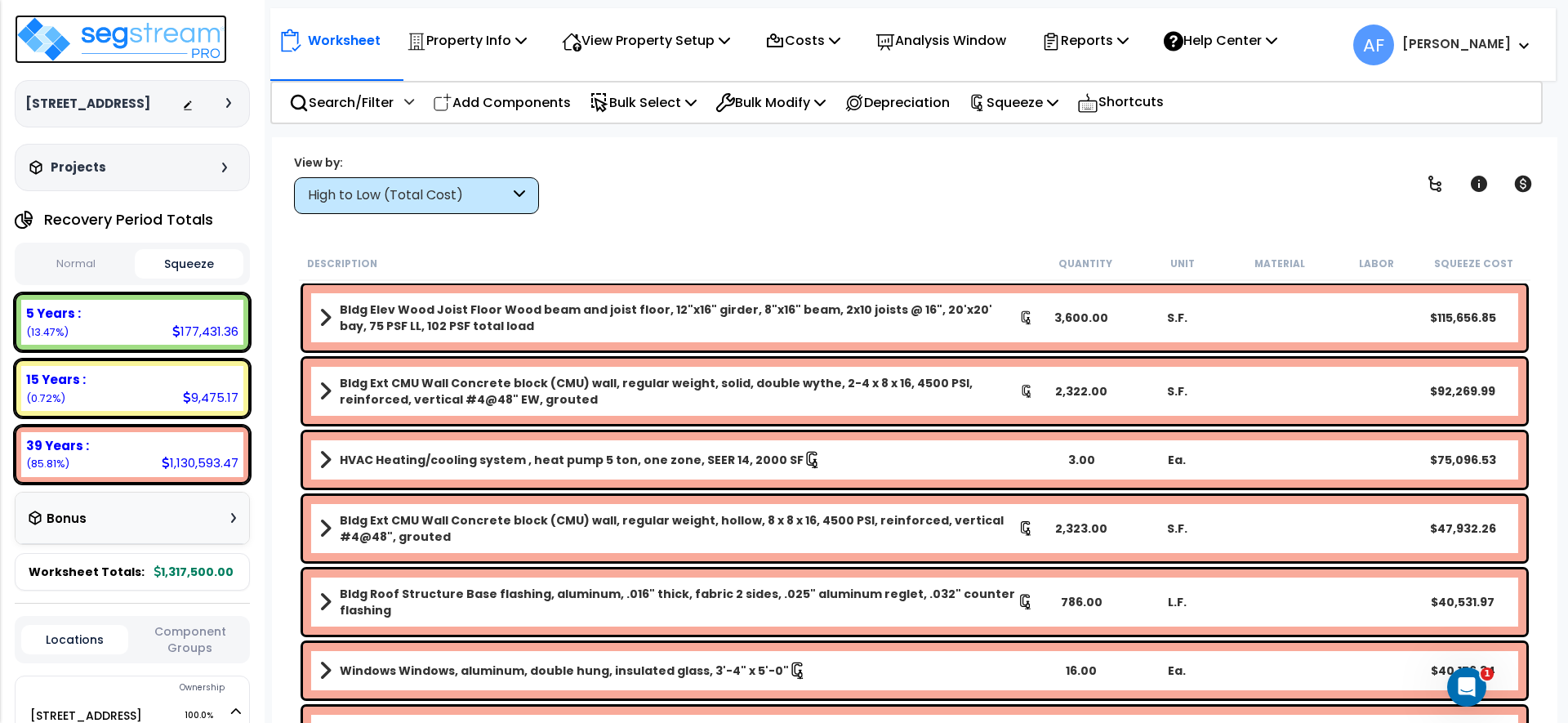
click at [167, 41] on img at bounding box center [121, 38] width 213 height 49
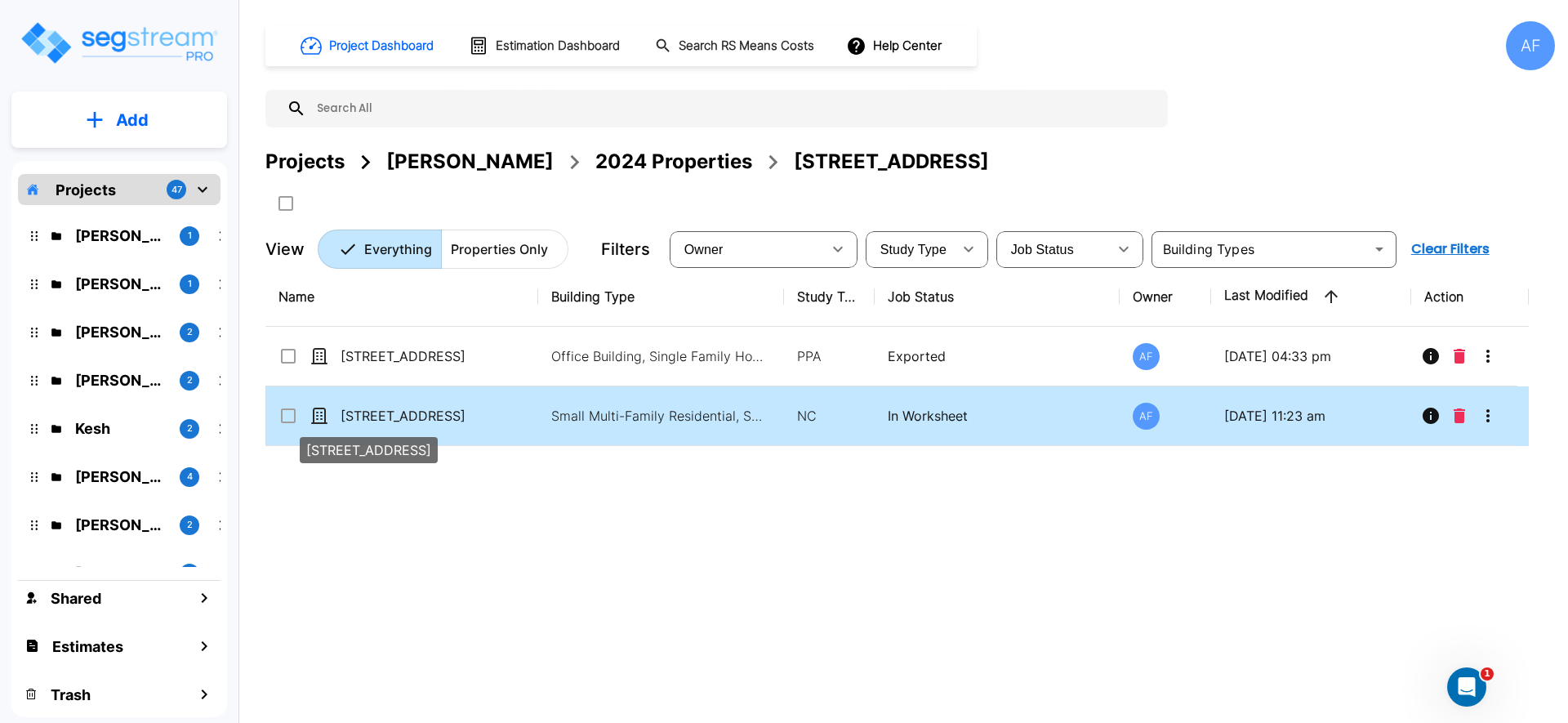
click at [456, 420] on p "[STREET_ADDRESS]" at bounding box center [422, 416] width 163 height 19
checkbox input "true"
click at [456, 420] on p "[STREET_ADDRESS]" at bounding box center [422, 416] width 163 height 19
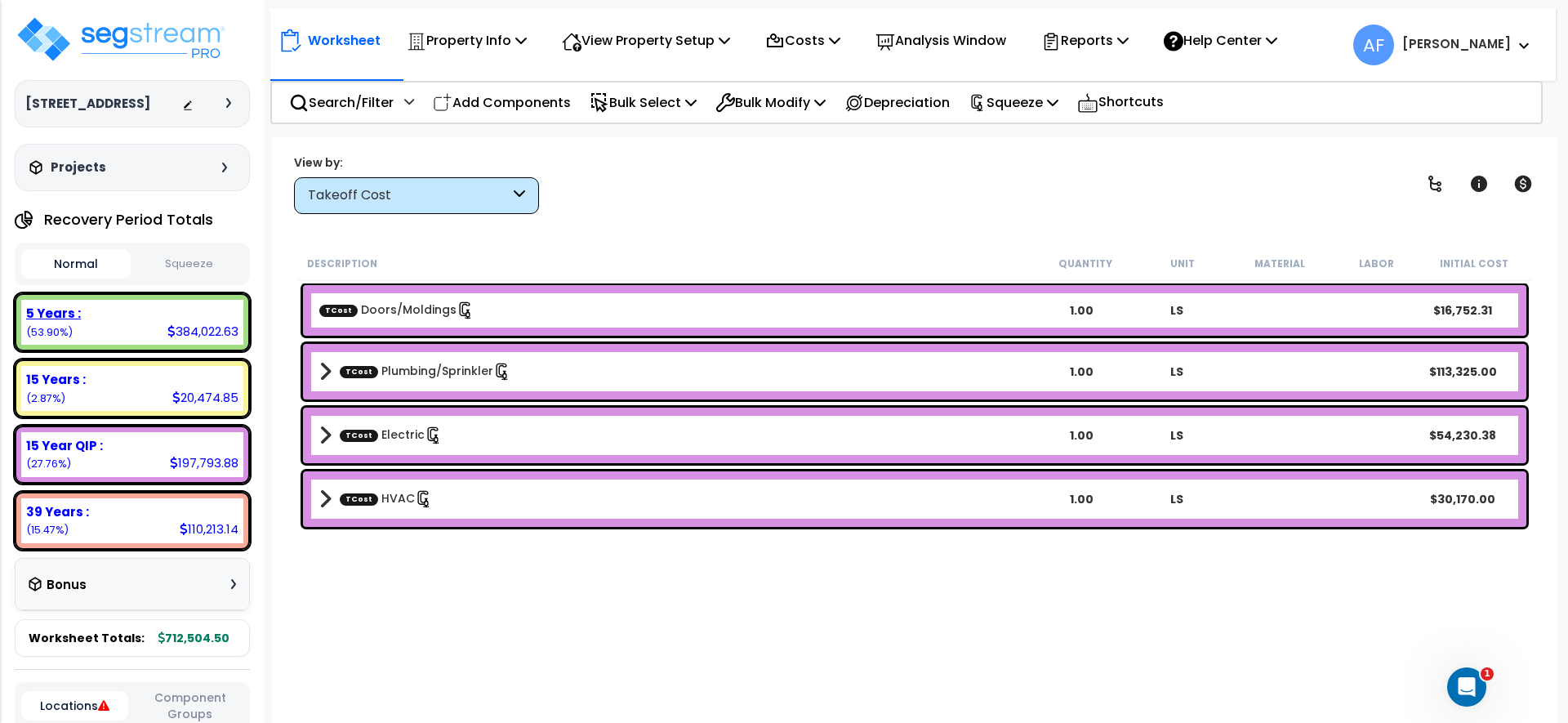
click at [139, 322] on div "5 Years :" at bounding box center [132, 314] width 213 height 17
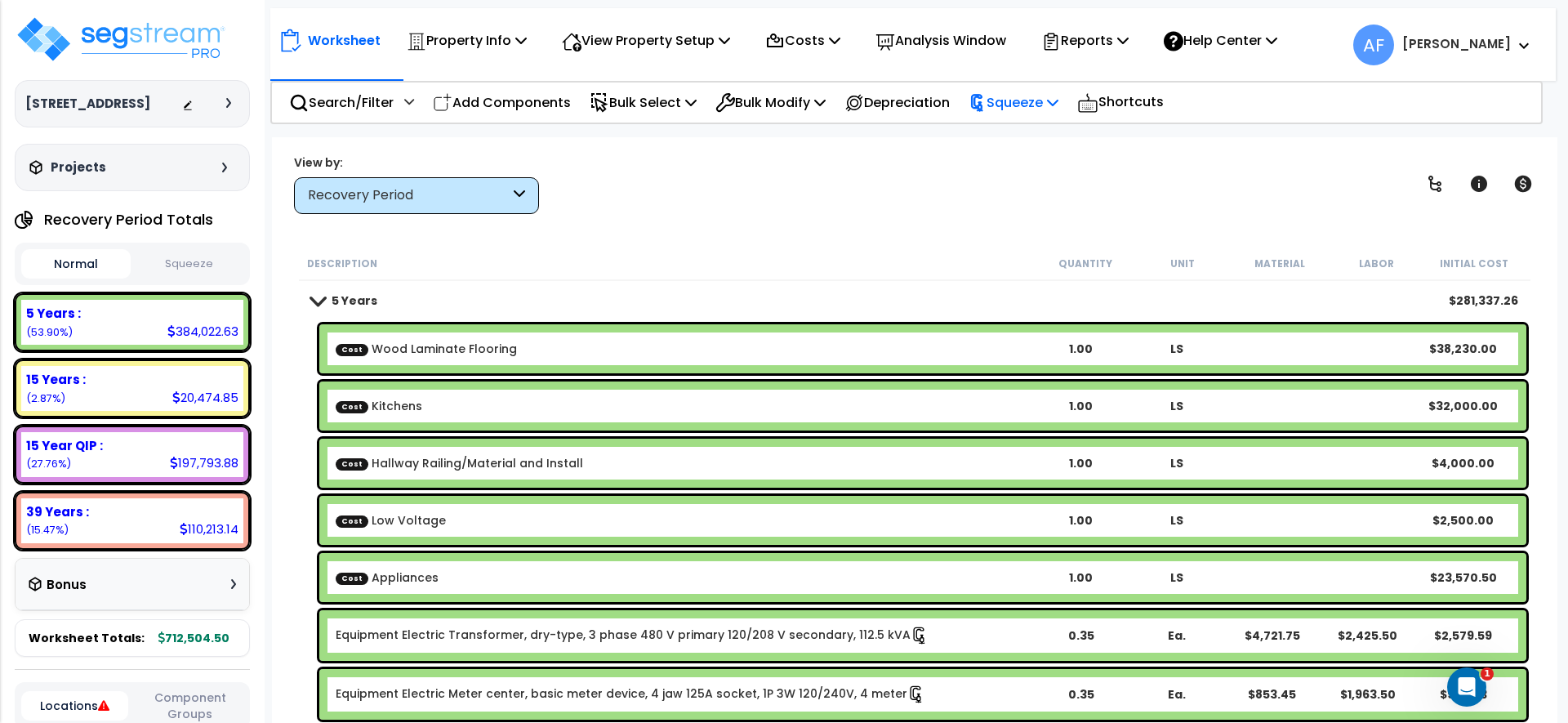
click at [1053, 101] on p "Squeeze" at bounding box center [1014, 102] width 90 height 22
drag, startPoint x: 1276, startPoint y: 165, endPoint x: 1262, endPoint y: 156, distance: 16.6
click at [1276, 165] on div "View by: Recovery Period Takeoff Cost" at bounding box center [914, 183] width 1253 height 60
click at [1123, 44] on p "Reports" at bounding box center [1085, 40] width 87 height 22
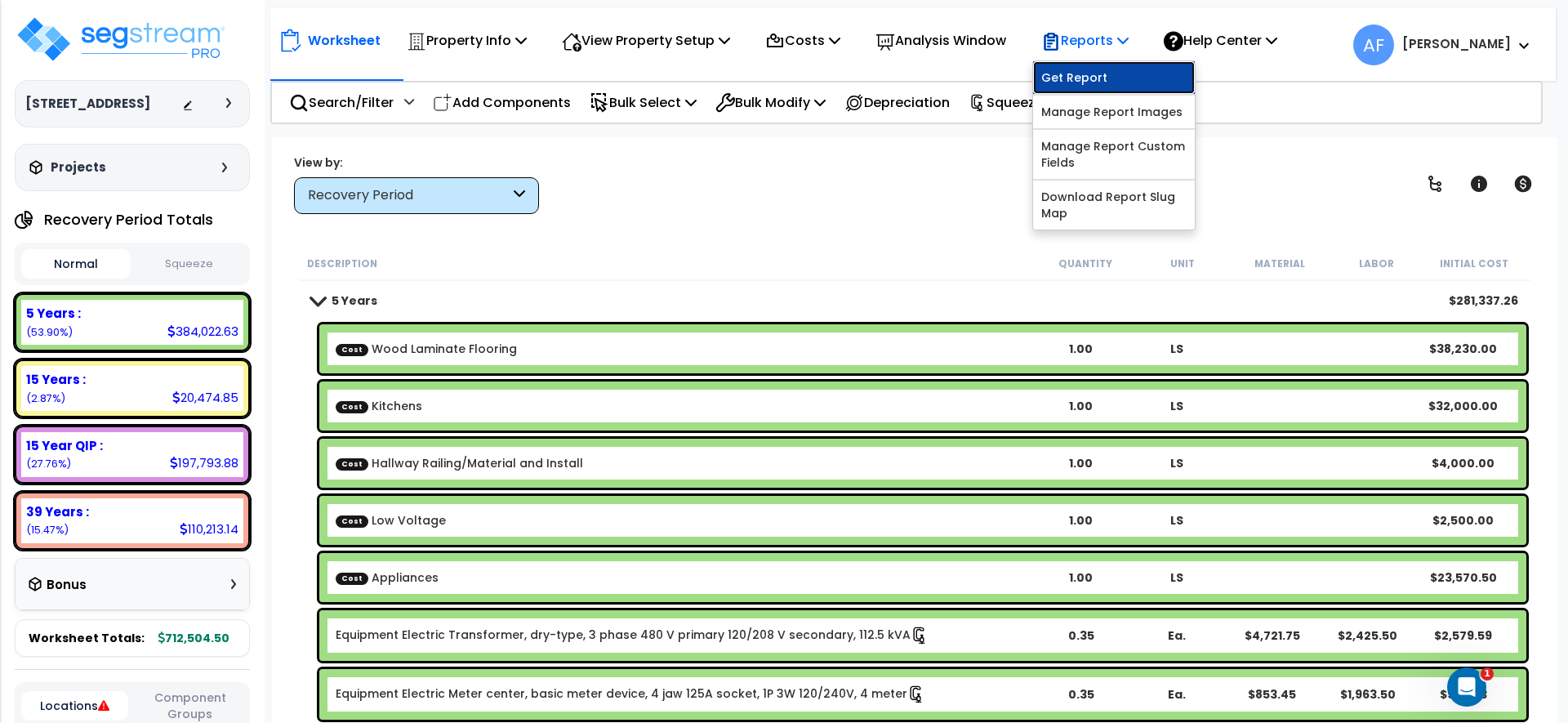
click at [1131, 76] on link "Get Report" at bounding box center [1114, 78] width 162 height 33
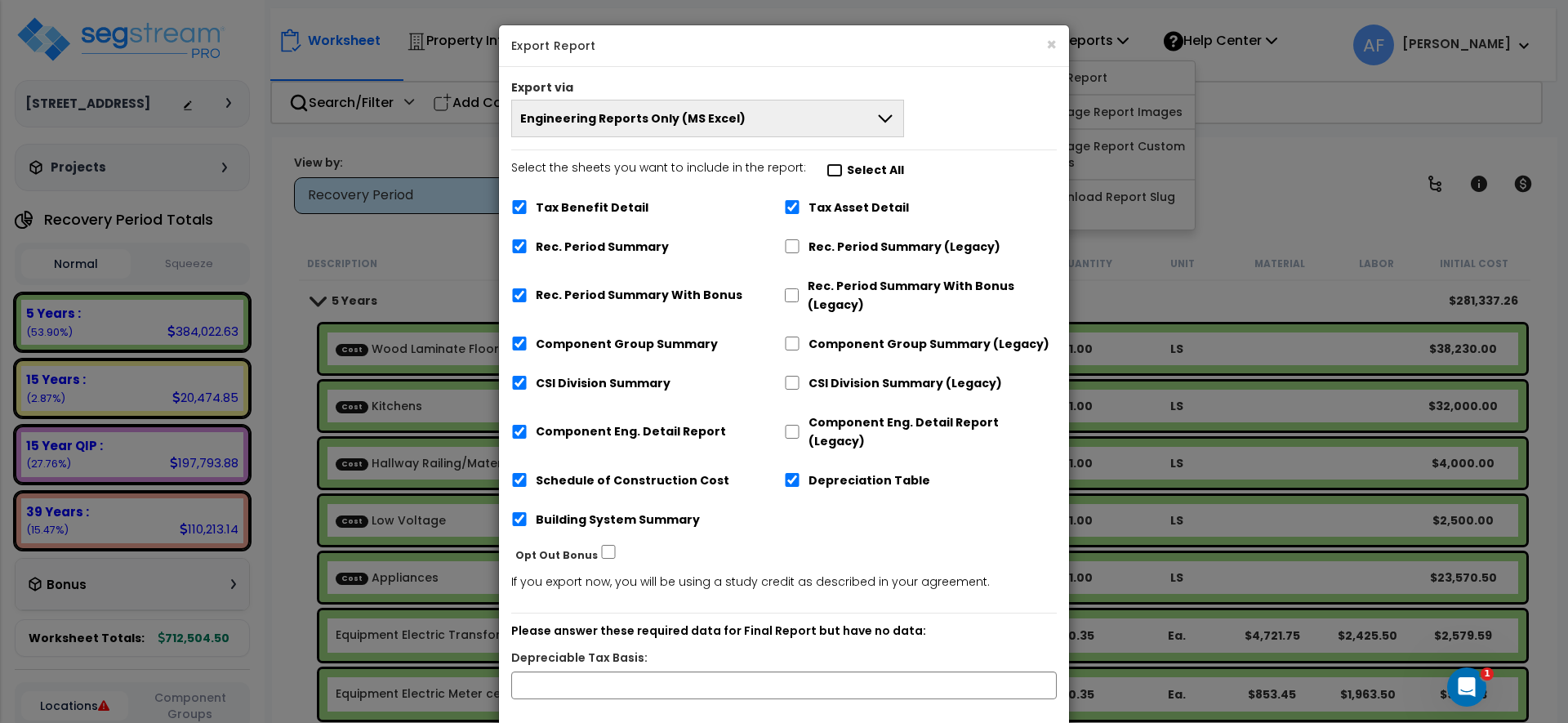
click at [829, 169] on input "Select the sheets you want to include in the report: Select All" at bounding box center [834, 170] width 16 height 13
click at [826, 163] on input "Select the sheets you want to include in the report: Select All" at bounding box center [834, 170] width 16 height 13
checkbox input "false"
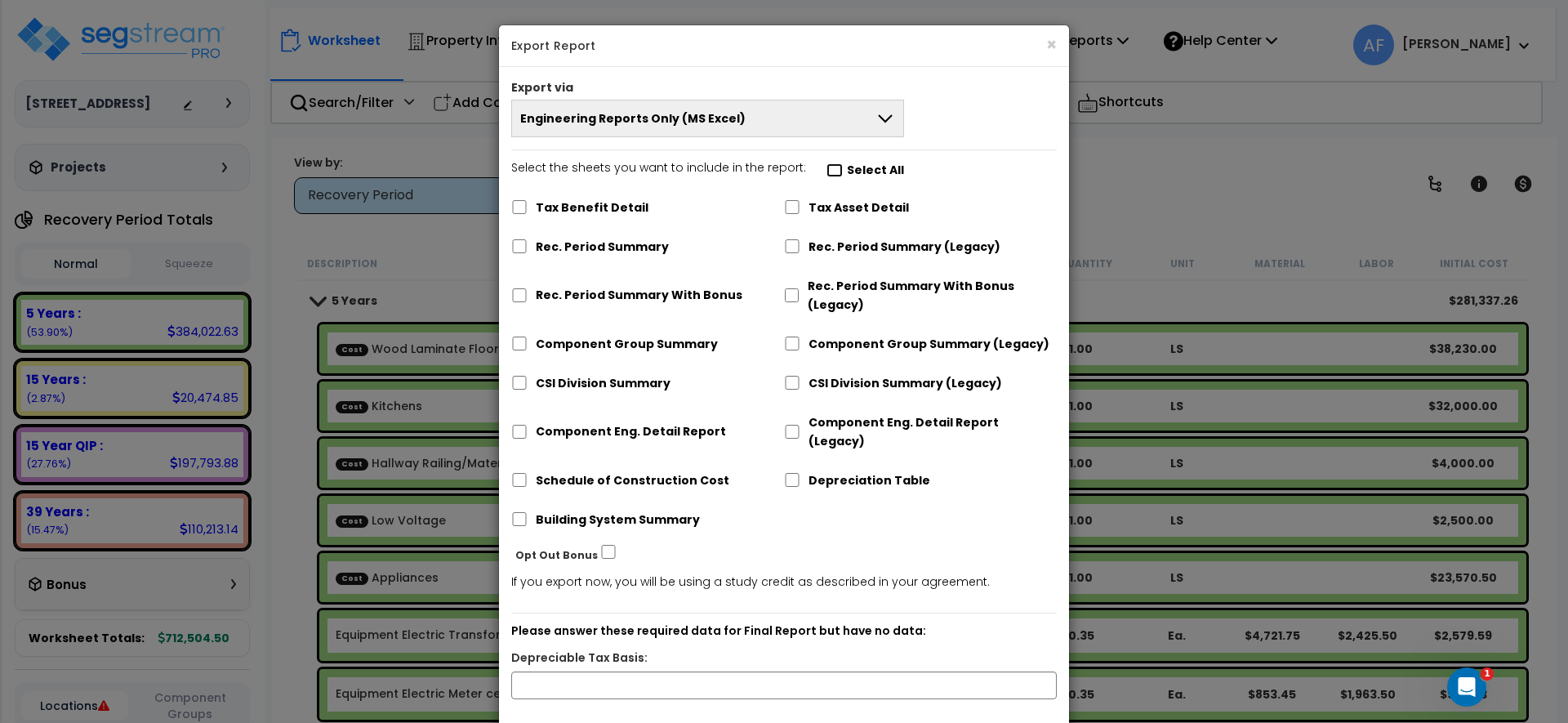
checkbox input "false"
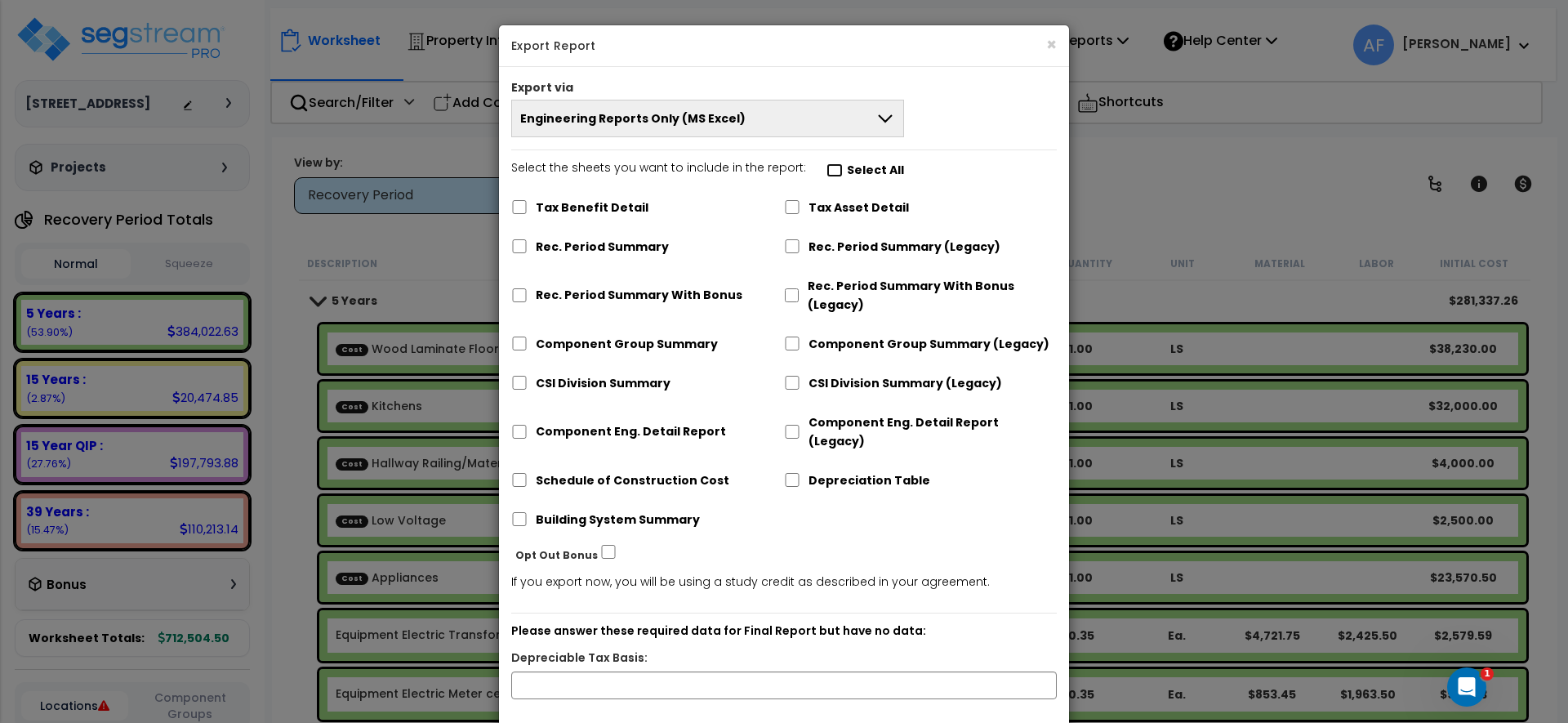
checkbox input "false"
click at [788, 473] on input "Depreciation Table" at bounding box center [792, 479] width 16 height 13
checkbox input "true"
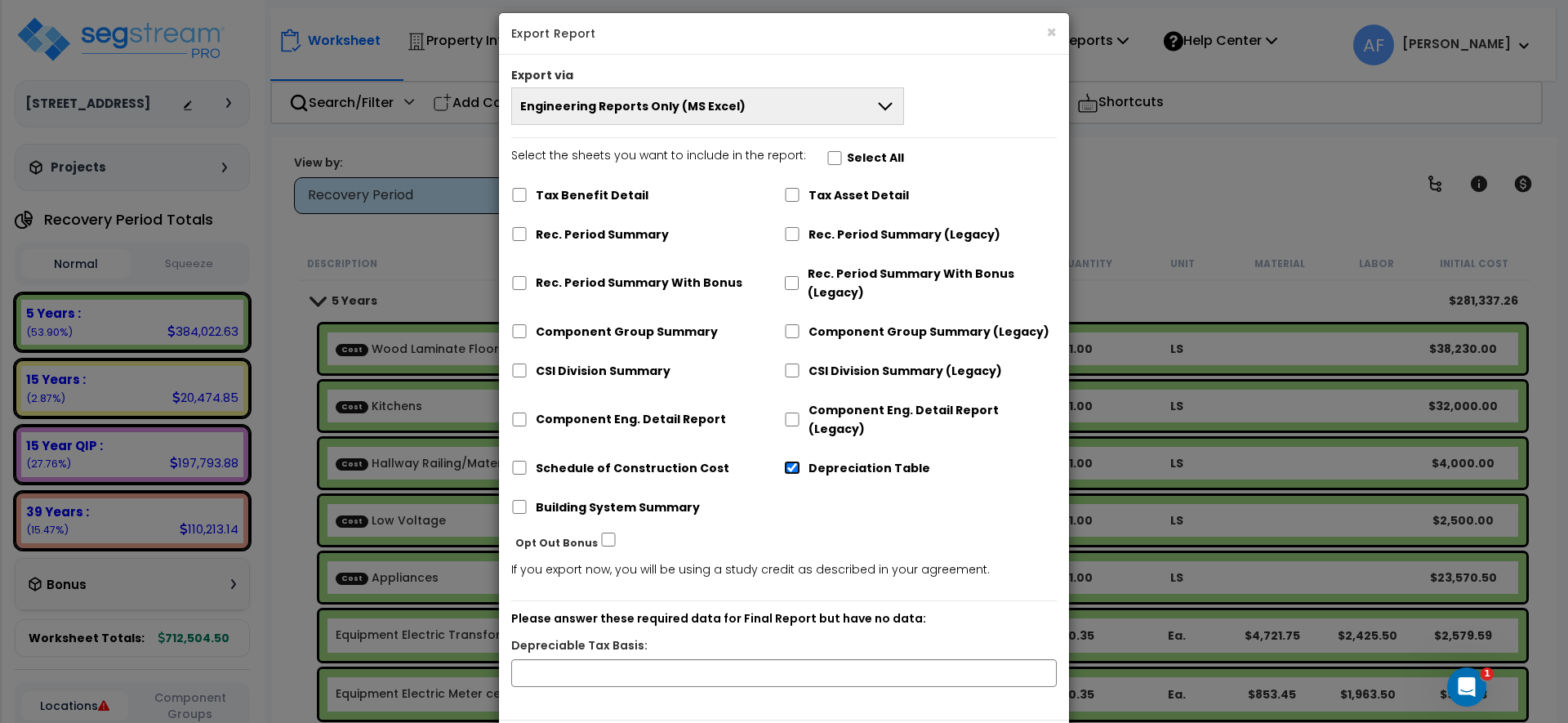
scroll to position [69, 0]
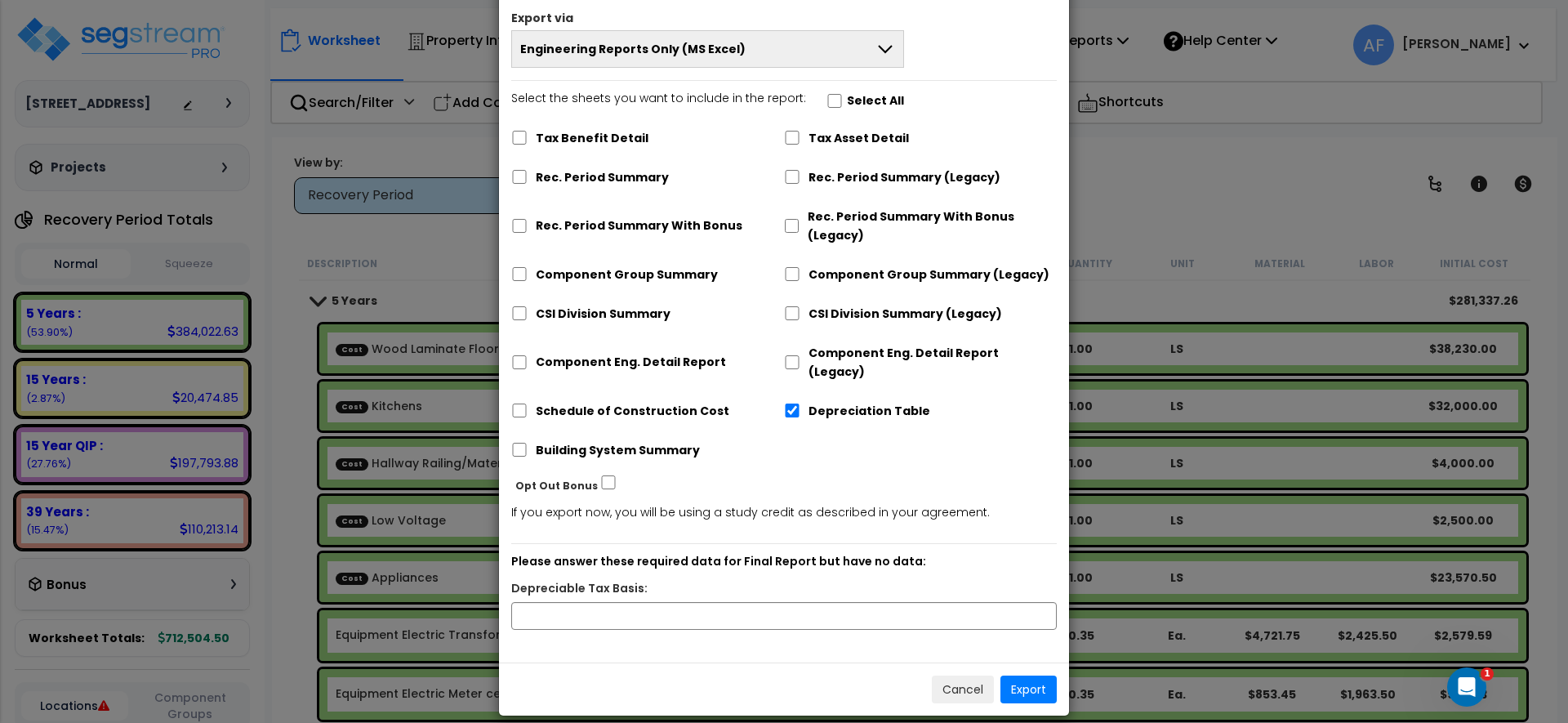
click at [1290, 242] on div "× Export Report Export via Engineering Reports Only (MS Excel) Engineering Repo…" at bounding box center [784, 362] width 1568 height 723
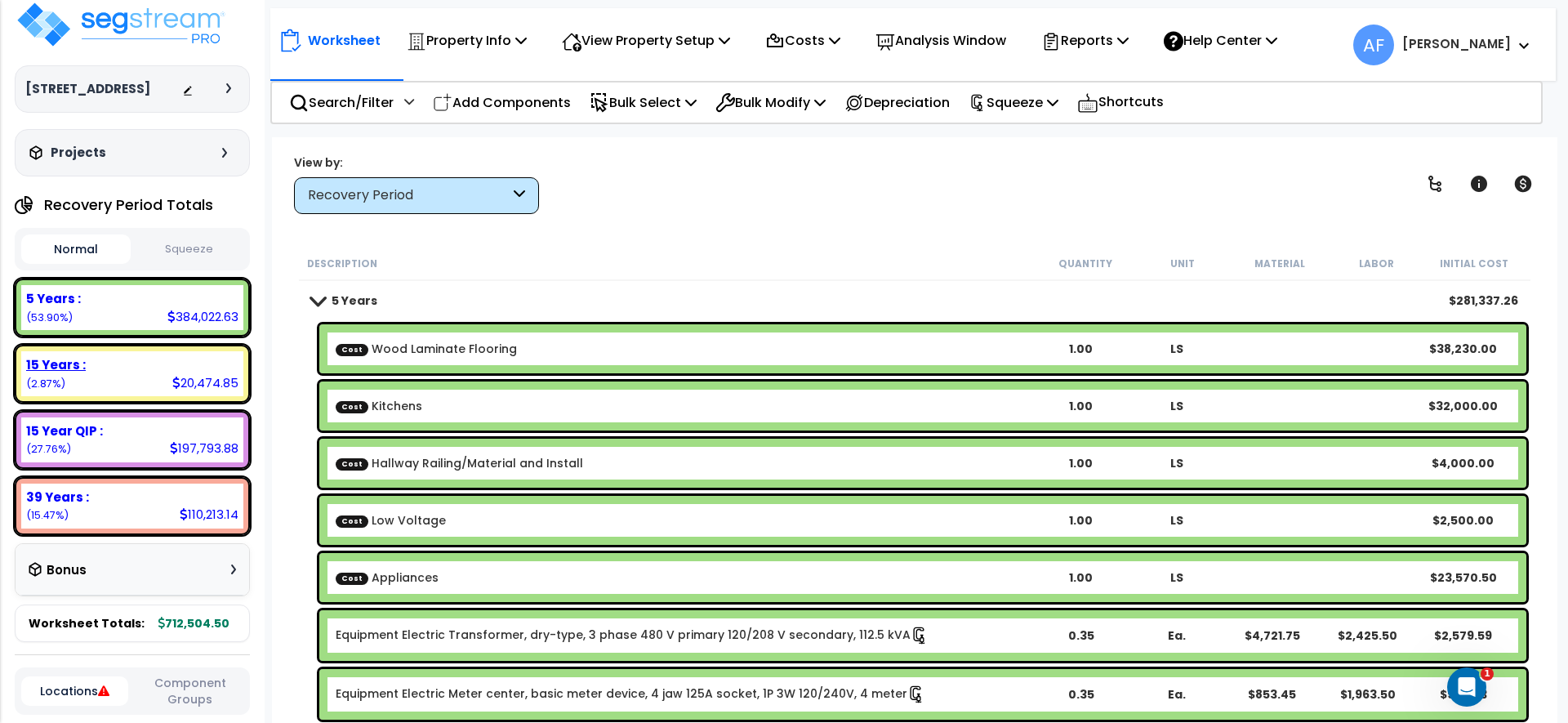
scroll to position [51, 0]
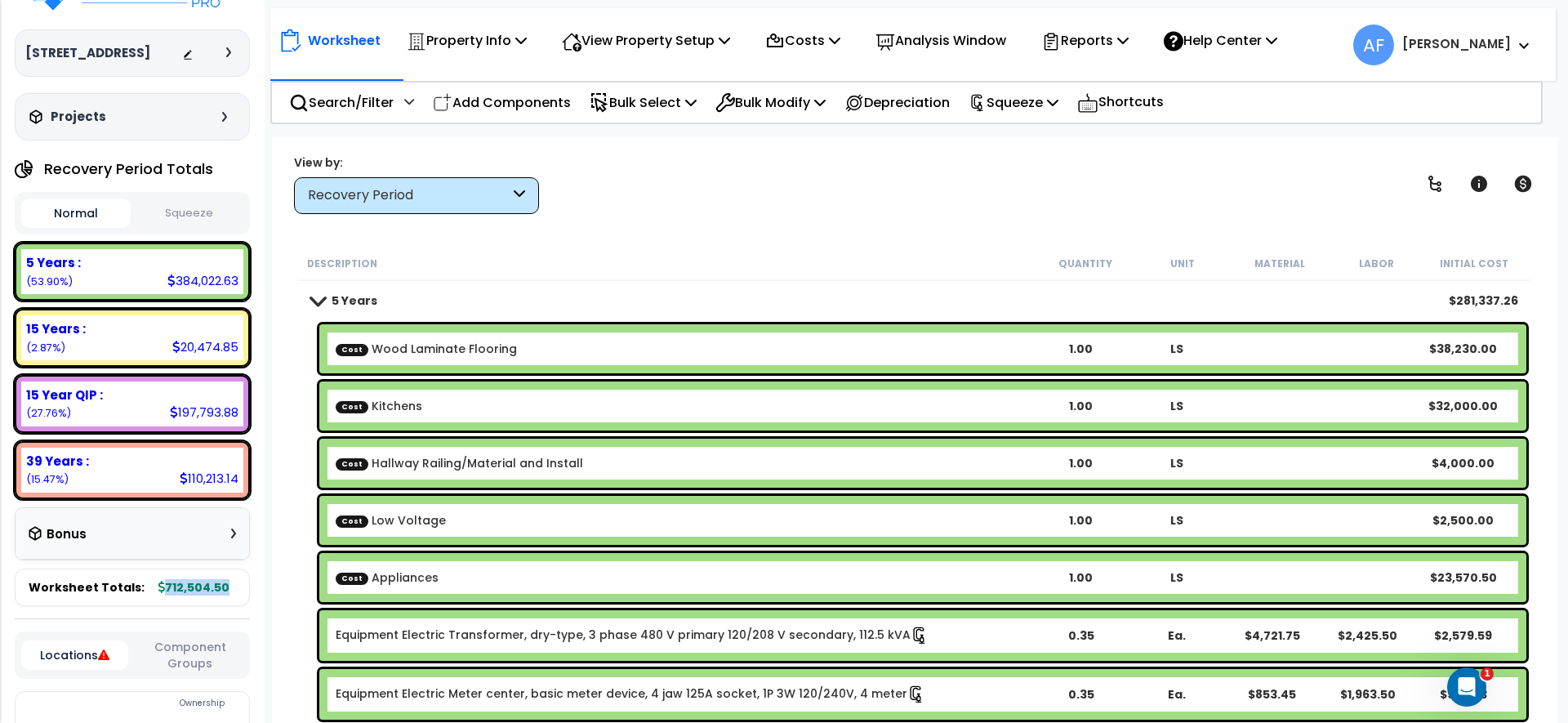
drag, startPoint x: 222, startPoint y: 604, endPoint x: 150, endPoint y: 605, distance: 72.0
click at [150, 605] on div "Worksheet Totals: 712,504.50" at bounding box center [131, 587] width 235 height 37
copy b "712,504.50"
click at [1116, 53] on div "Reports" at bounding box center [1085, 40] width 87 height 38
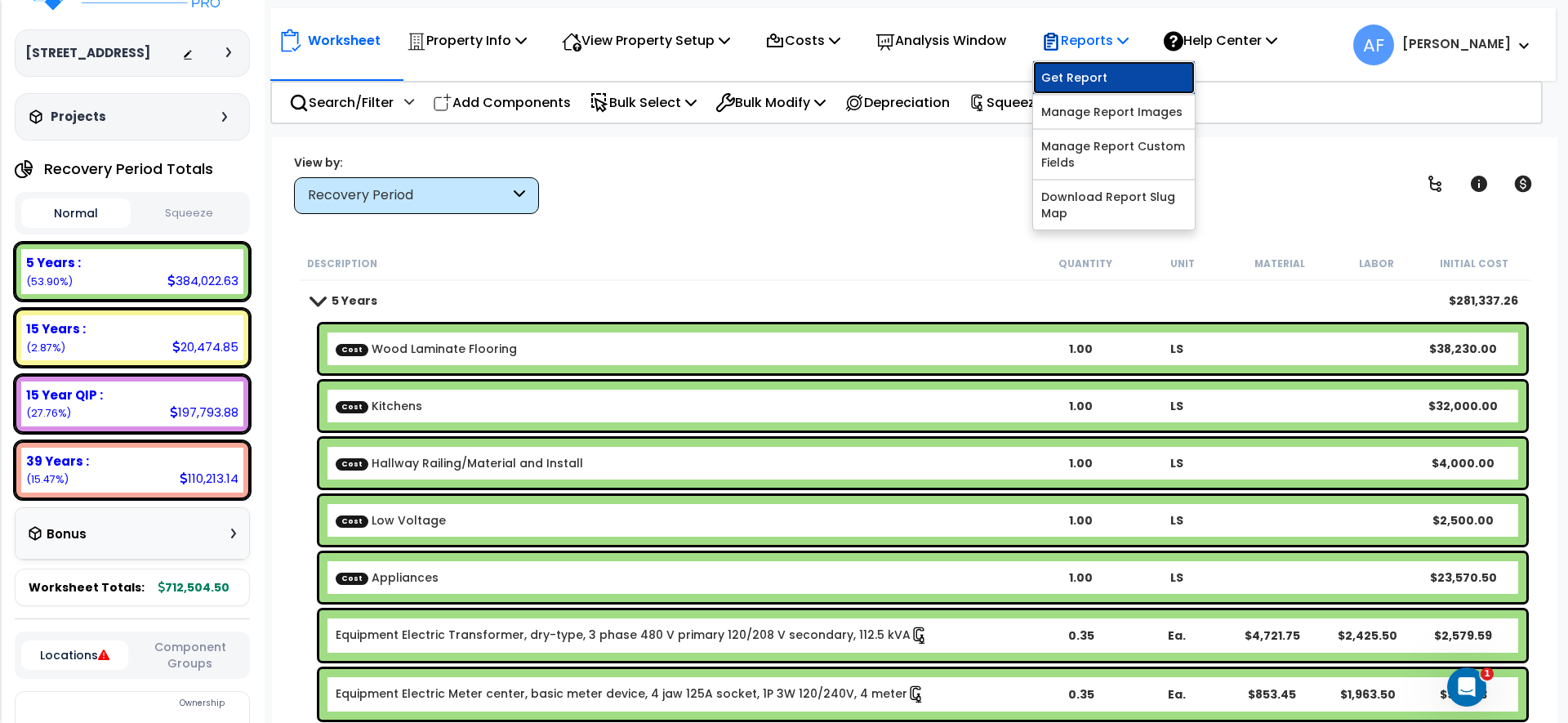
click at [1118, 71] on link "Get Report" at bounding box center [1114, 78] width 162 height 33
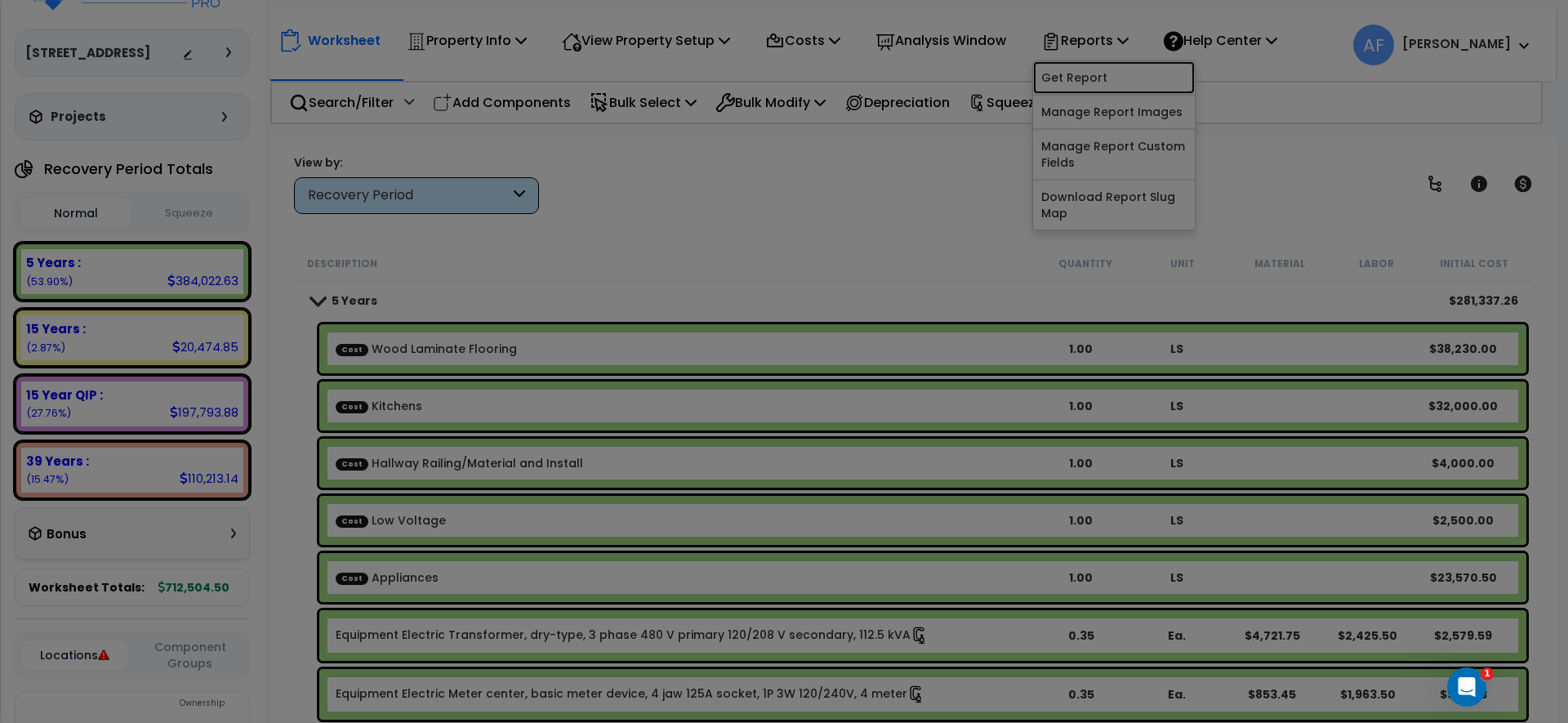
scroll to position [0, 0]
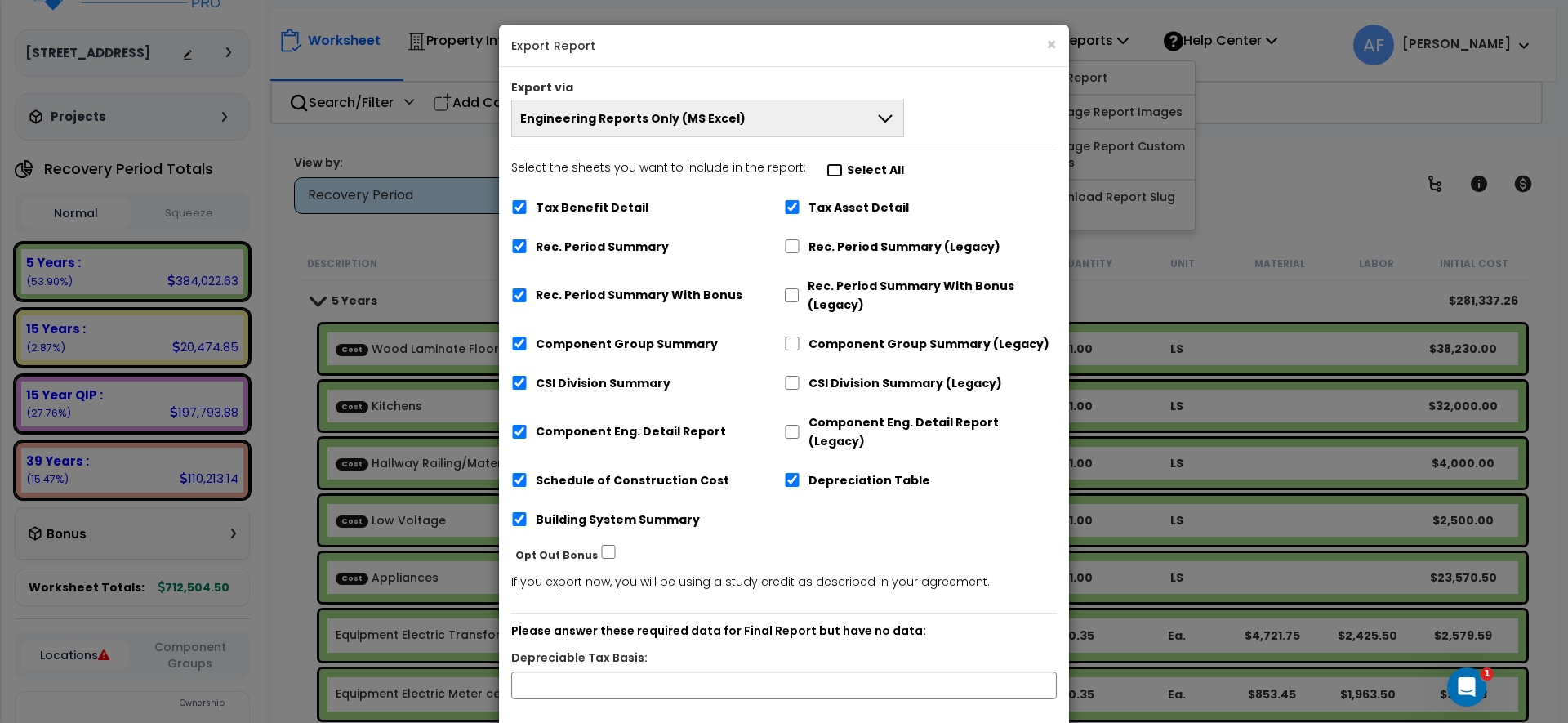
click at [826, 175] on input "Select the sheets you want to include in the report: Select All" at bounding box center [834, 170] width 16 height 13
checkbox input "false"
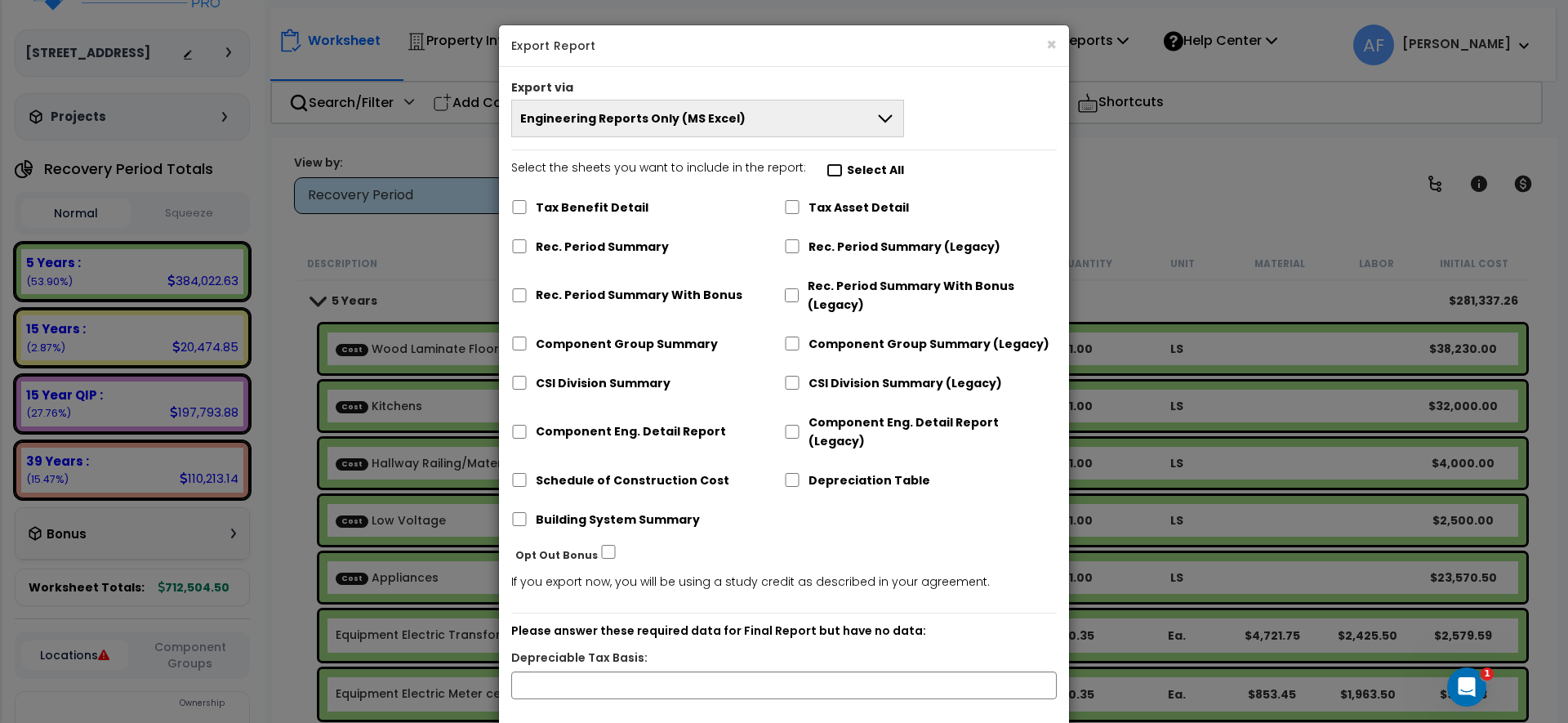
checkbox input "false"
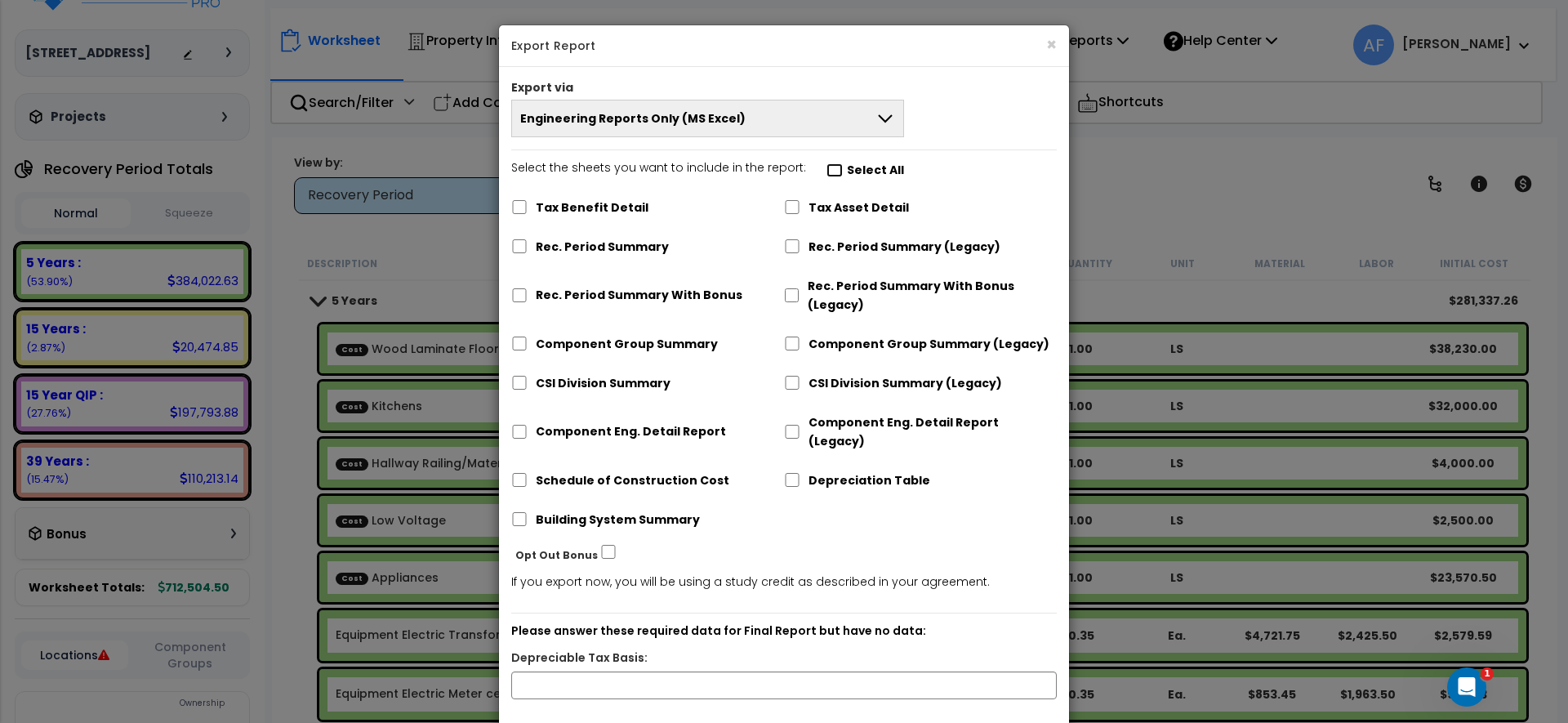
checkbox input "false"
click at [794, 473] on input "Depreciation Table" at bounding box center [792, 479] width 16 height 13
checkbox input "true"
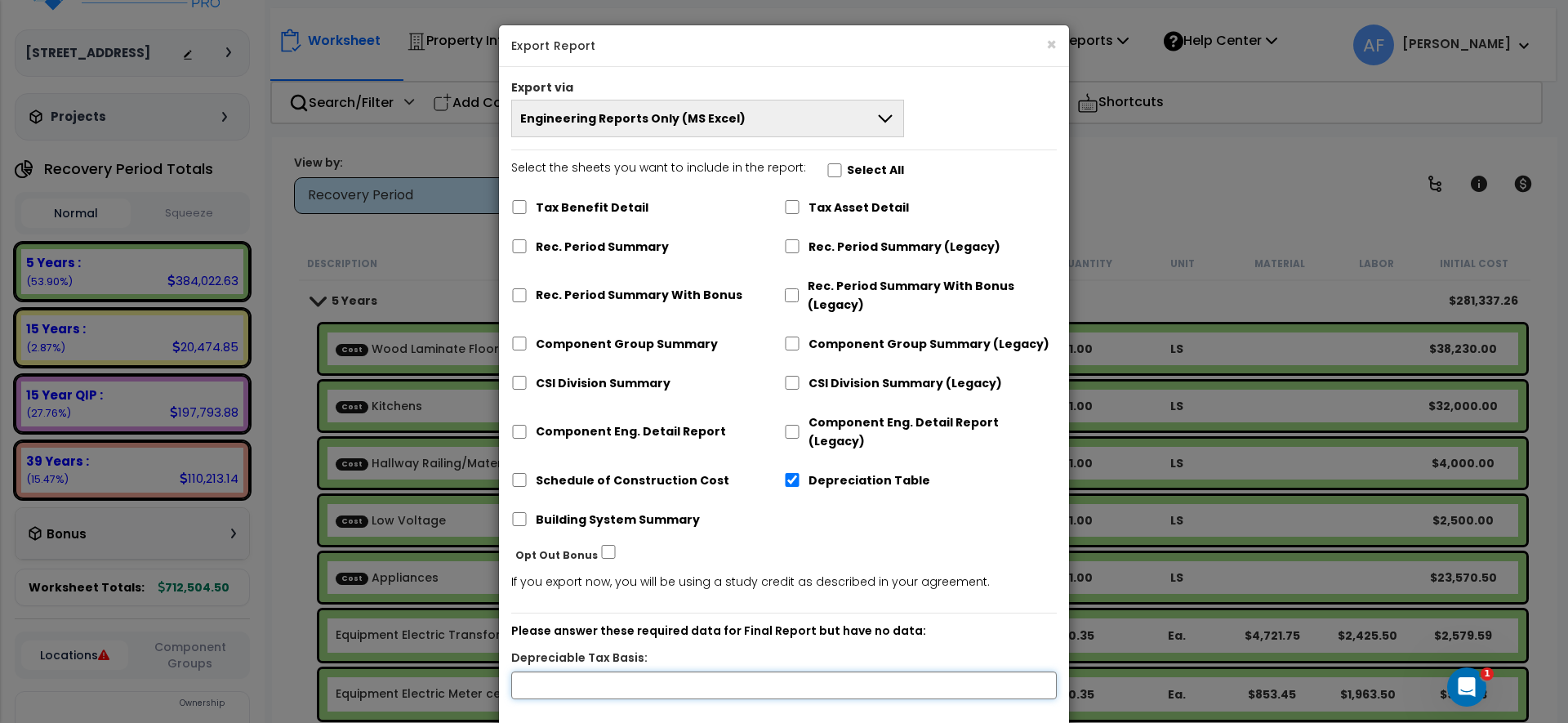
click at [676, 672] on input "text" at bounding box center [783, 686] width 545 height 28
paste input "7"
type input "712,504.5"
click at [752, 649] on div "Depreciable Tax Basis:" at bounding box center [784, 661] width 570 height 23
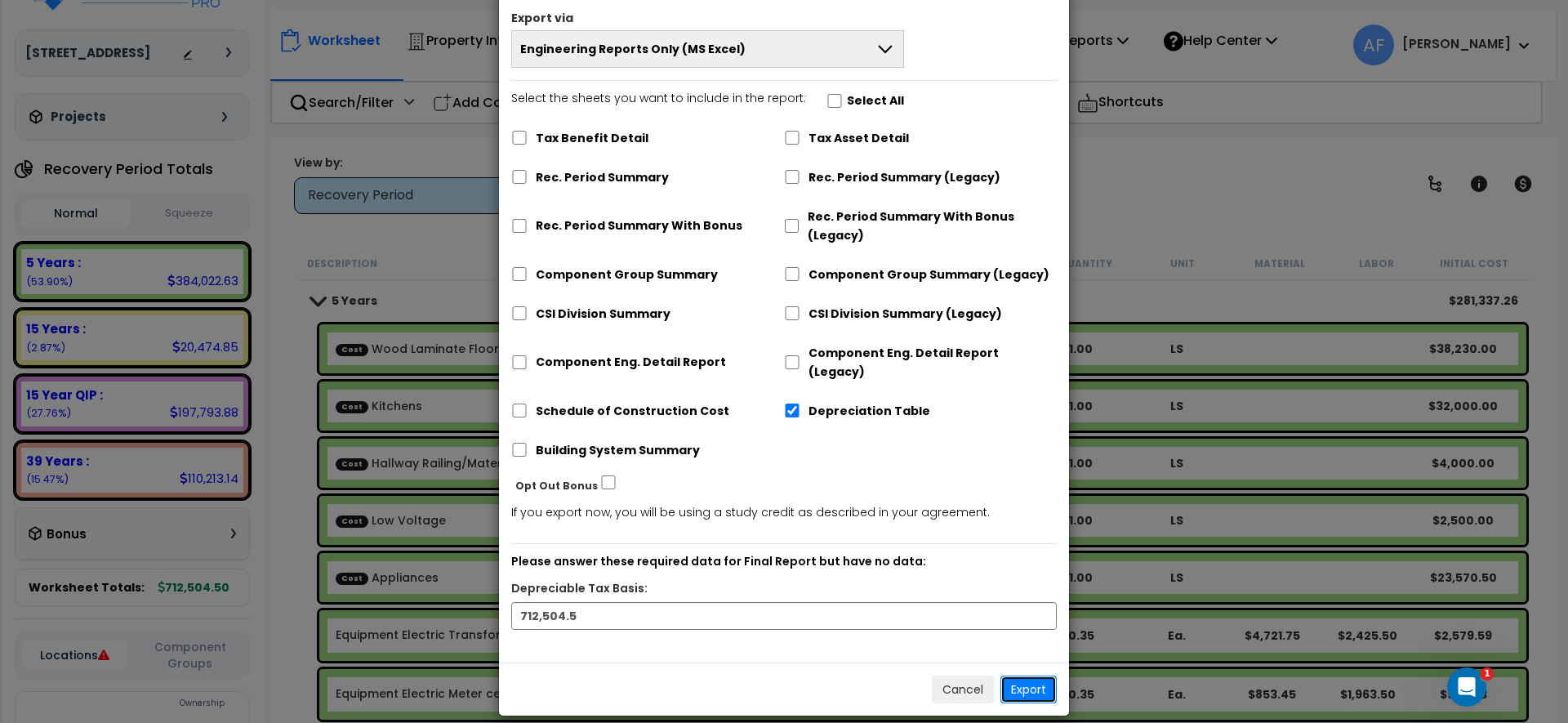
click at [1017, 676] on button "Export" at bounding box center [1028, 689] width 57 height 28
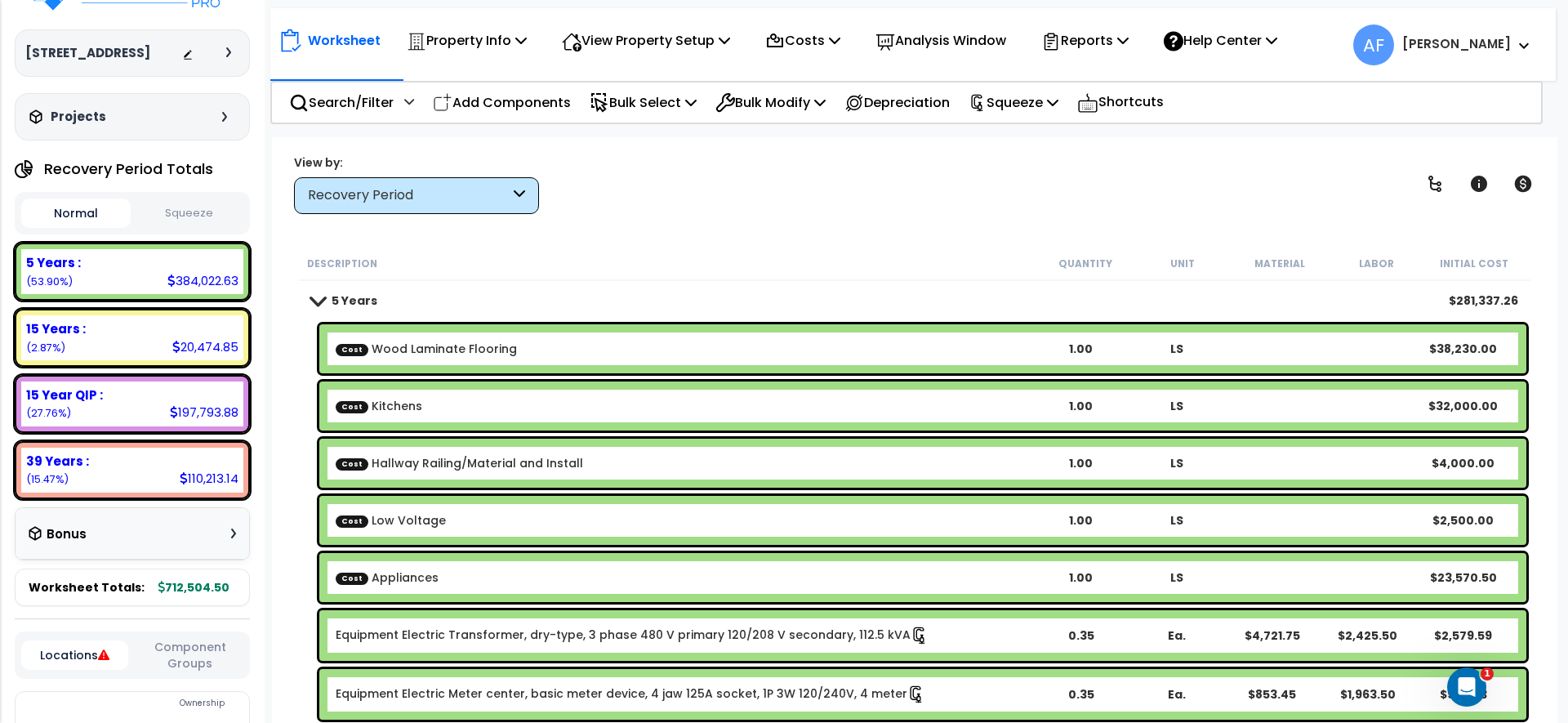
scroll to position [0, 0]
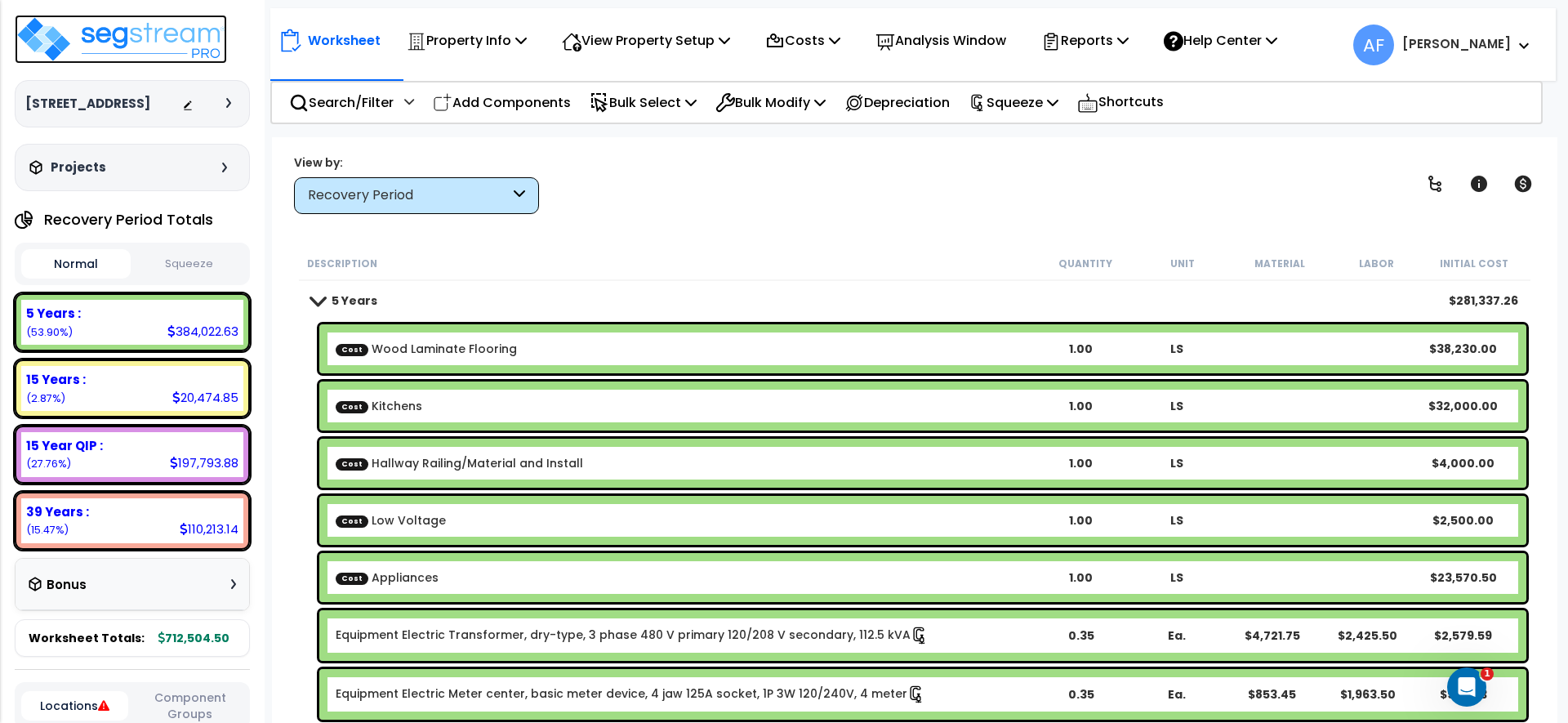
click at [115, 20] on img at bounding box center [121, 38] width 213 height 49
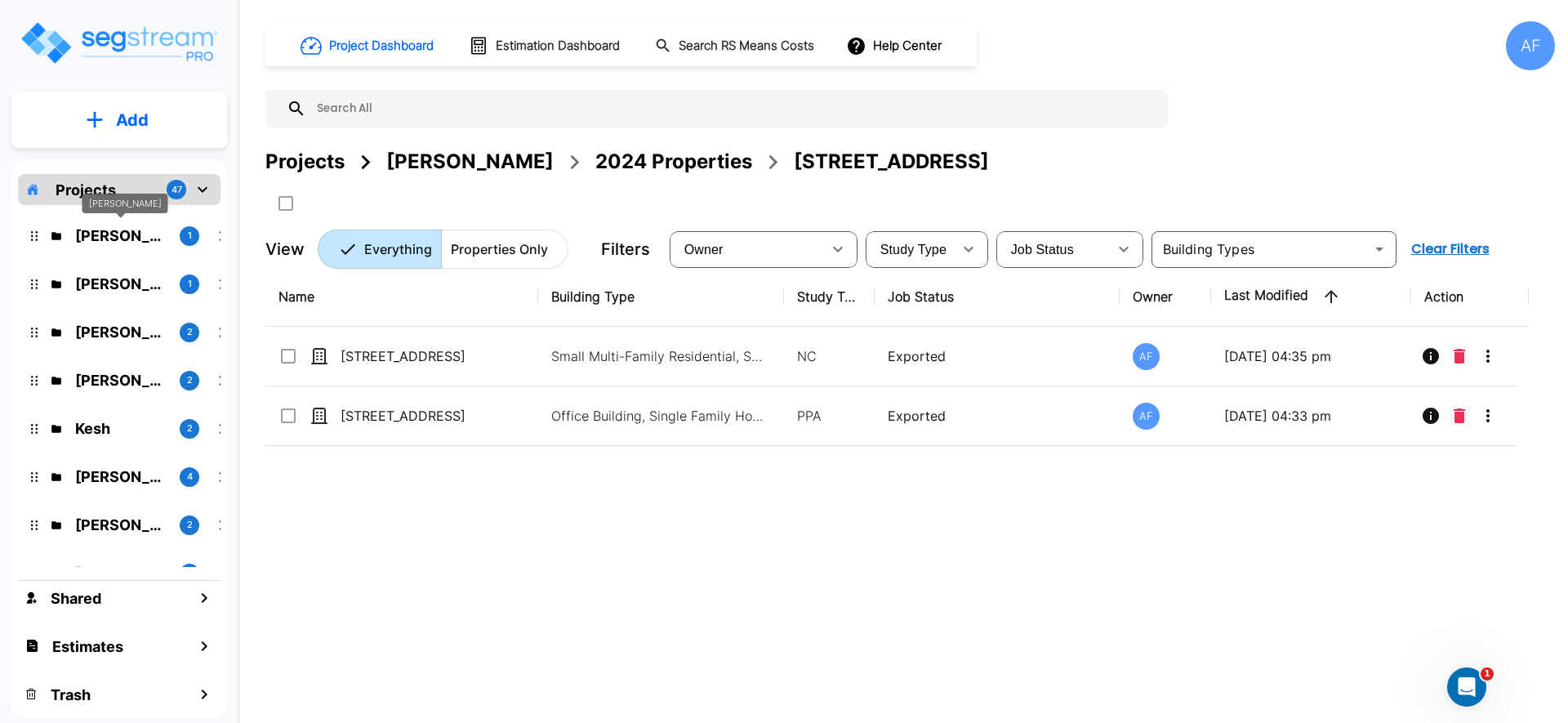
click at [133, 229] on p "[PERSON_NAME]" at bounding box center [120, 235] width 91 height 22
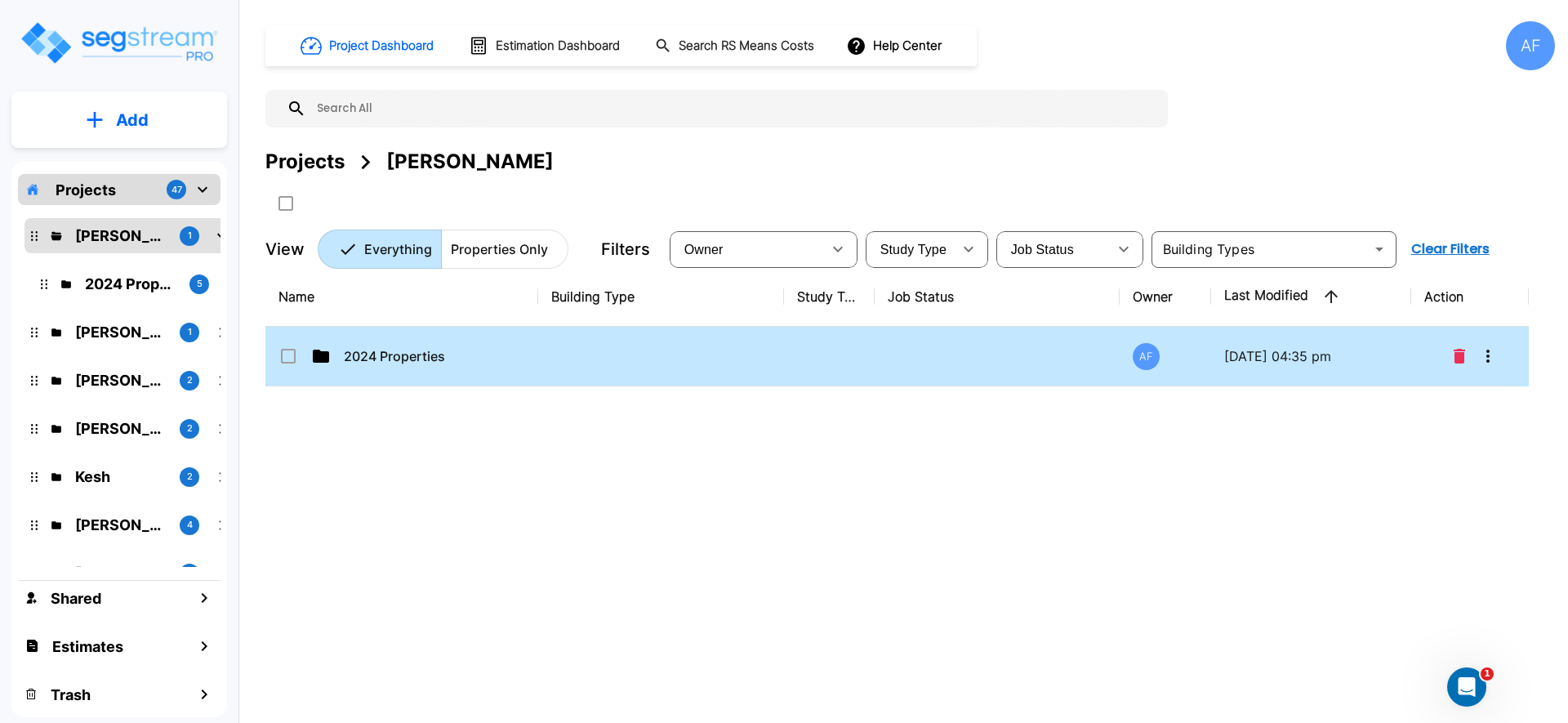
click at [370, 345] on td "2024 Properties" at bounding box center [402, 357] width 273 height 59
checkbox input "true"
click at [370, 345] on td "2024 Properties" at bounding box center [402, 357] width 273 height 59
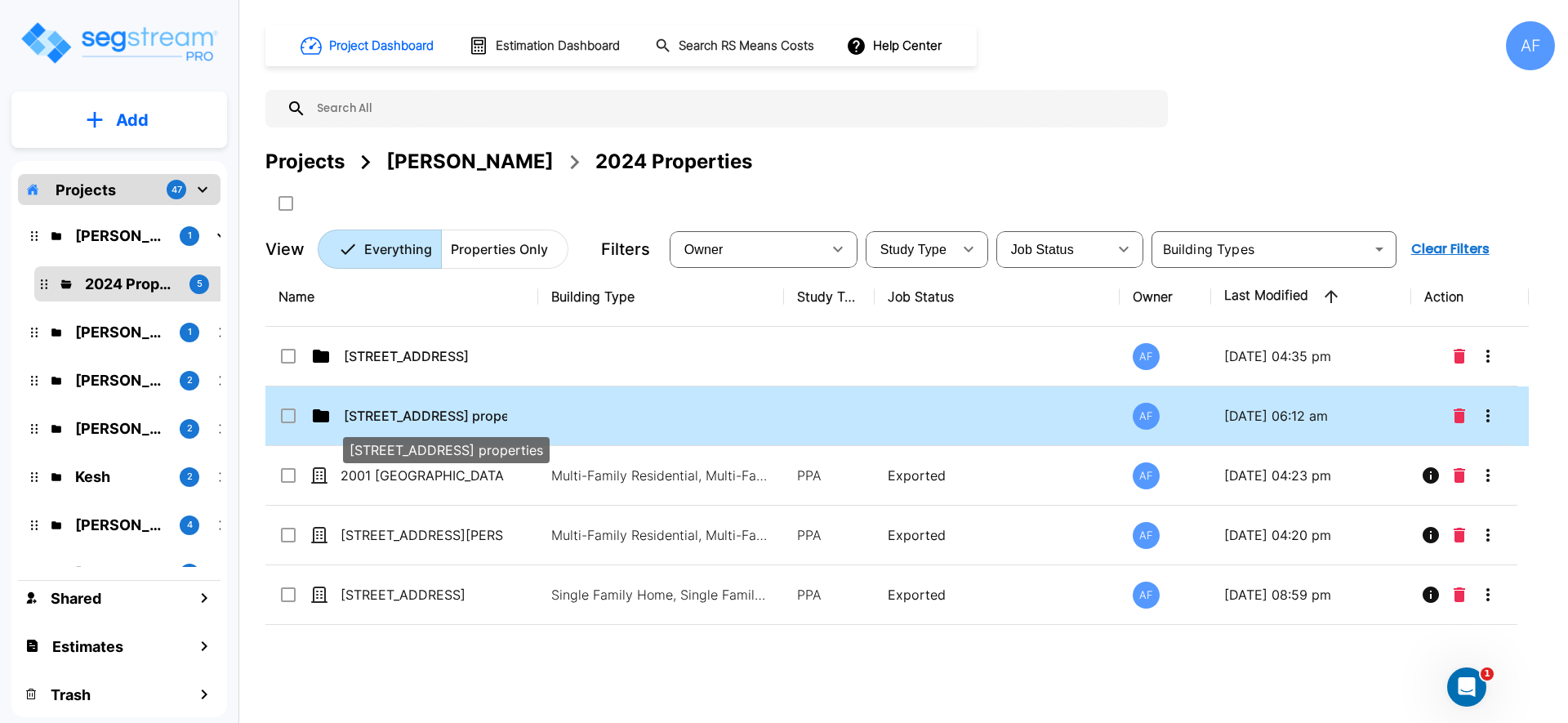
click at [467, 426] on div "[STREET_ADDRESS] properties" at bounding box center [446, 445] width 210 height 39
checkbox input "true"
click at [467, 426] on div "78 E Park Ave properties" at bounding box center [446, 445] width 210 height 39
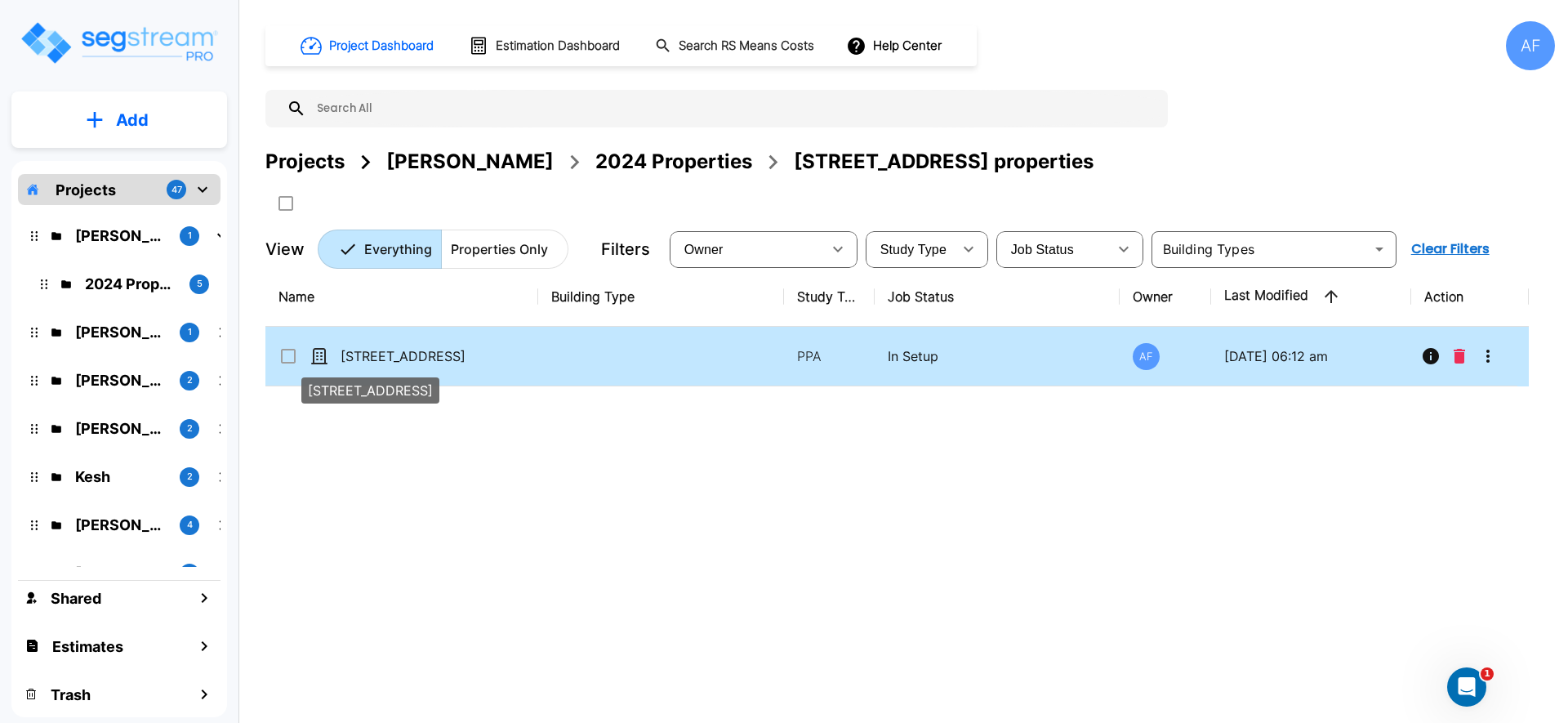
click at [368, 346] on p "[STREET_ADDRESS]" at bounding box center [422, 356] width 163 height 19
checkbox input "true"
click at [368, 346] on p "[STREET_ADDRESS]" at bounding box center [422, 356] width 163 height 19
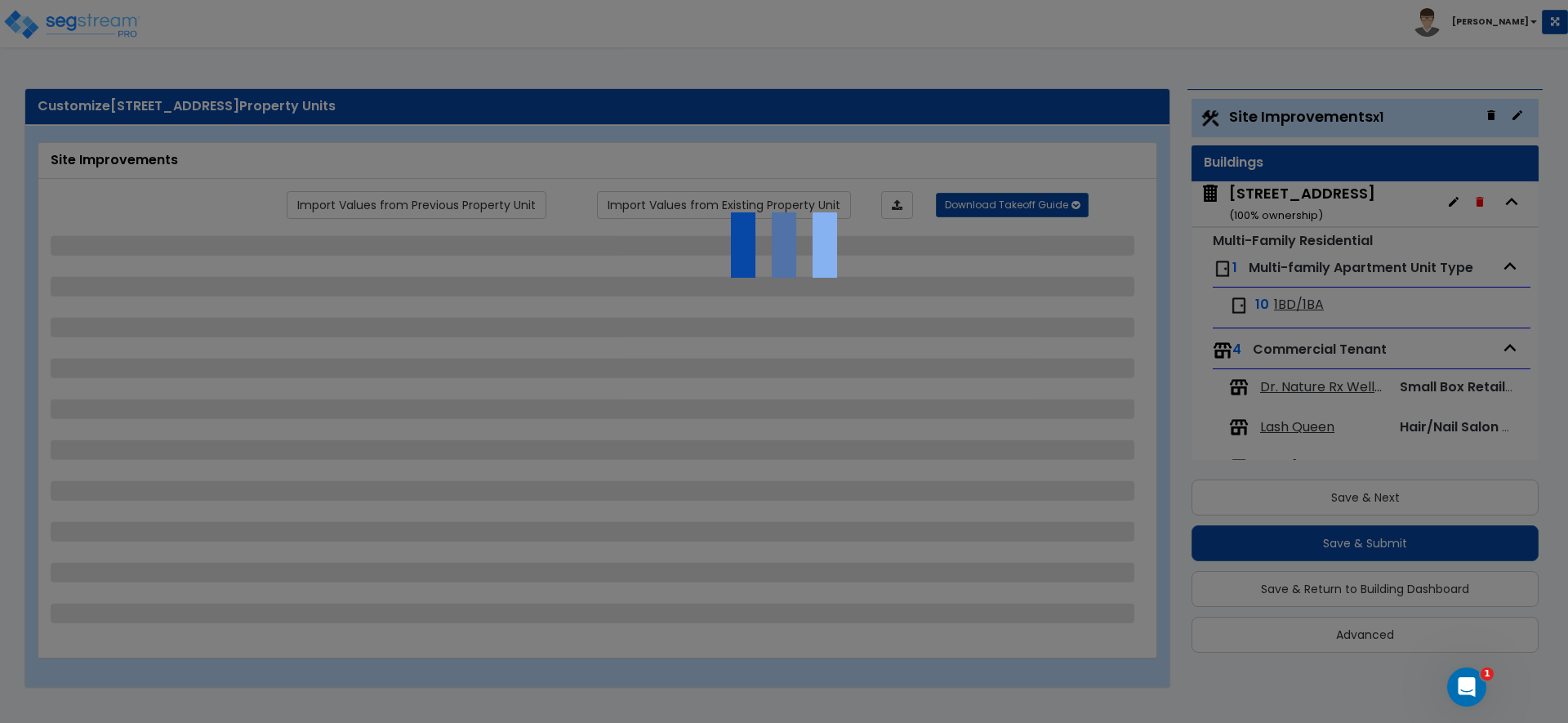
scroll to position [35, 0]
select select "2"
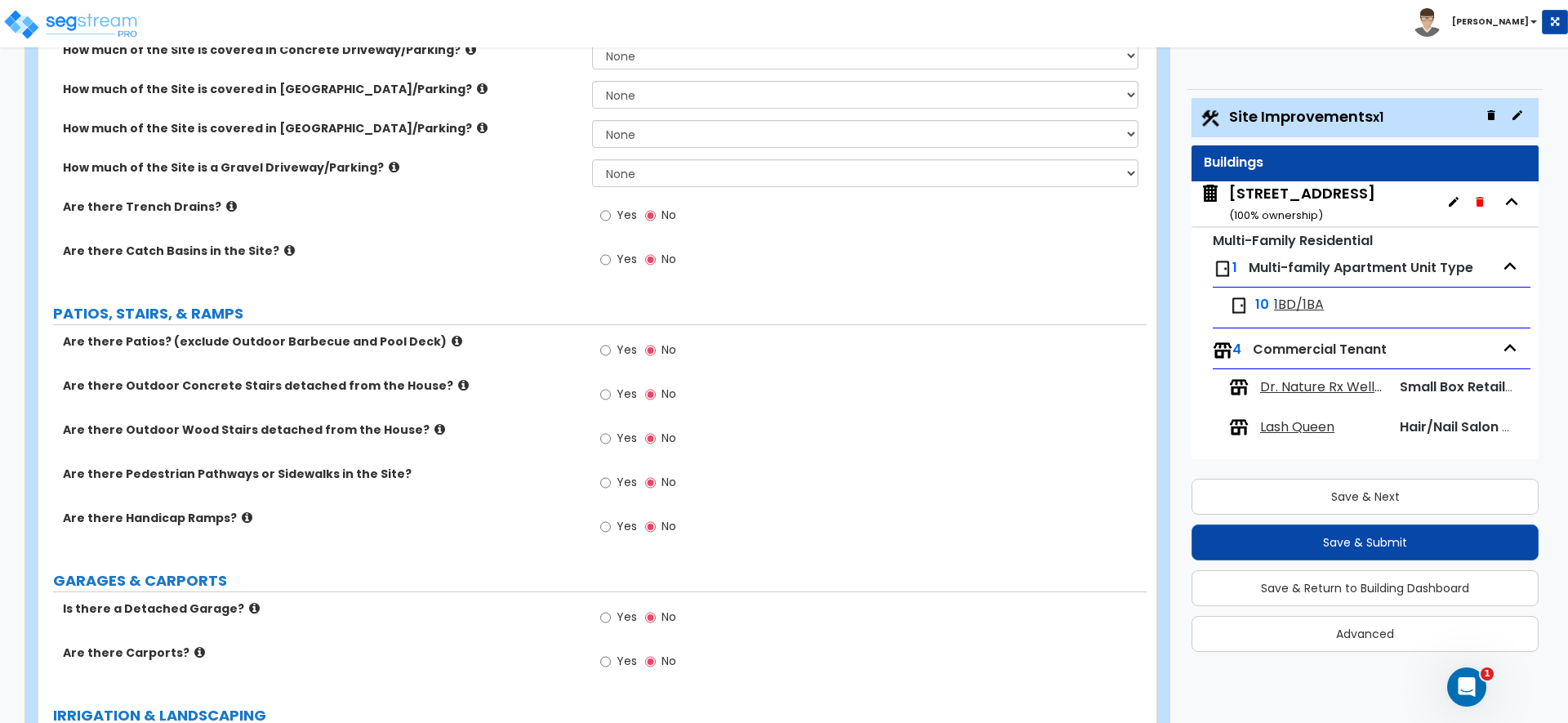
scroll to position [0, 0]
